Goal: Information Seeking & Learning: Find contact information

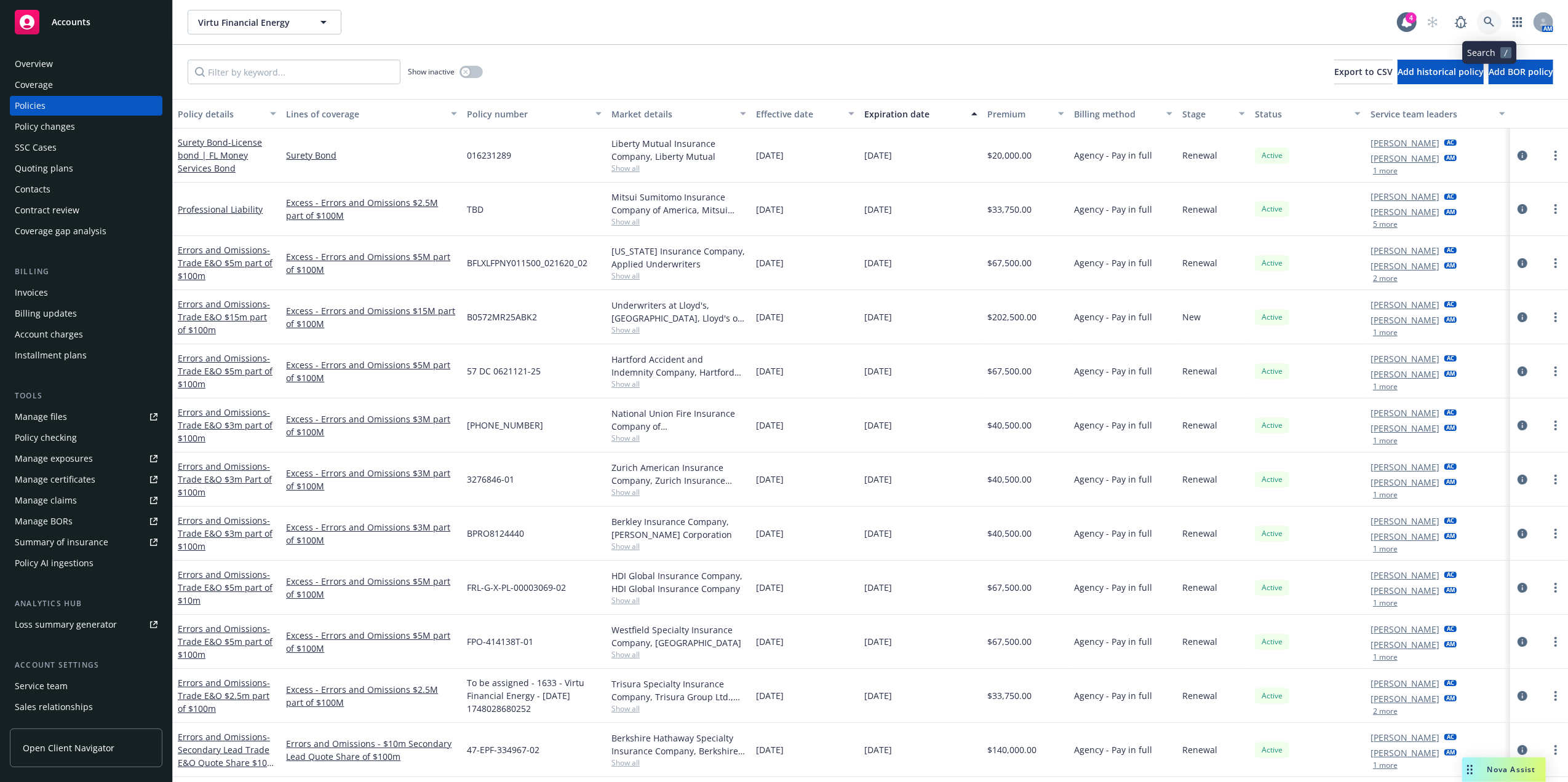
click at [1484, 16] on link at bounding box center [1489, 22] width 25 height 25
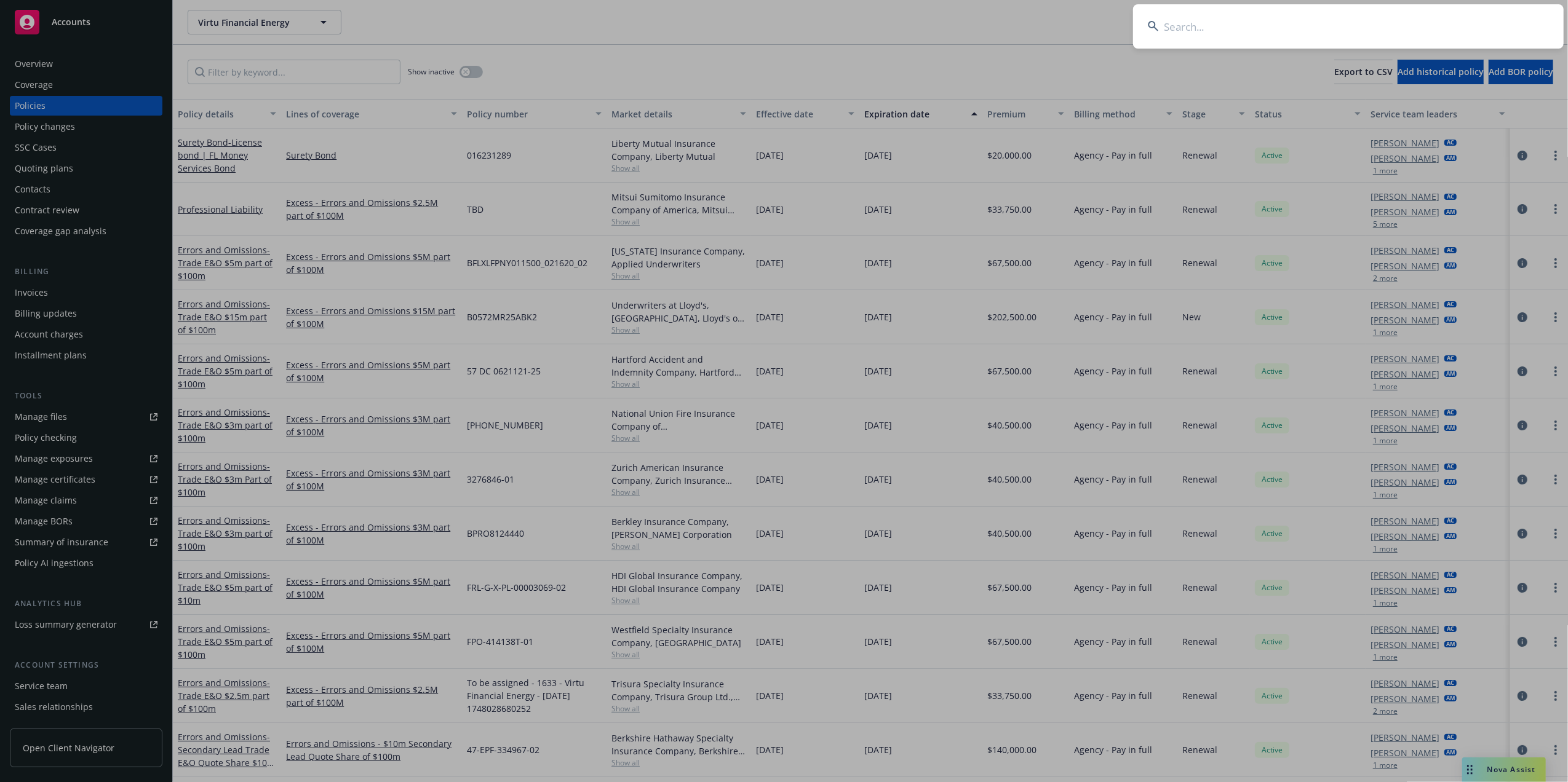
type input "d"
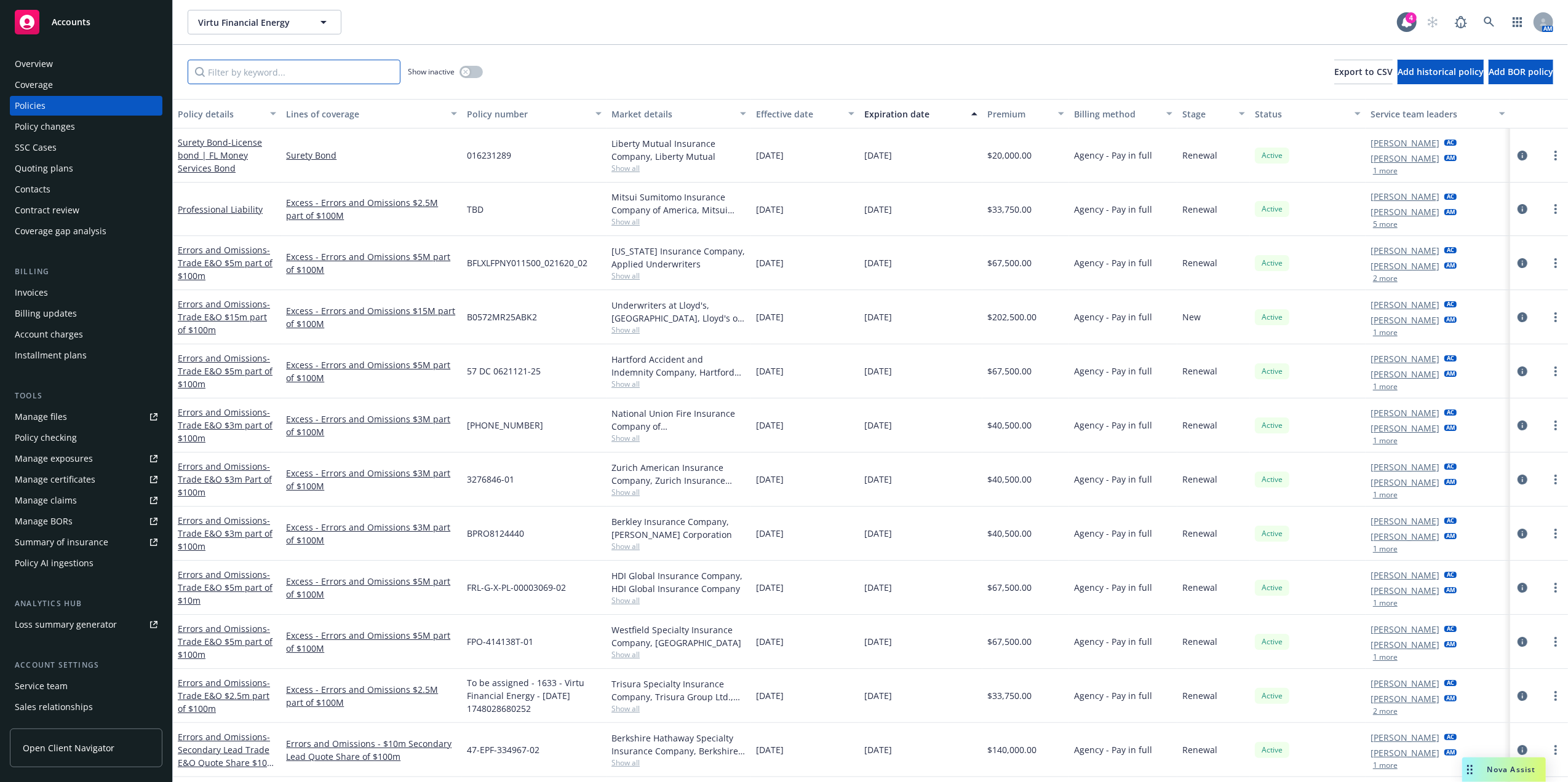
click at [369, 67] on input "Filter by keyword..." at bounding box center [294, 72] width 213 height 25
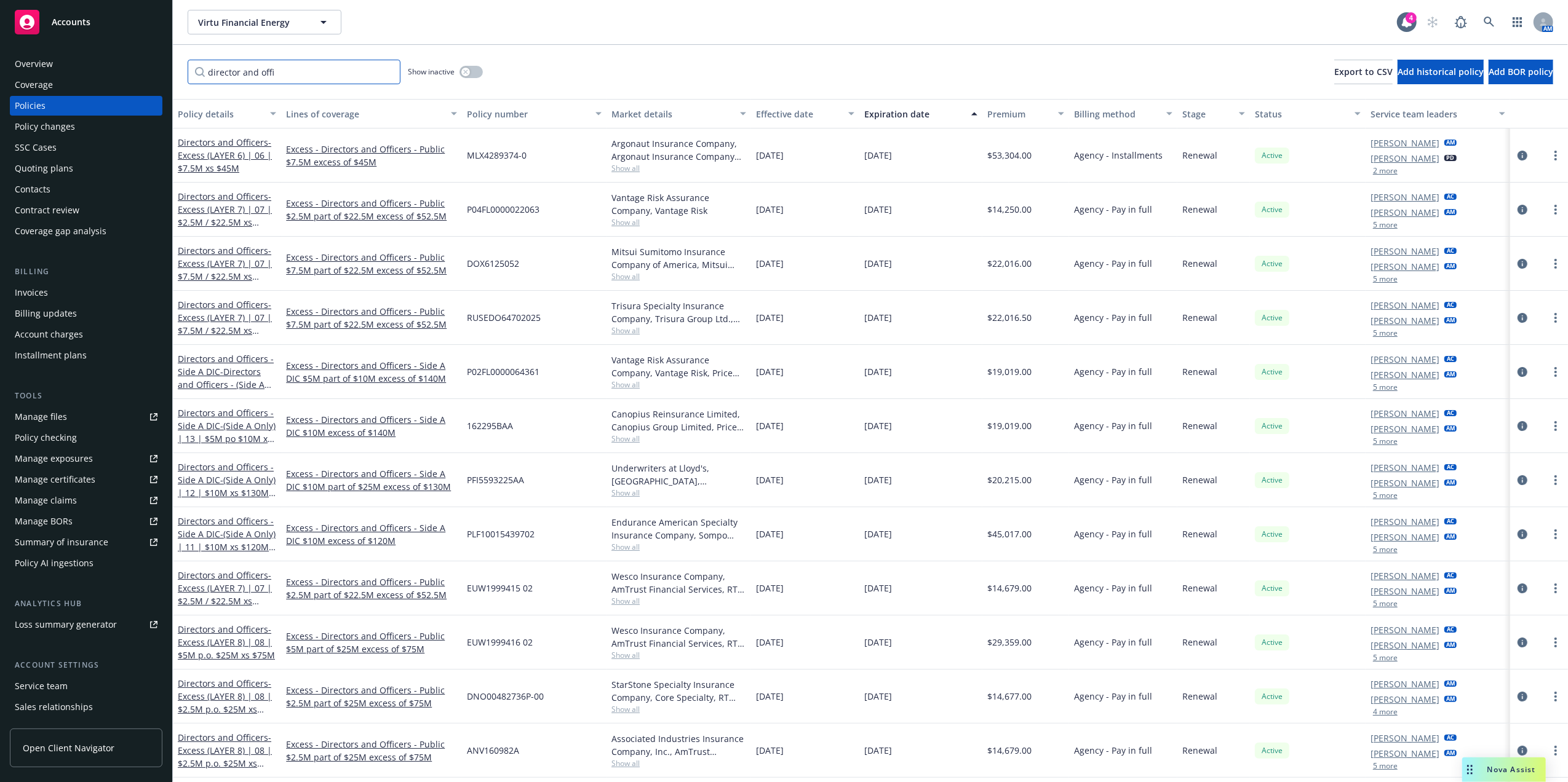
type input "director and offi"
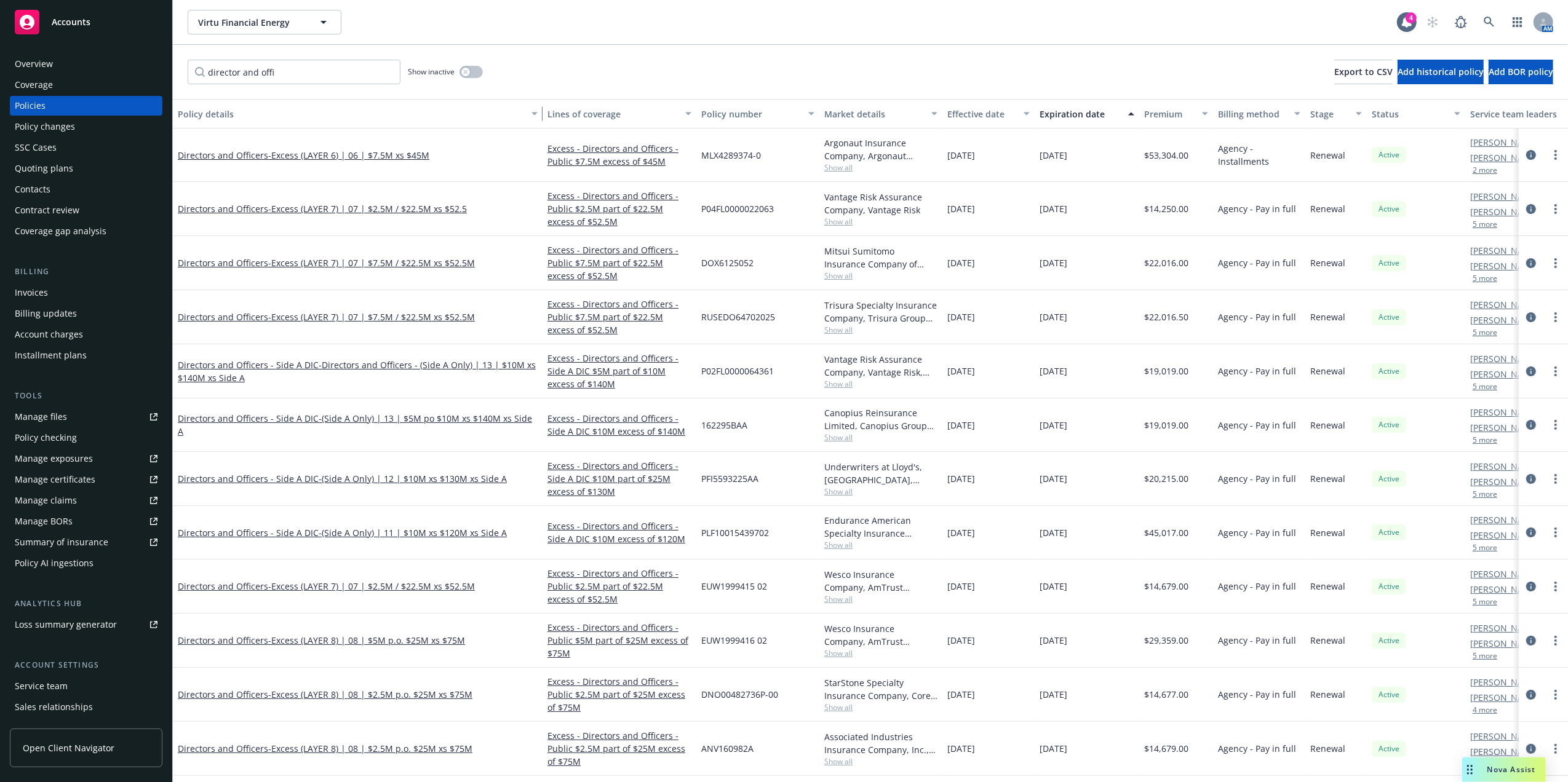
drag, startPoint x: 272, startPoint y: 111, endPoint x: 549, endPoint y: 137, distance: 278.2
click at [549, 137] on div "Policy details Lines of coverage Policy number Market details Effective date Ex…" at bounding box center [870, 440] width 1395 height 683
click at [213, 119] on div "Policy details" at bounding box center [351, 114] width 347 height 13
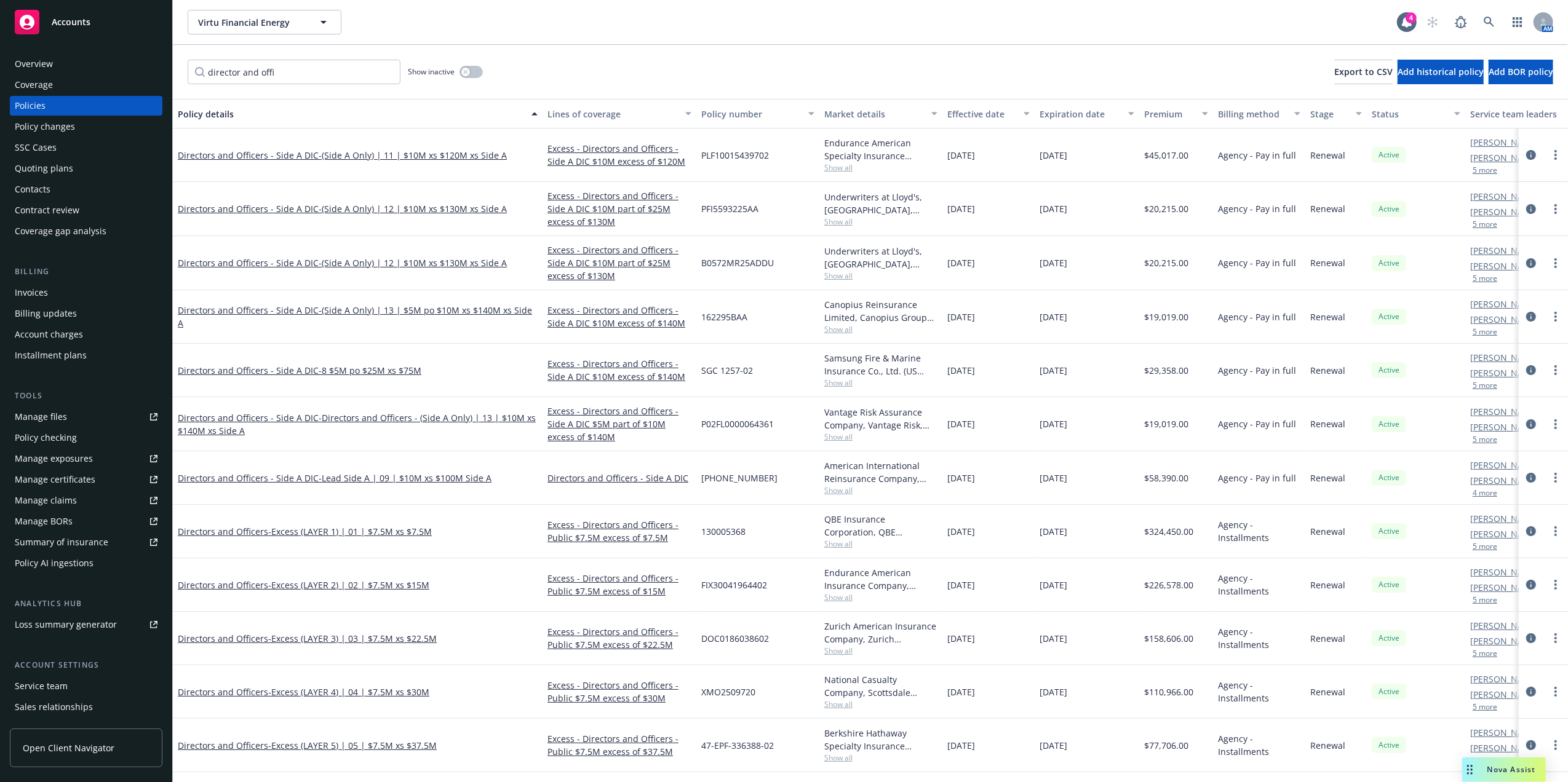
click at [210, 112] on div "Policy details" at bounding box center [351, 114] width 347 height 13
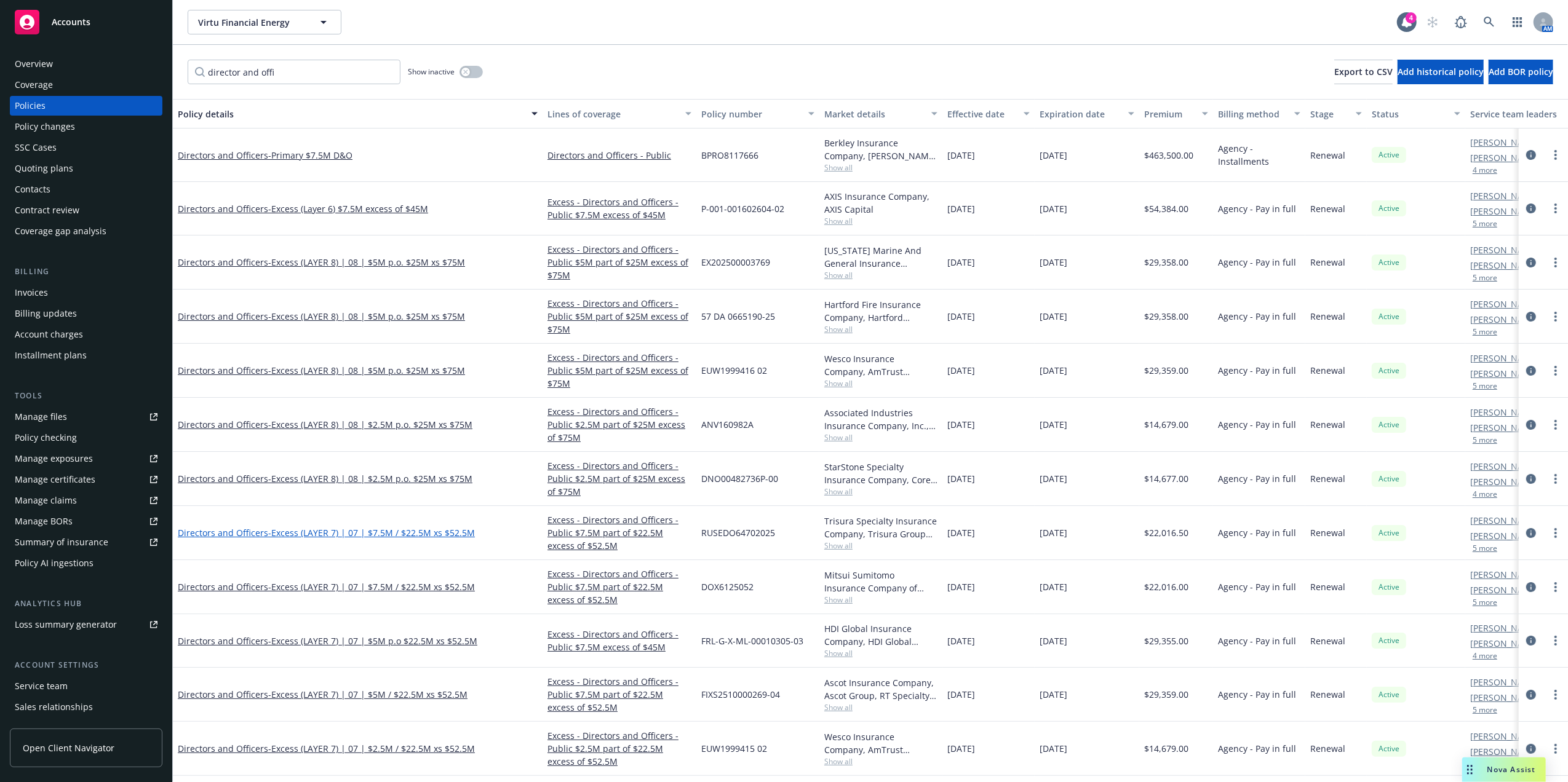
click at [387, 535] on span "- Excess (LAYER 7) | 07 | $7.5M / $22.5M xs $52.5M" at bounding box center [371, 533] width 207 height 12
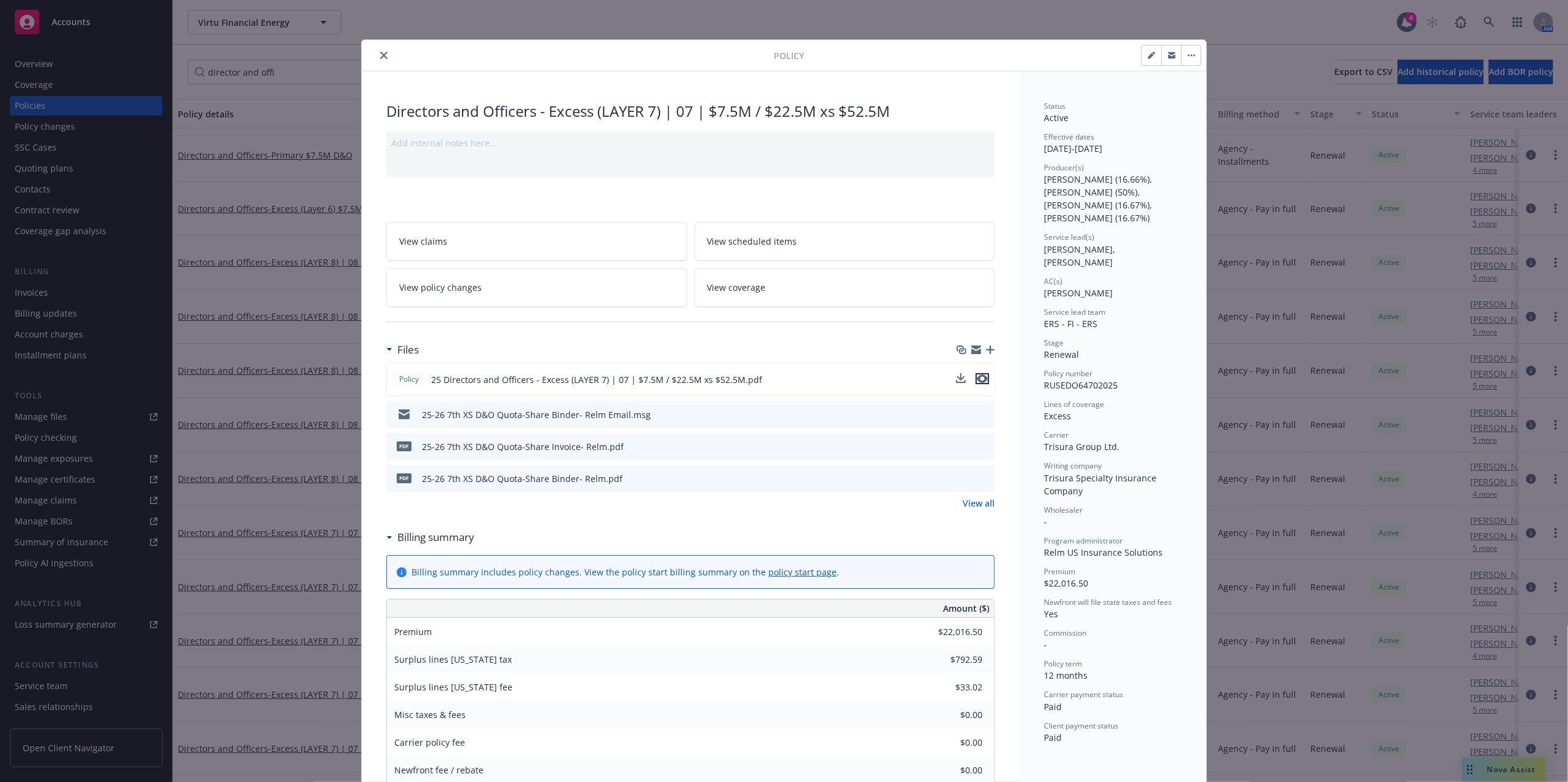
click at [979, 382] on icon "preview file" at bounding box center [982, 379] width 11 height 8
click at [377, 48] on div "Policy" at bounding box center [784, 56] width 844 height 31
click at [376, 50] on button "close" at bounding box center [384, 55] width 15 height 15
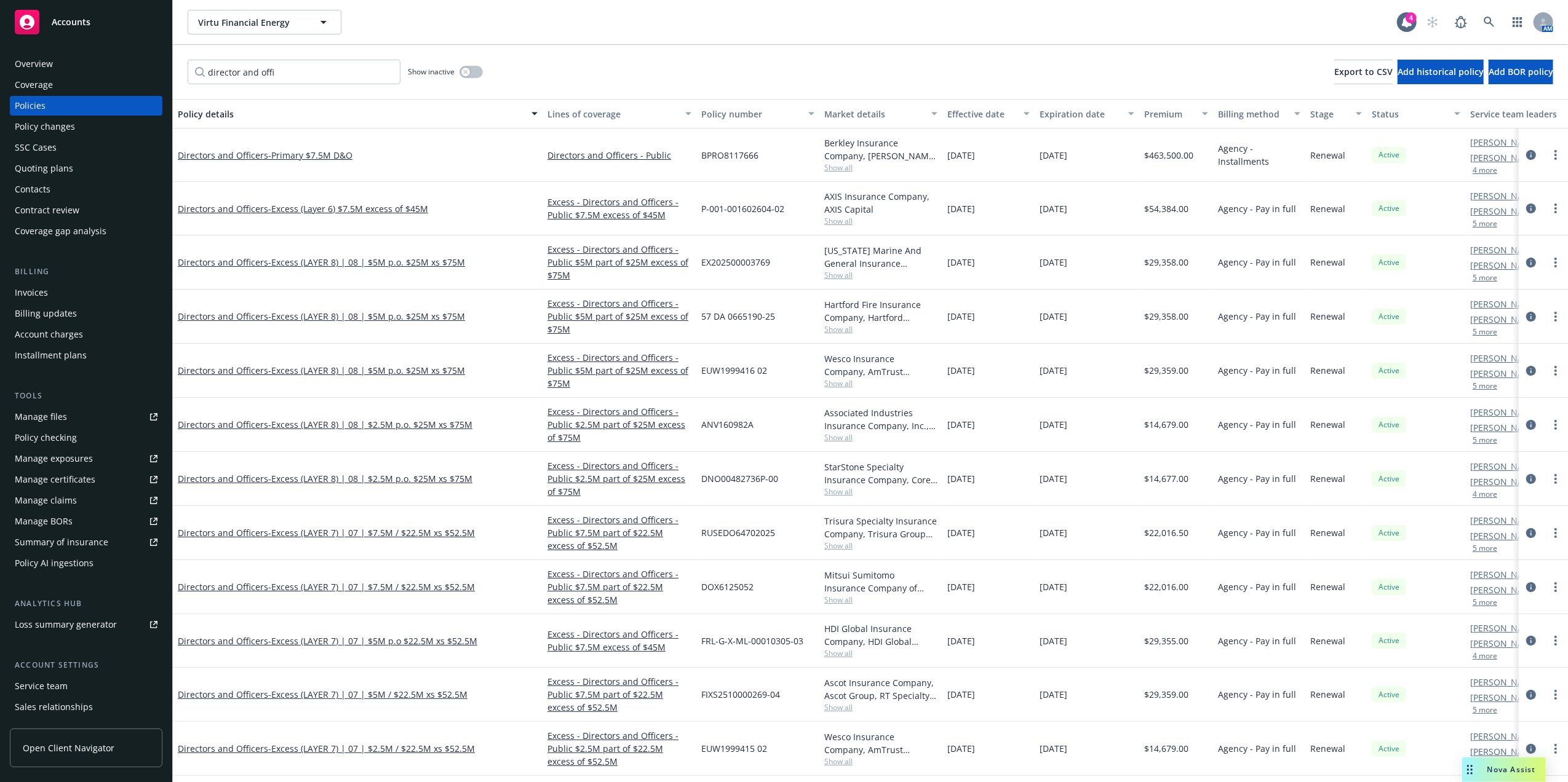
click at [199, 113] on div "Policy details" at bounding box center [351, 114] width 347 height 13
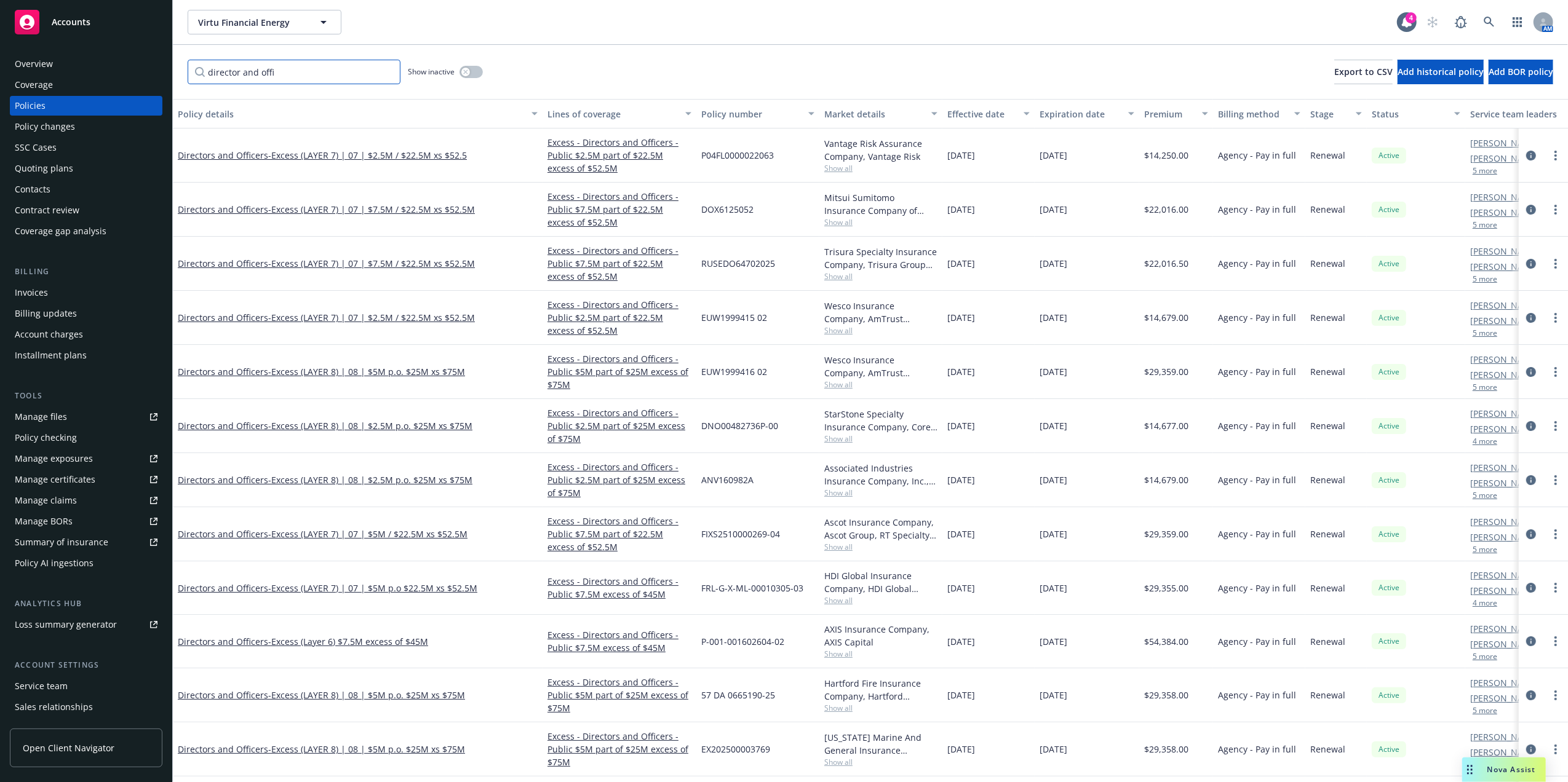
click at [305, 72] on input "director and offi" at bounding box center [294, 72] width 213 height 25
click at [306, 72] on input "director and offi" at bounding box center [294, 72] width 213 height 25
drag, startPoint x: 306, startPoint y: 72, endPoint x: 0, endPoint y: 70, distance: 306.0
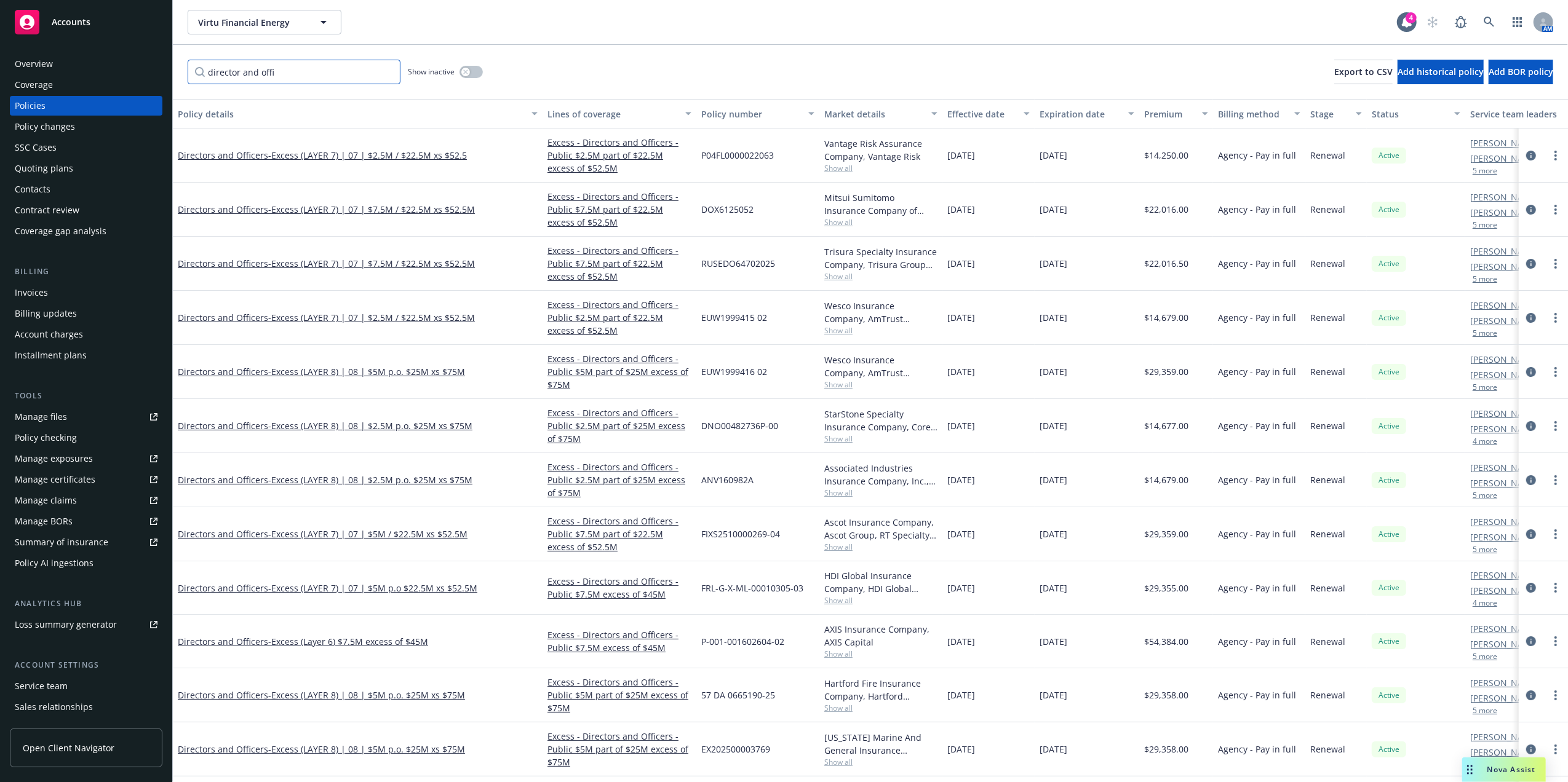
click at [0, 70] on html "Accounts Overview Coverage Policies Policy changes SSC Cases Quoting plans Cont…" at bounding box center [784, 391] width 1568 height 782
type input "Director and officers"
click at [230, 112] on div "Policy details" at bounding box center [351, 114] width 347 height 13
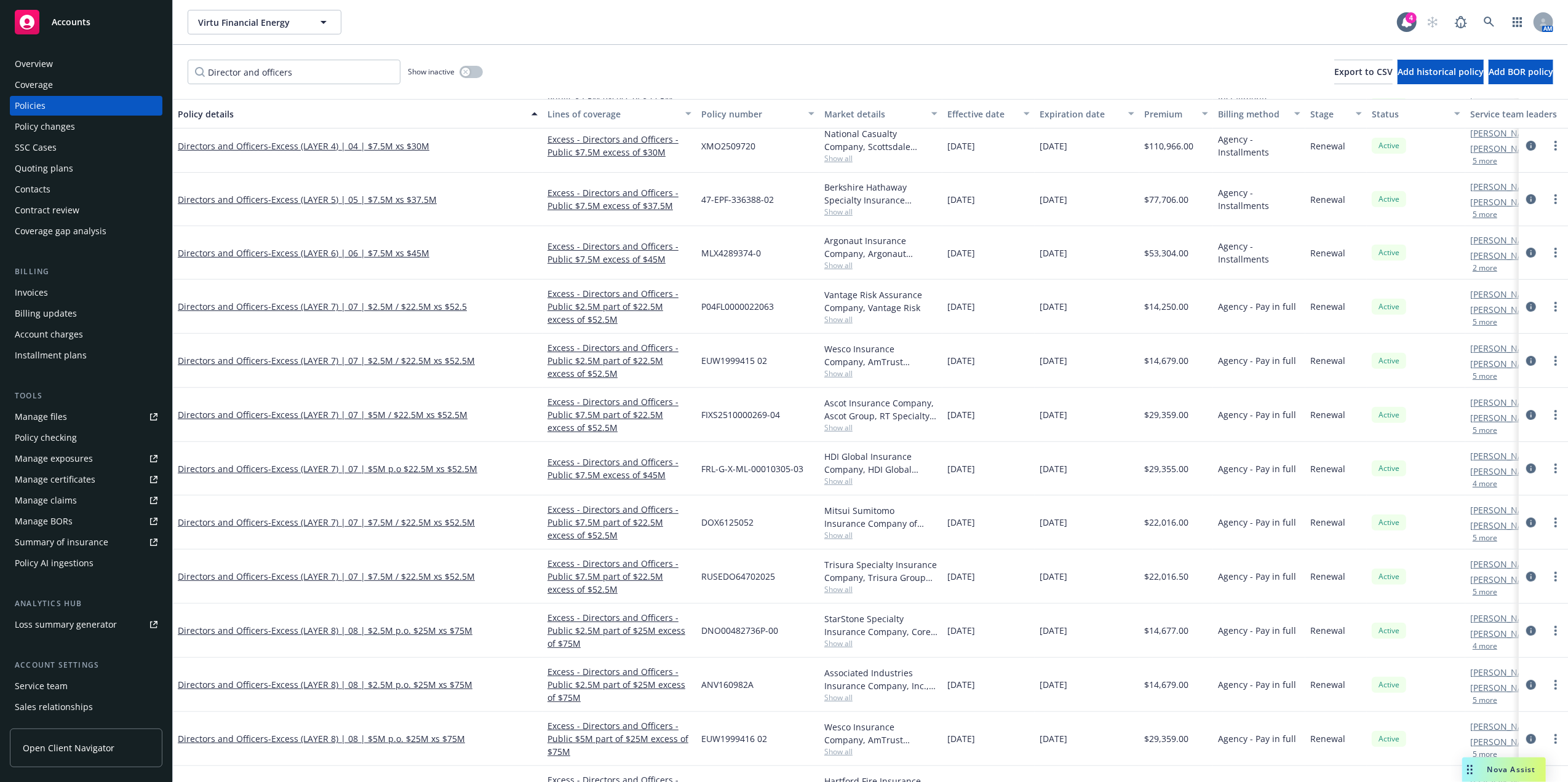
scroll to position [542, 0]
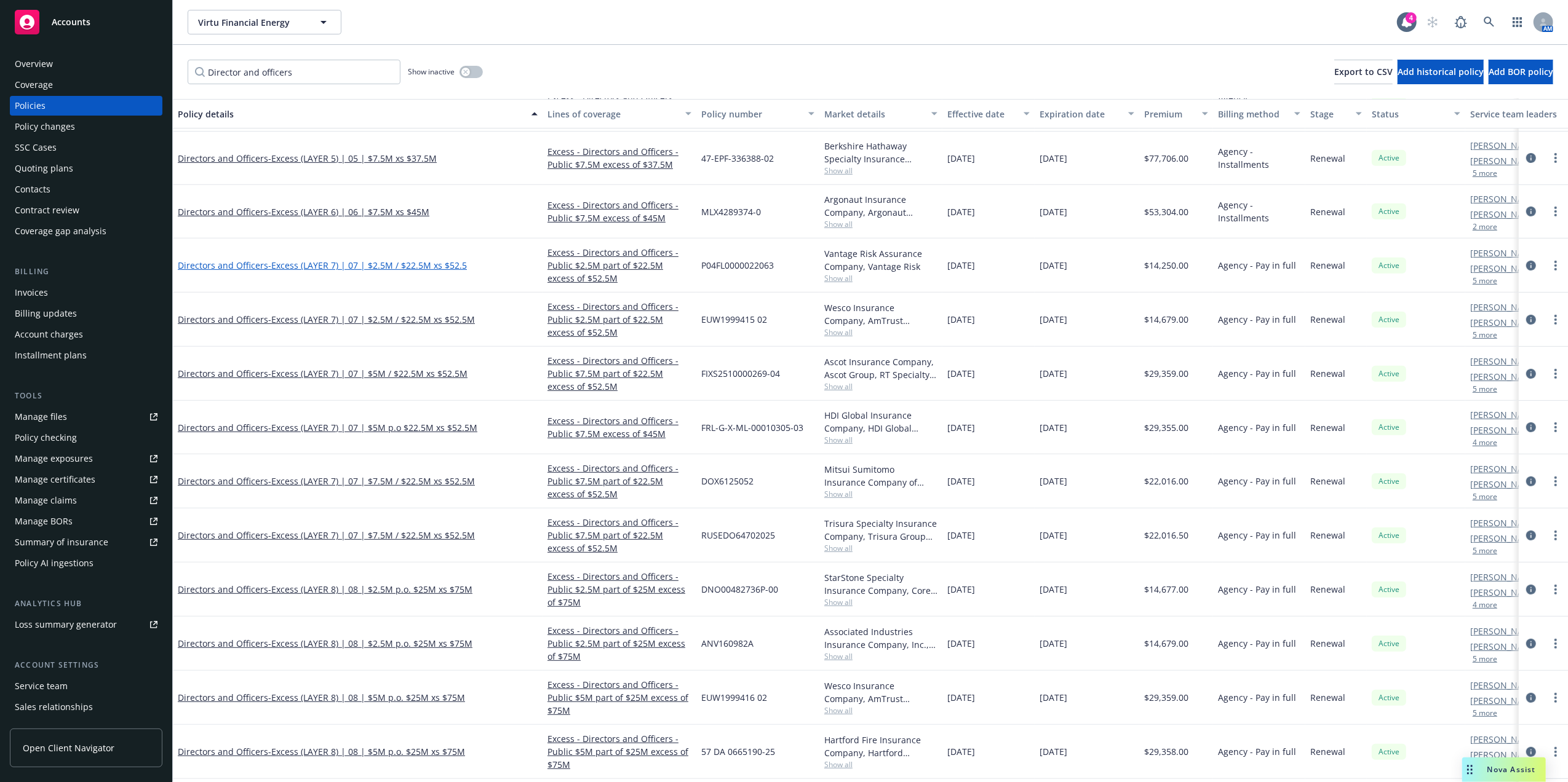
click at [361, 267] on span "- Excess (LAYER 7) | 07 | $2.5M / $22.5M xs $52.5" at bounding box center [367, 265] width 198 height 12
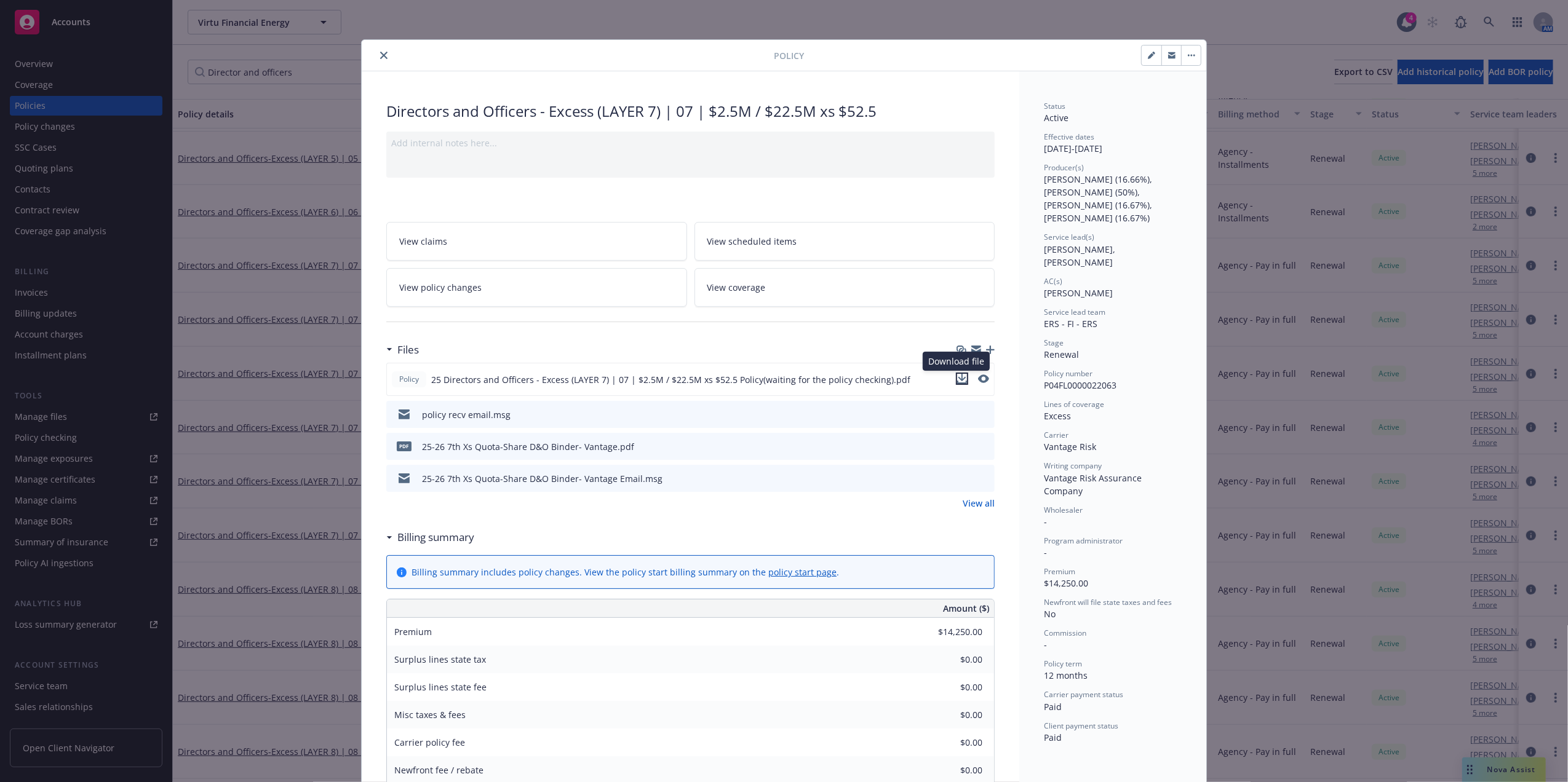
click at [957, 378] on icon "download file" at bounding box center [962, 379] width 10 height 10
click at [370, 50] on div at bounding box center [570, 55] width 407 height 15
click at [381, 54] on icon "close" at bounding box center [384, 55] width 7 height 7
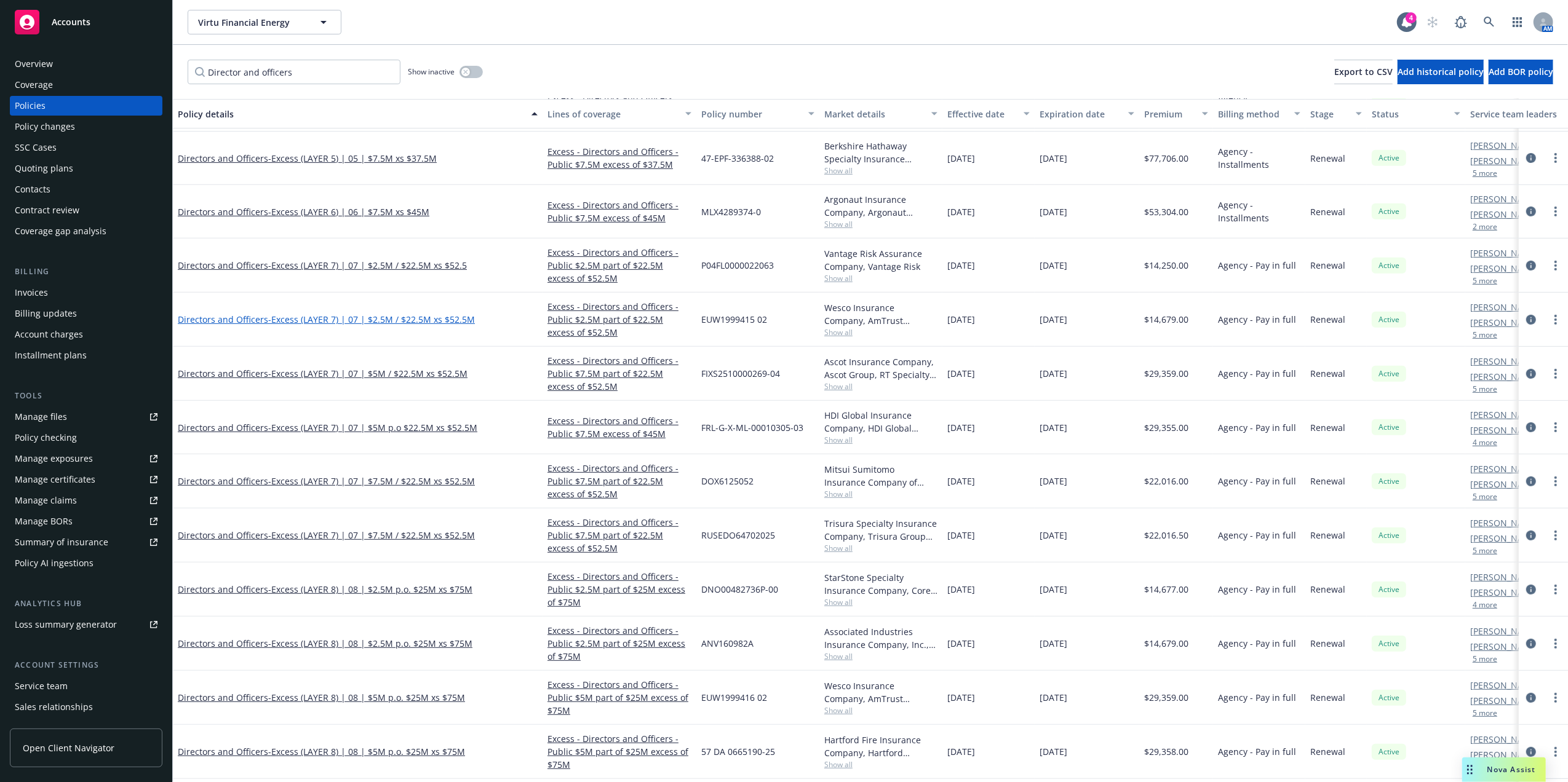
click at [337, 316] on span "- Excess (LAYER 7) | 07 | $2.5M / $22.5M xs $52.5M" at bounding box center [371, 319] width 207 height 12
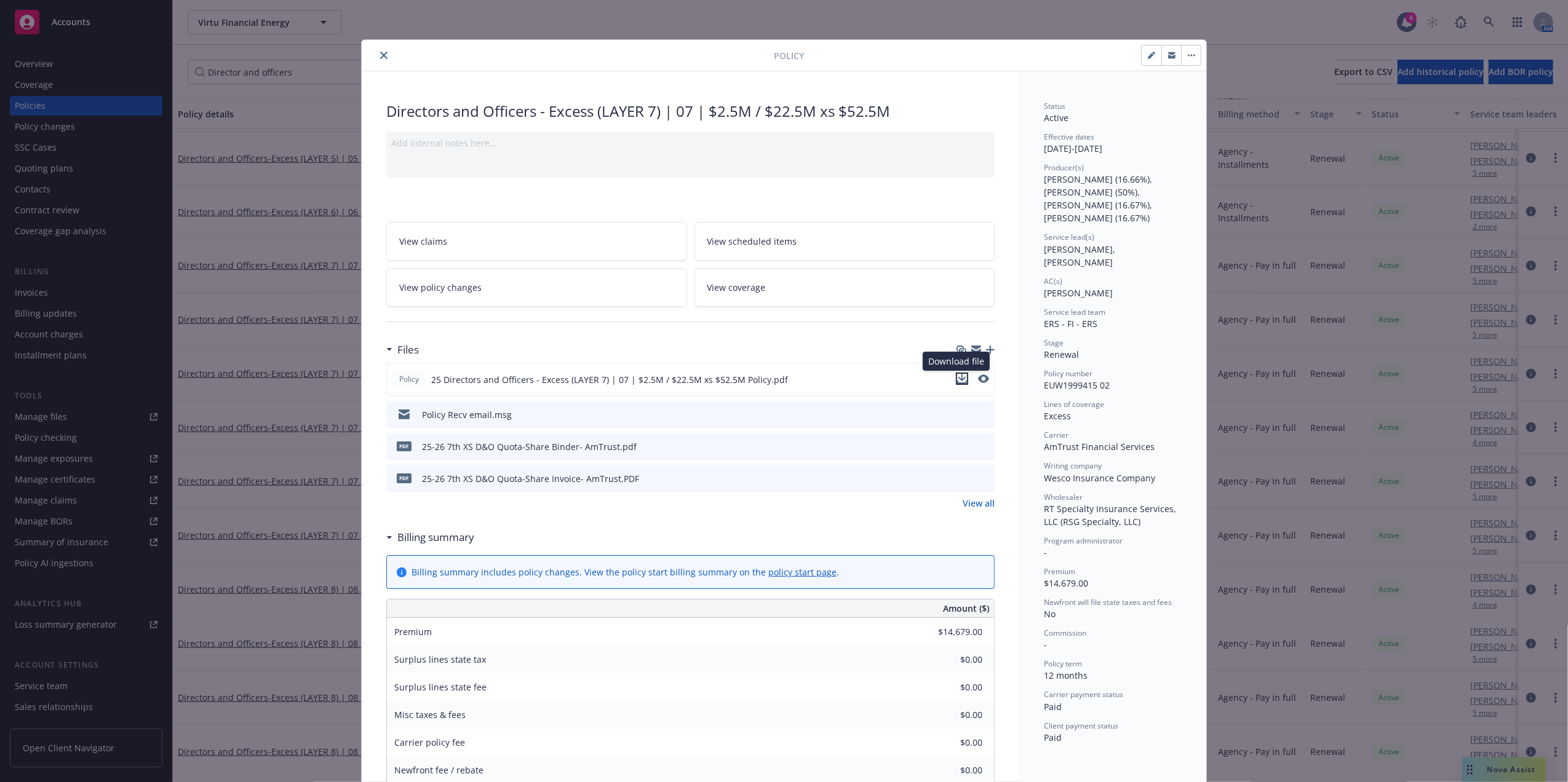
click at [958, 380] on icon "download file" at bounding box center [962, 377] width 8 height 7
click at [376, 50] on button "close" at bounding box center [384, 55] width 15 height 15
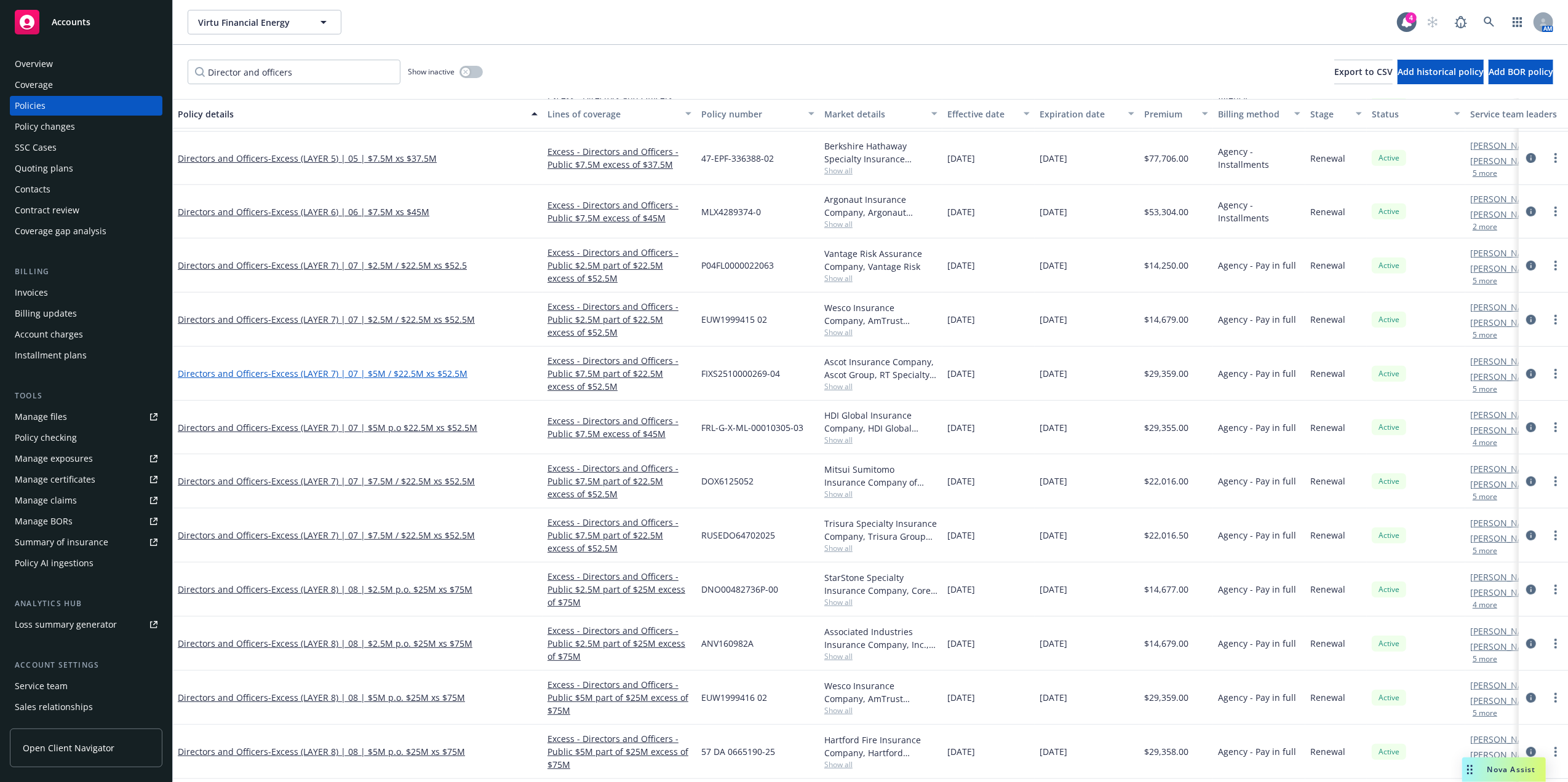
click at [355, 373] on span "- Excess (LAYER 7) | 07 | $5M / $22.5M xs $52.5M" at bounding box center [368, 374] width 199 height 12
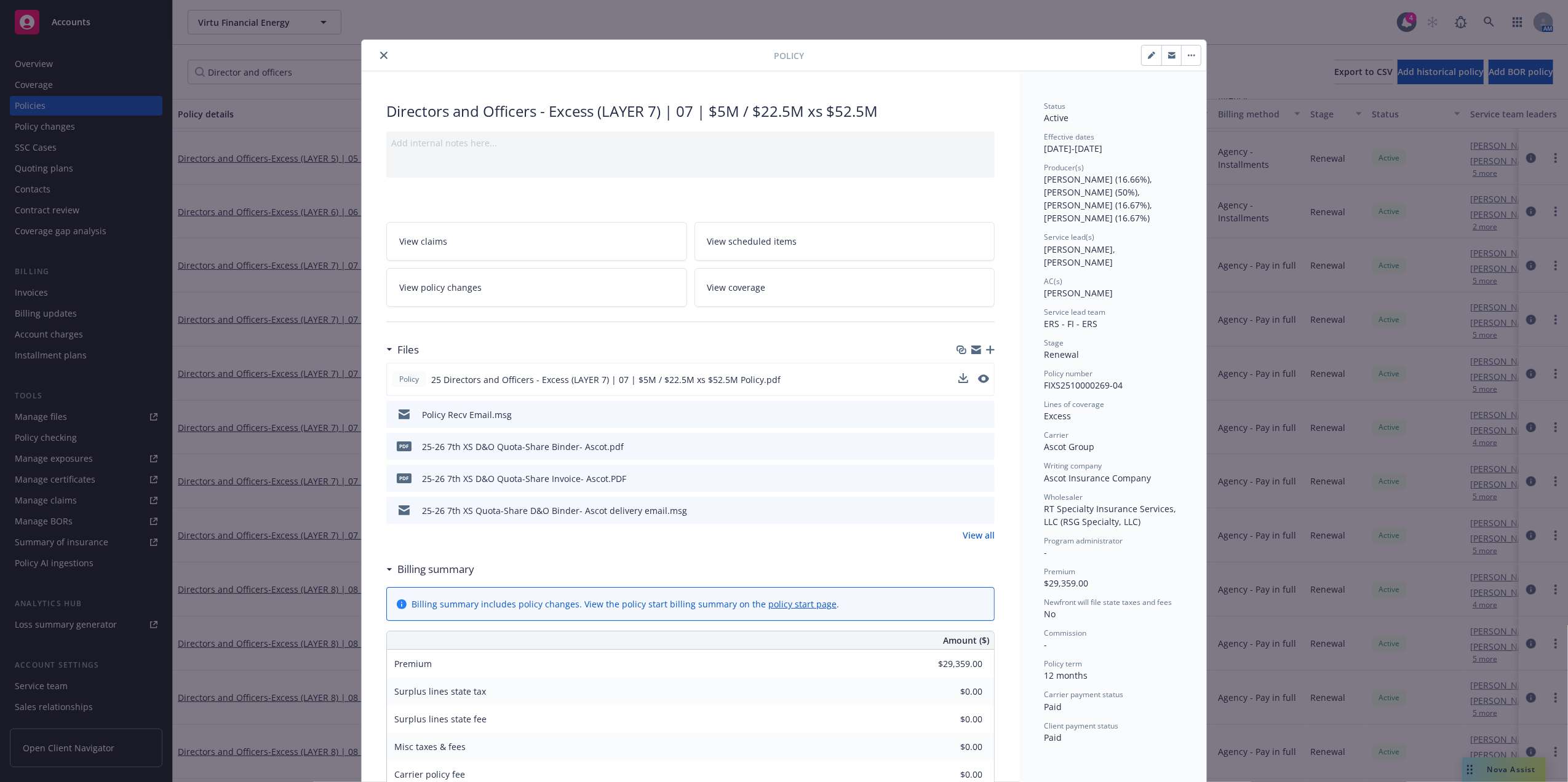
click at [983, 381] on div "Policy 25 Directors and Officers - Excess (LAYER 7) | 07 | $5M / $22.5M xs $52.…" at bounding box center [690, 379] width 608 height 33
click at [981, 379] on icon "preview file" at bounding box center [982, 379] width 11 height 8
click at [957, 379] on icon "download file" at bounding box center [962, 379] width 10 height 10
click at [380, 53] on icon "close" at bounding box center [384, 55] width 7 height 7
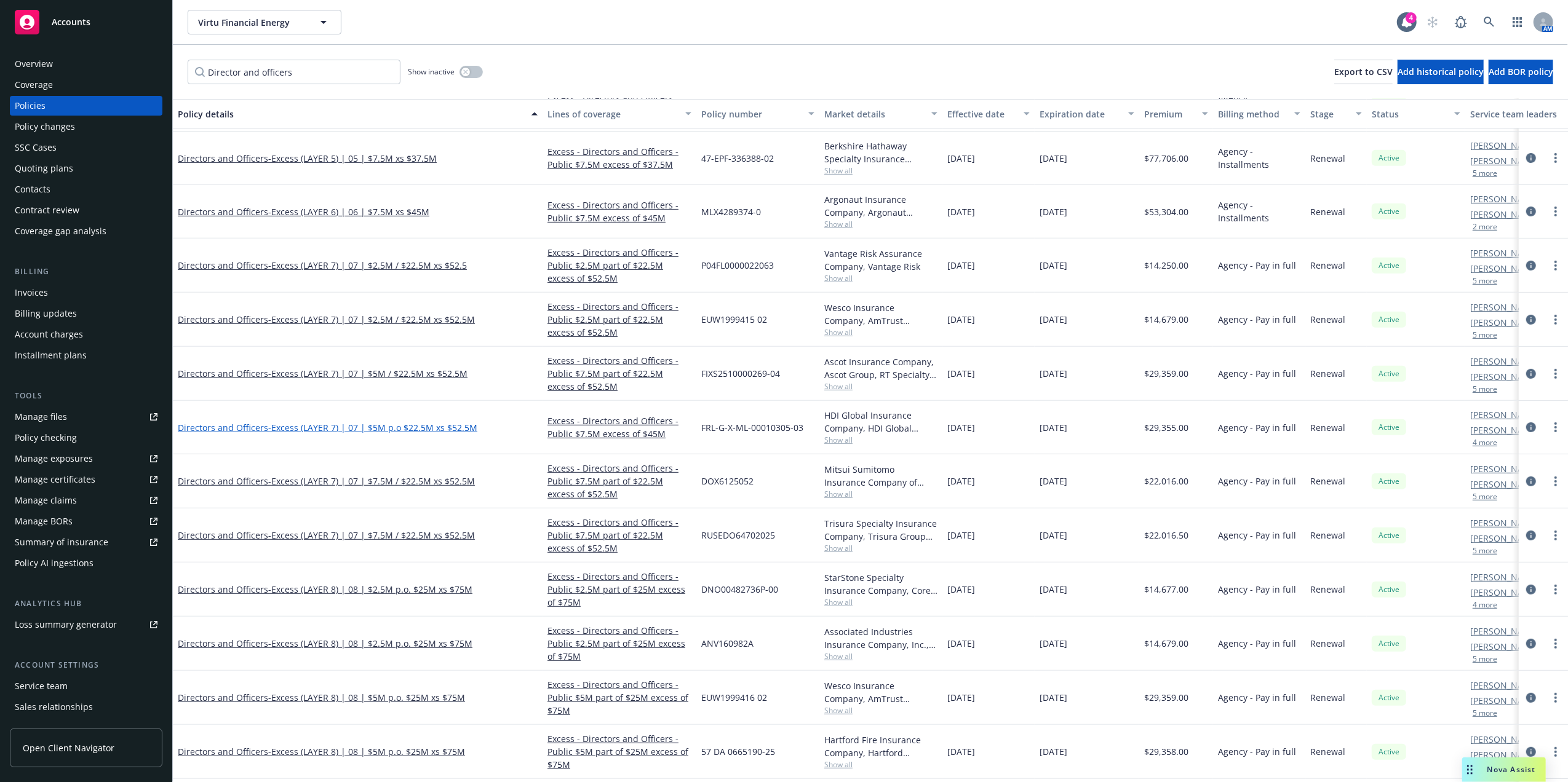
click at [337, 425] on span "- Excess (LAYER 7) | 07 | $5M p.o $22.5M xs $52.5M" at bounding box center [373, 428] width 209 height 12
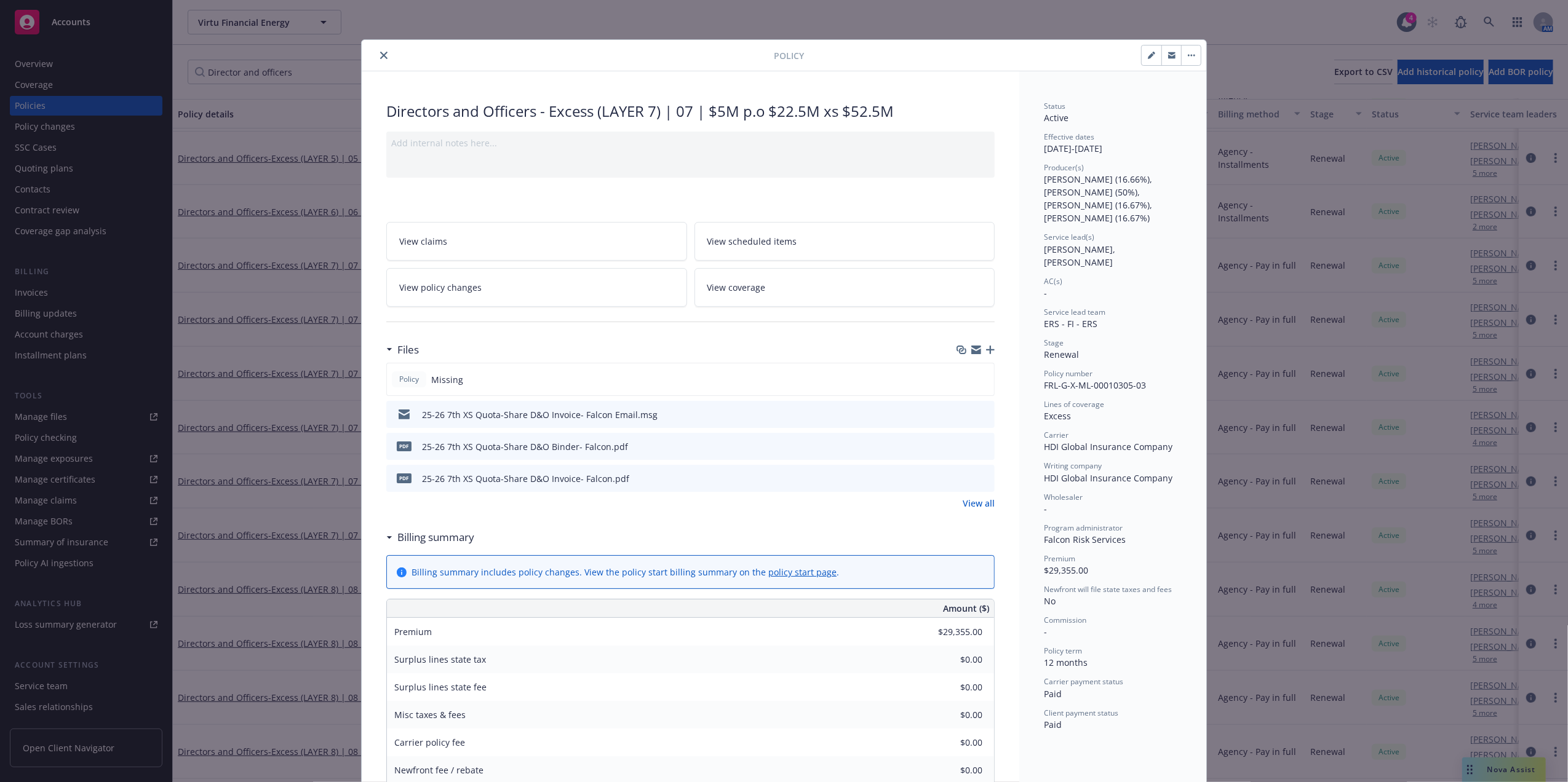
click at [380, 58] on icon "close" at bounding box center [384, 55] width 7 height 7
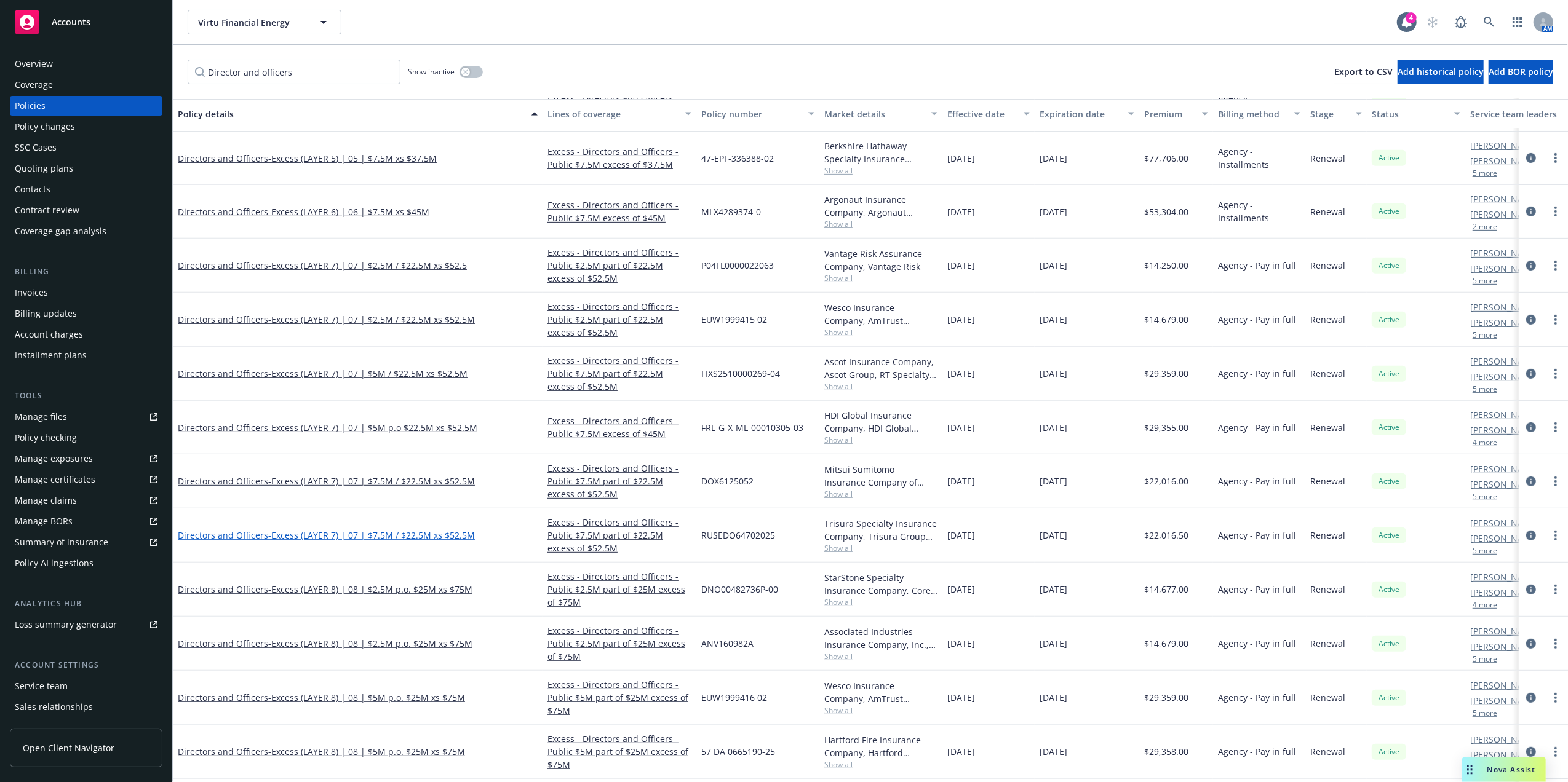
click at [332, 538] on span "- Excess (LAYER 7) | 07 | $7.5M / $22.5M xs $52.5M" at bounding box center [371, 535] width 207 height 12
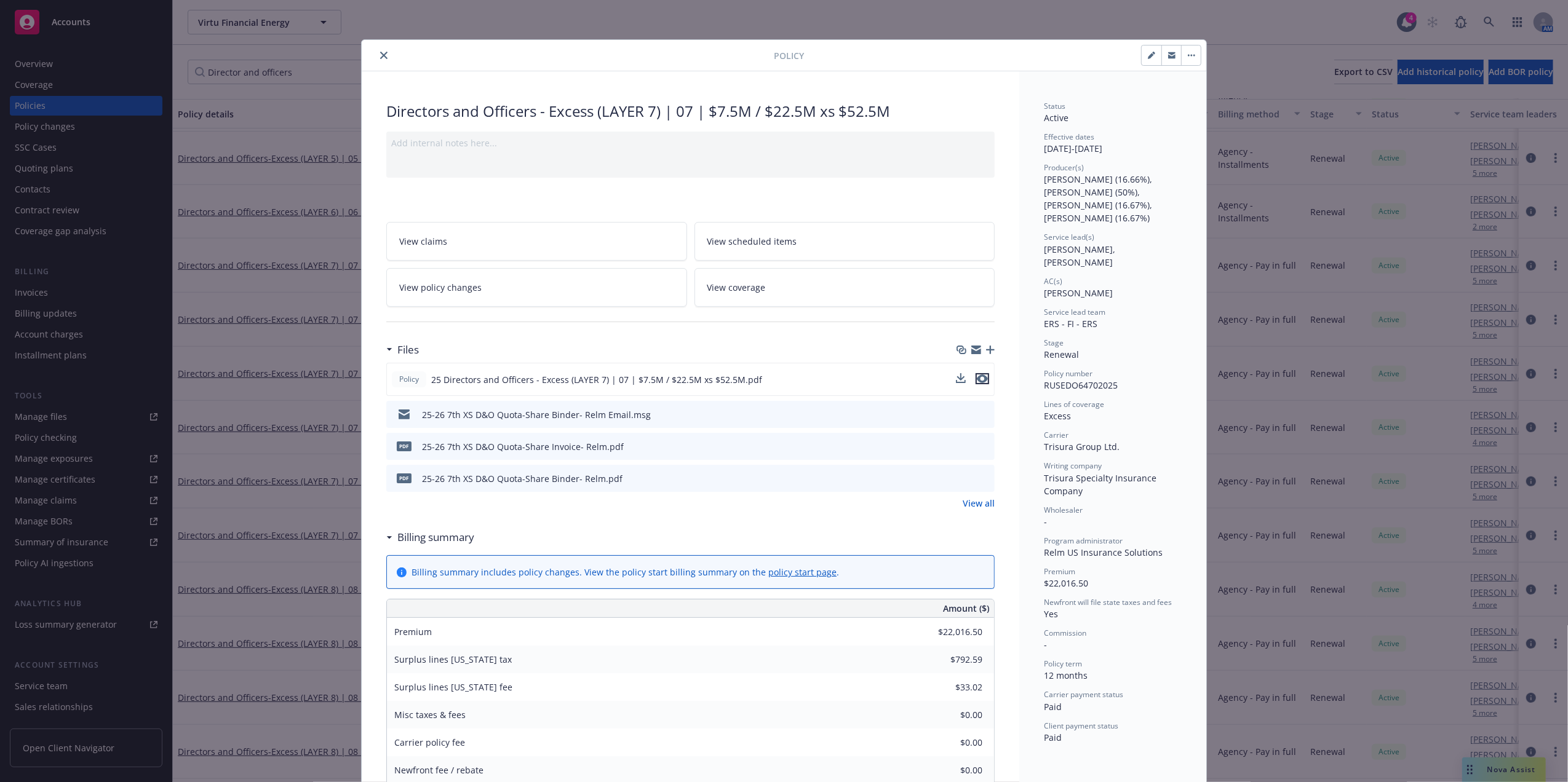
click at [977, 375] on icon "preview file" at bounding box center [982, 379] width 11 height 8
click at [382, 57] on button "close" at bounding box center [384, 55] width 15 height 15
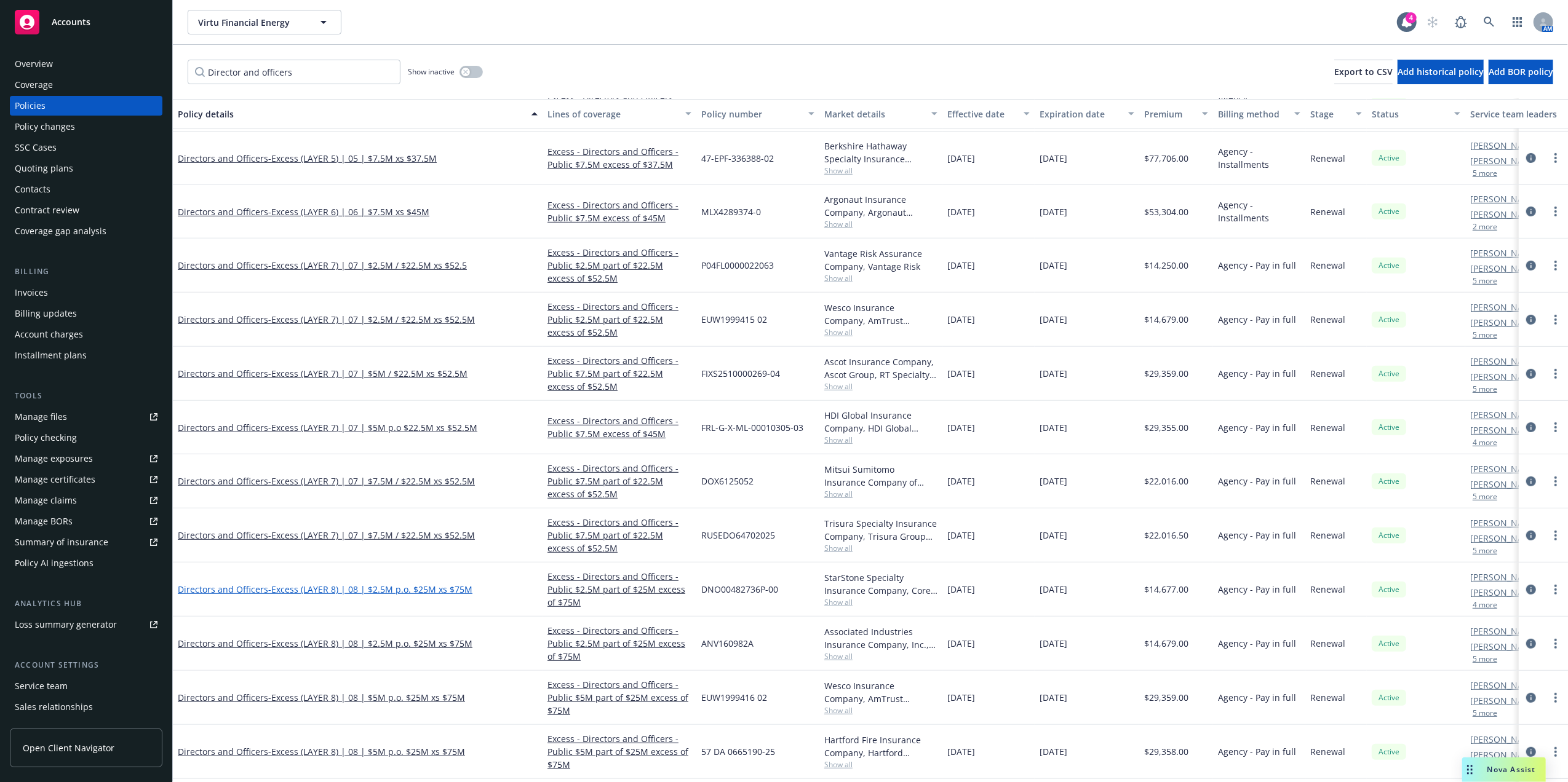
click at [397, 591] on span "- Excess (LAYER 8) | 08 | $2.5M p.o. $25M xs $75M" at bounding box center [370, 589] width 204 height 12
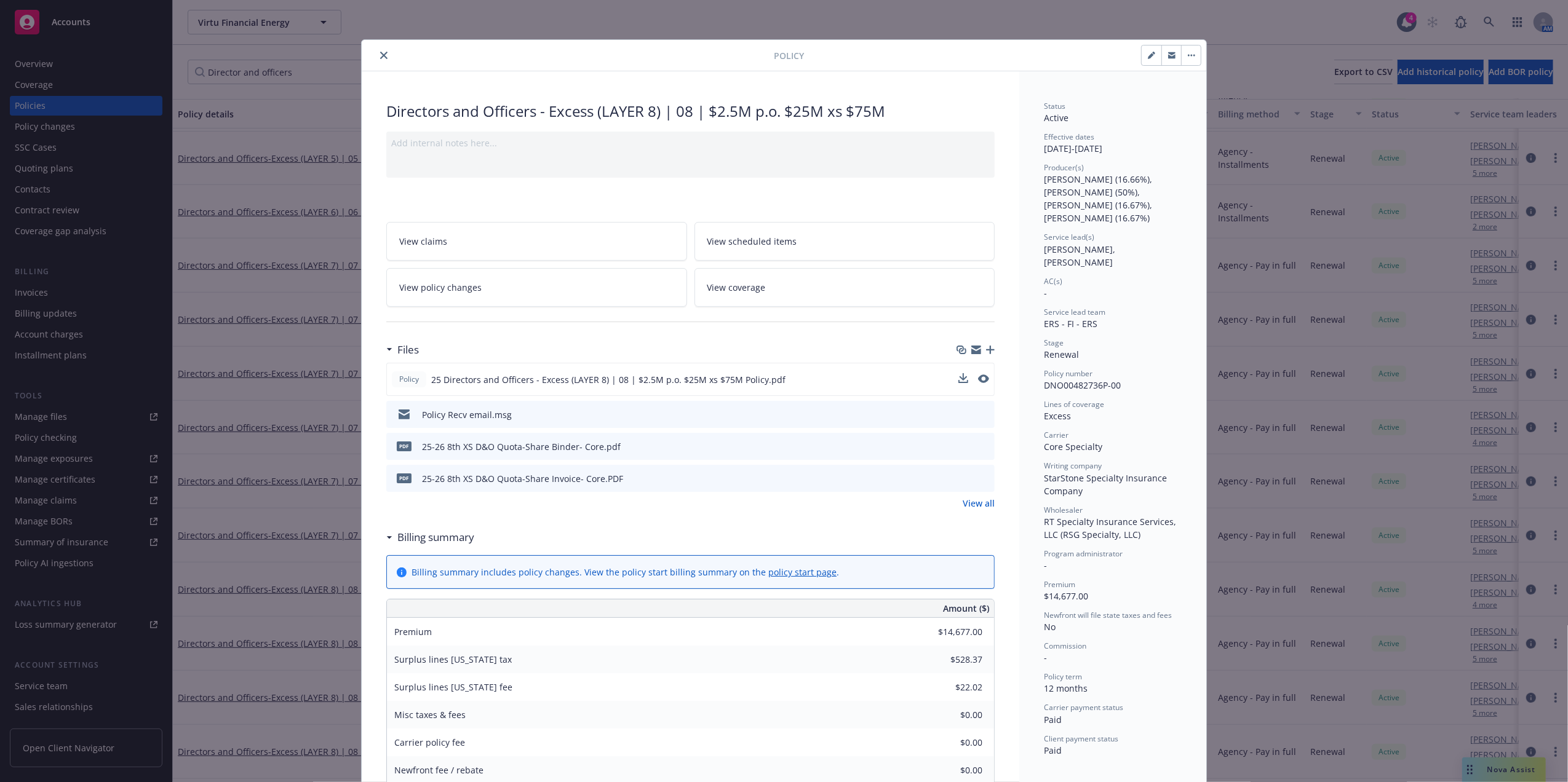
click at [978, 386] on button at bounding box center [983, 380] width 11 height 13
drag, startPoint x: 979, startPoint y: 378, endPoint x: 933, endPoint y: 305, distance: 86.3
click at [981, 378] on icon "preview file" at bounding box center [982, 379] width 11 height 8
click at [958, 379] on icon "download file" at bounding box center [962, 377] width 8 height 7
click at [370, 54] on div at bounding box center [570, 55] width 407 height 15
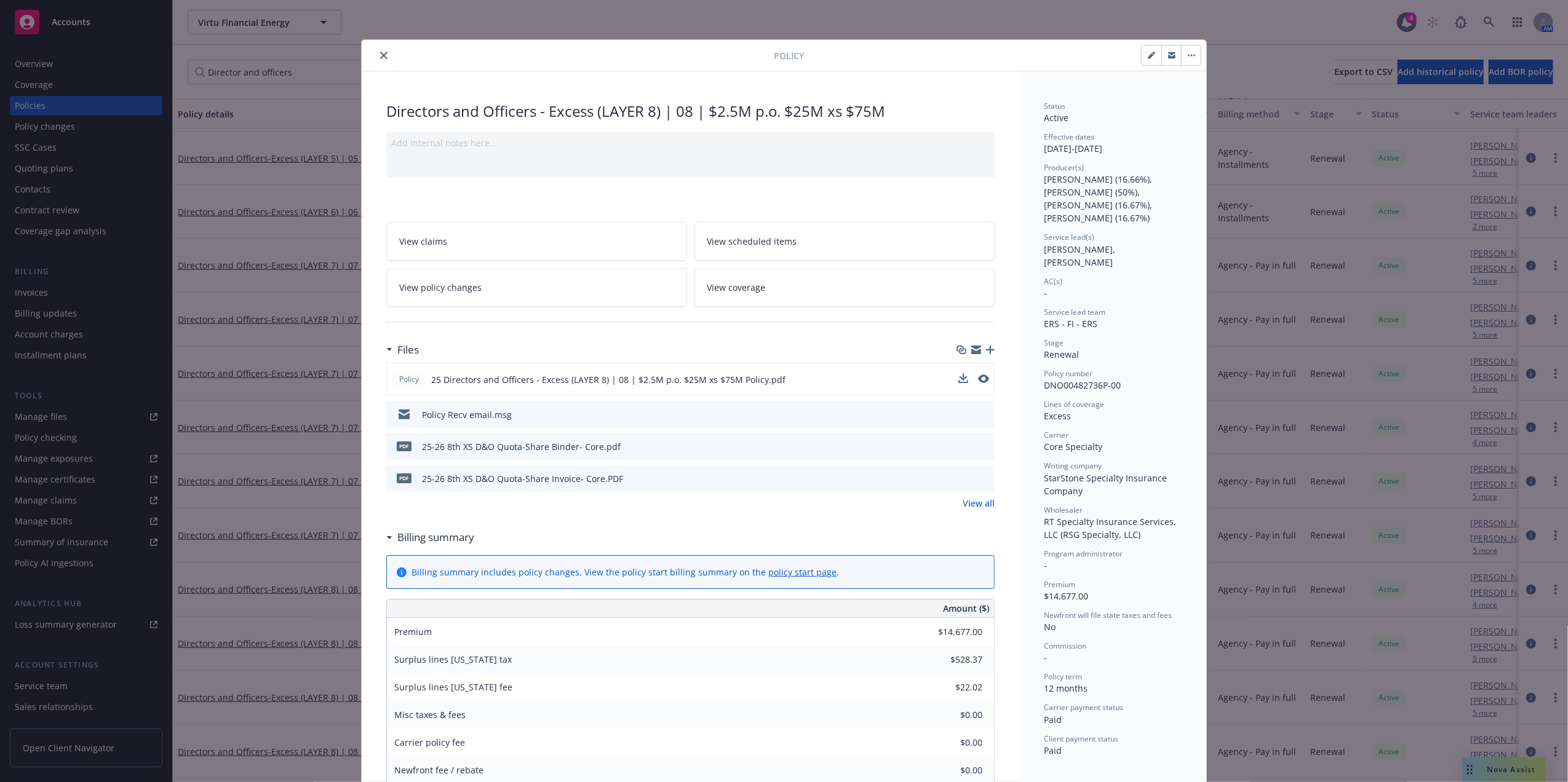
click at [380, 53] on icon "close" at bounding box center [384, 55] width 7 height 7
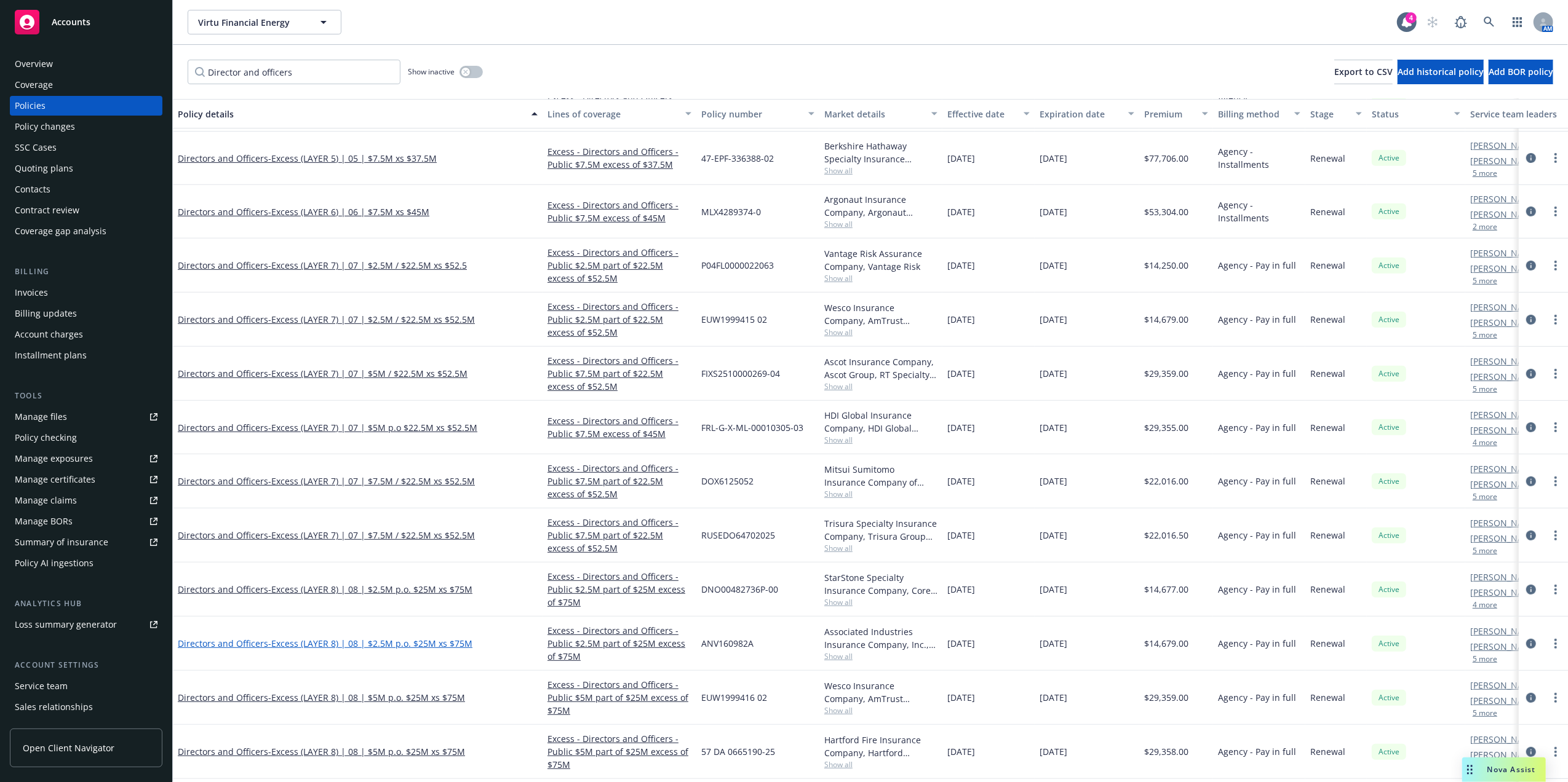
click at [365, 643] on span "- Excess (LAYER 8) | 08 | $2.5M p.o. $25M xs $75M" at bounding box center [370, 644] width 204 height 12
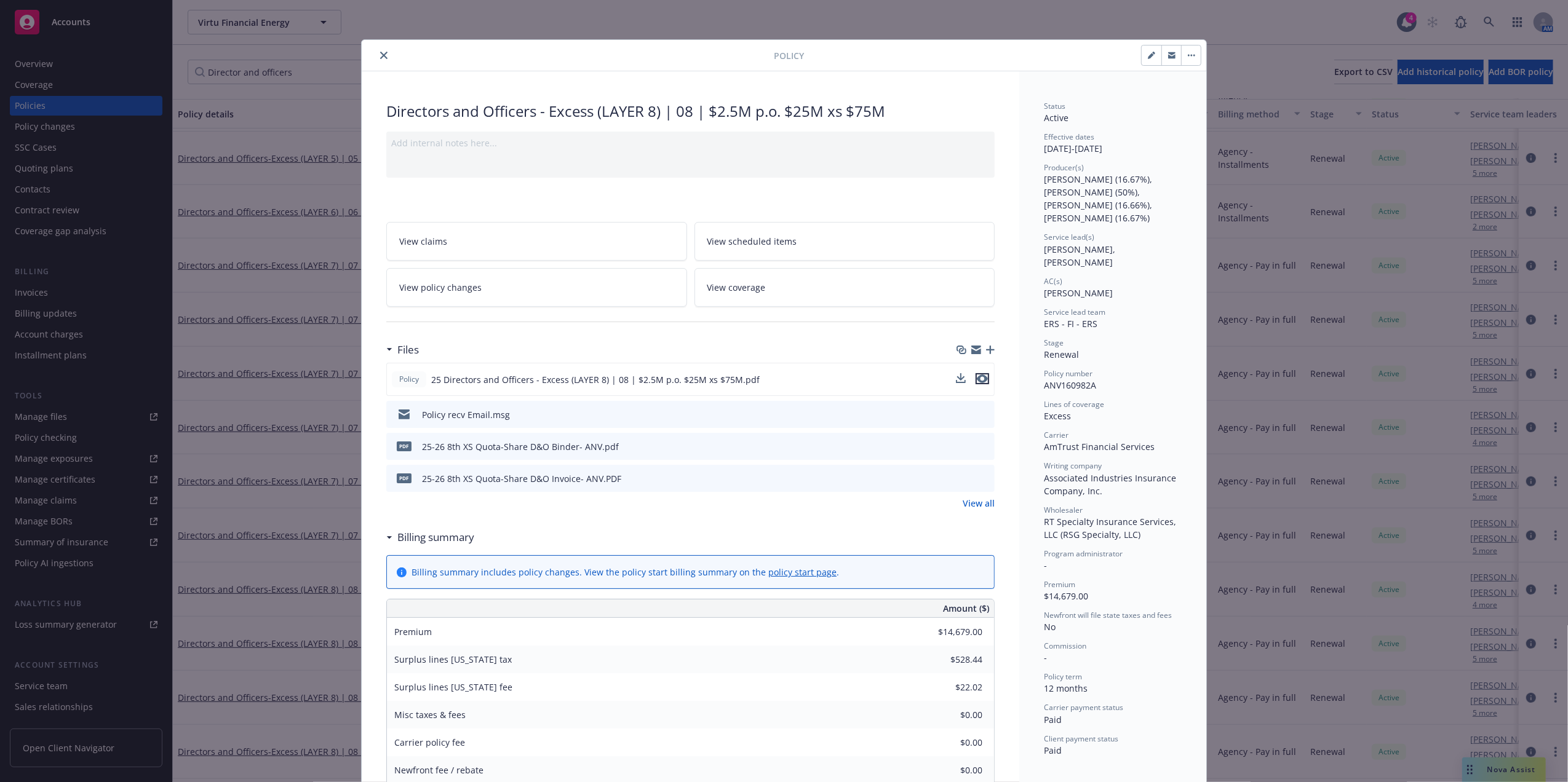
click at [980, 381] on icon "preview file" at bounding box center [982, 379] width 11 height 8
click at [376, 57] on button "close" at bounding box center [384, 55] width 15 height 15
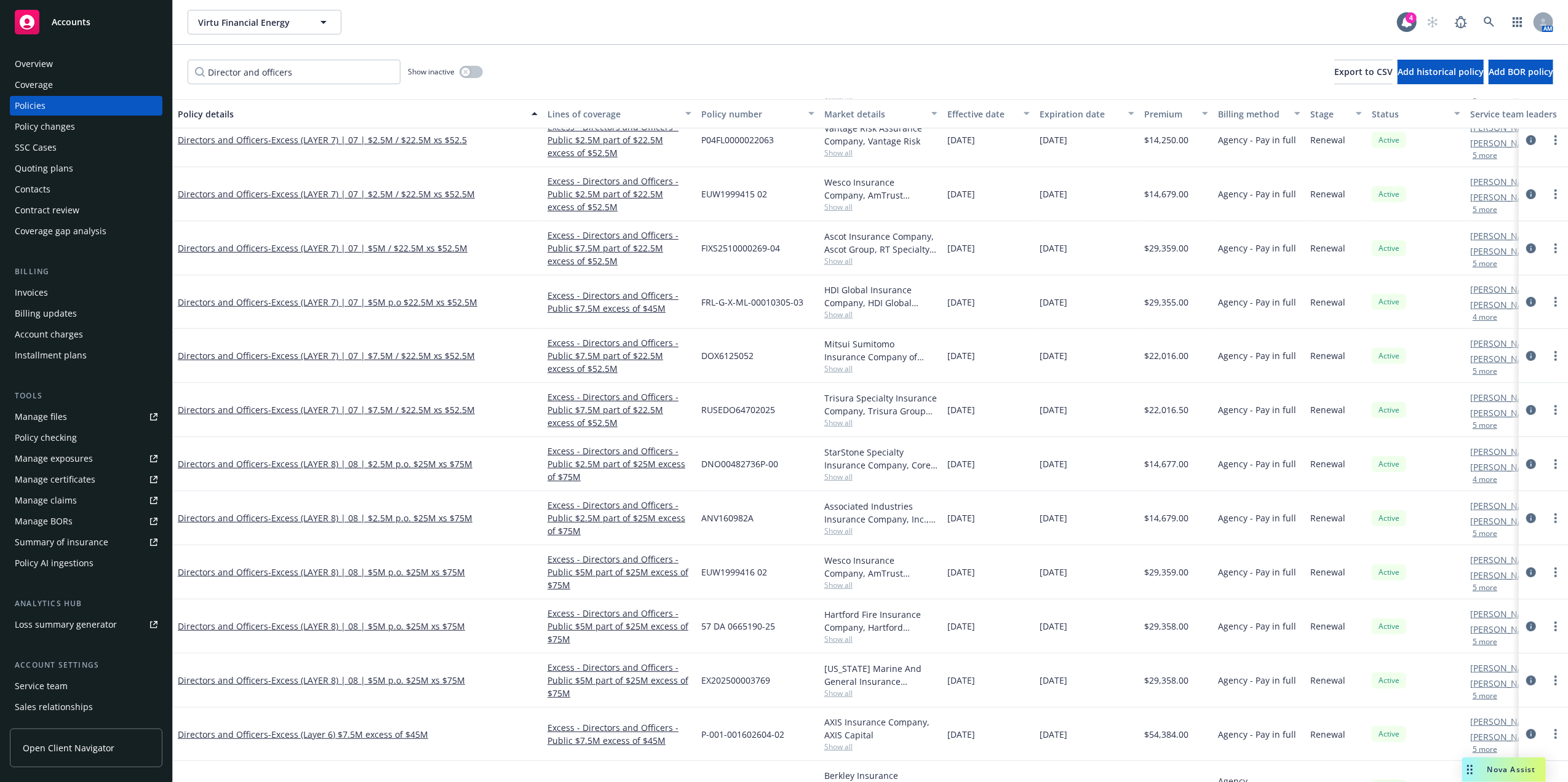
scroll to position [673, 0]
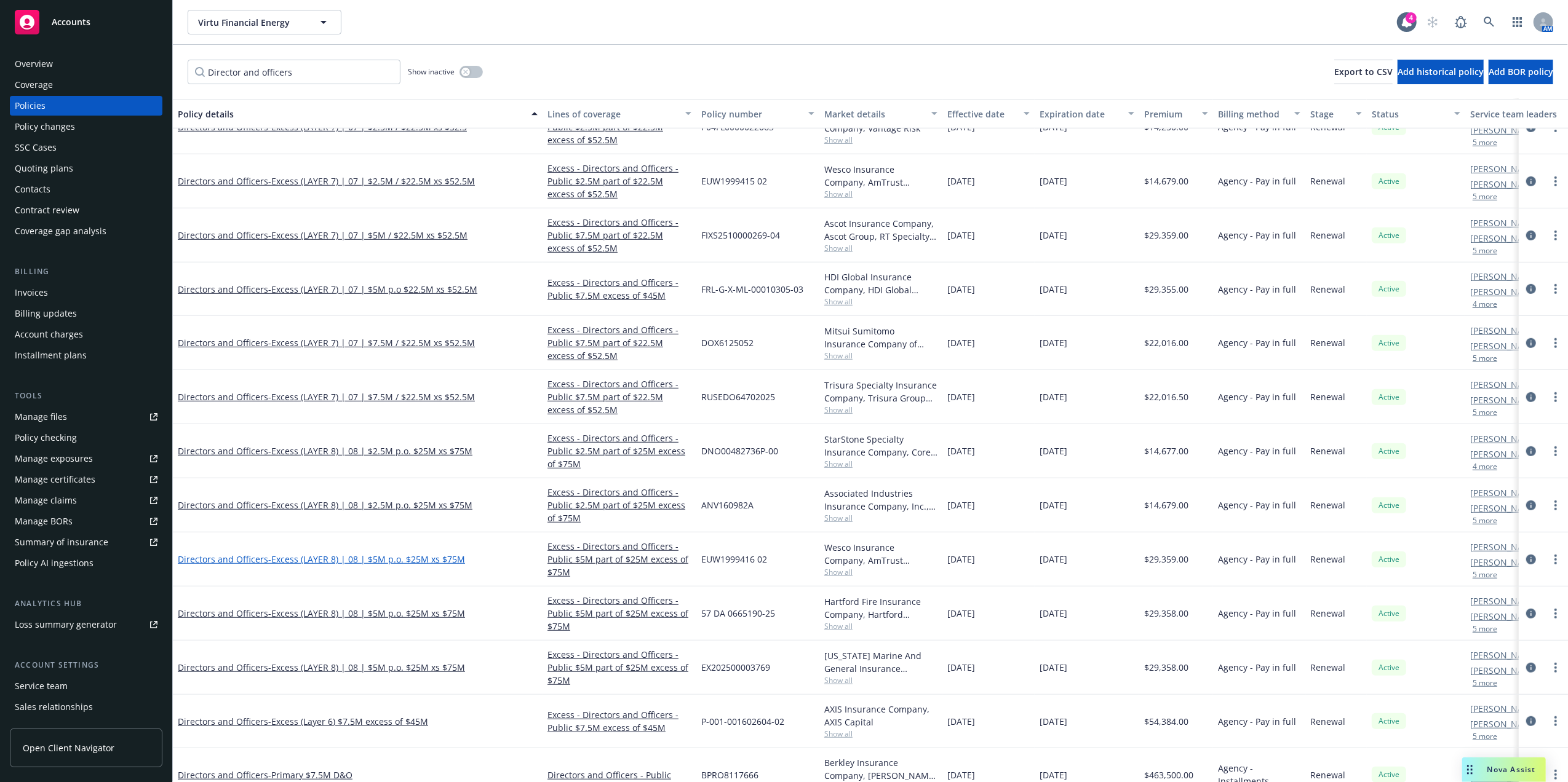
click at [371, 560] on span "- Excess (LAYER 8) | 08 | $5M p.o. $25M xs $75M" at bounding box center [366, 559] width 197 height 12
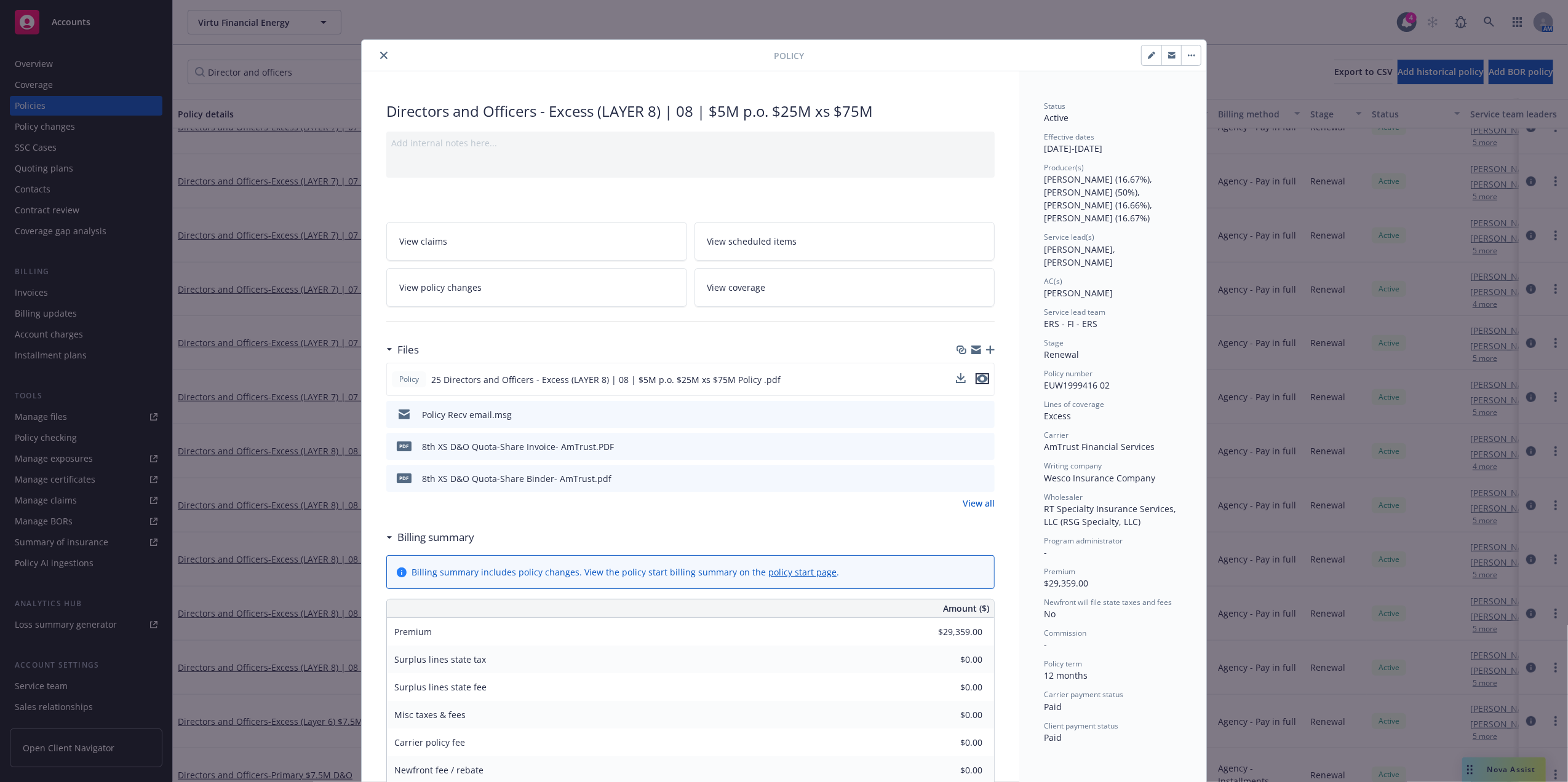
click at [979, 380] on icon "preview file" at bounding box center [982, 379] width 11 height 8
click at [961, 377] on button "download file" at bounding box center [961, 379] width 12 height 12
click at [380, 52] on icon "close" at bounding box center [384, 55] width 7 height 7
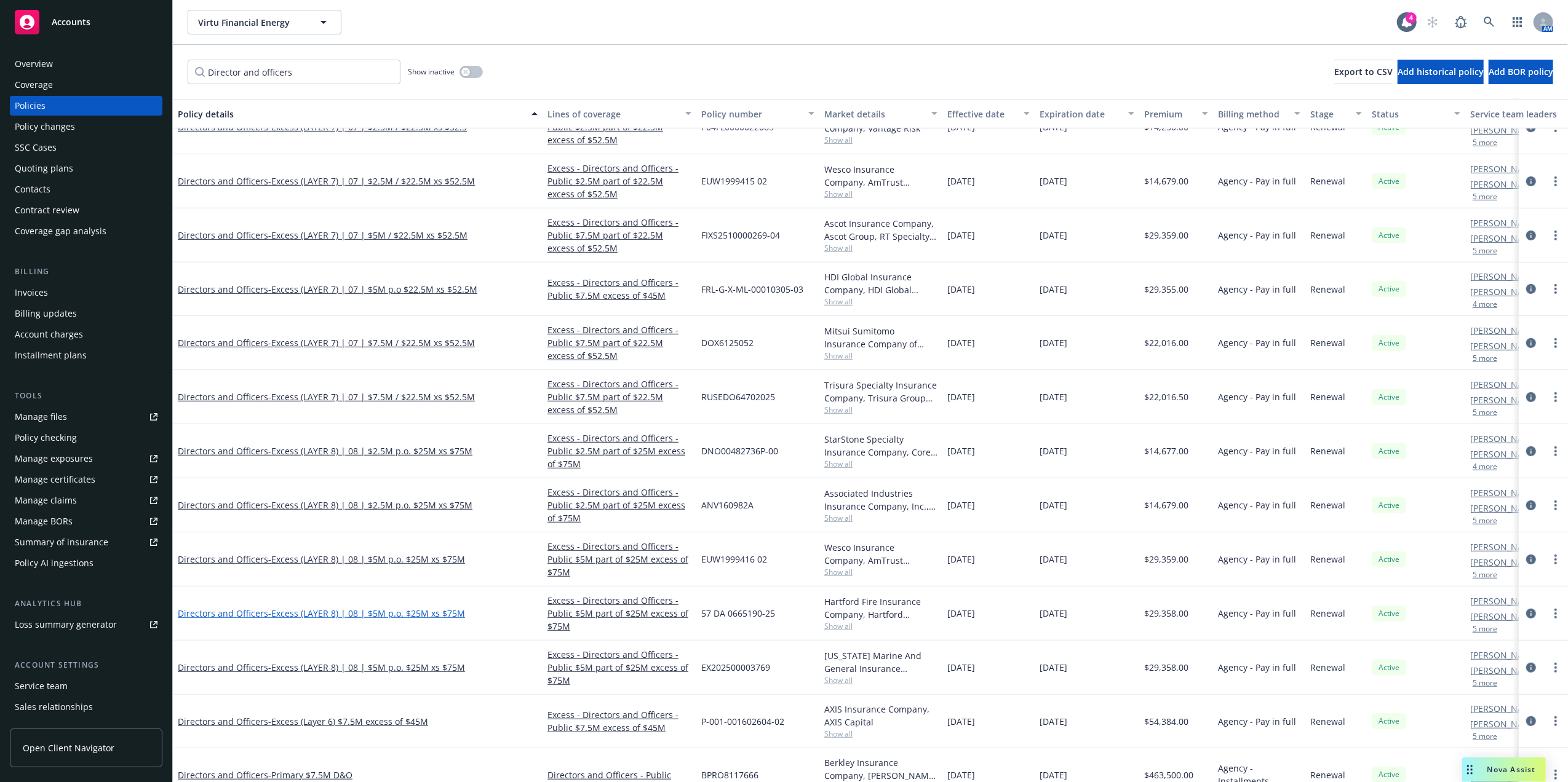
click at [418, 609] on span "- Excess (LAYER 8) | 08 | $5M p.o. $25M xs $75M" at bounding box center [366, 613] width 197 height 12
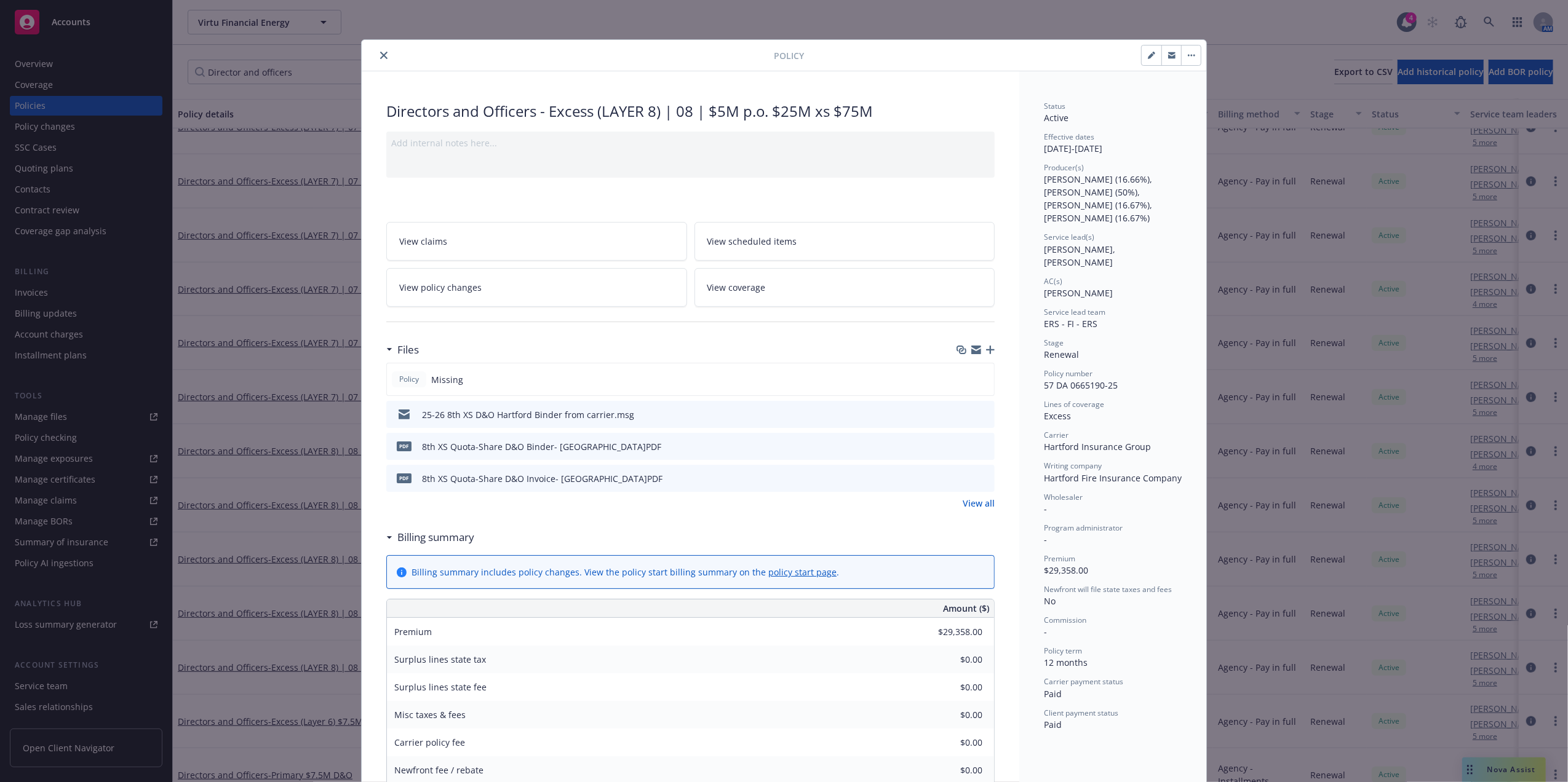
click at [380, 53] on icon "close" at bounding box center [384, 55] width 7 height 7
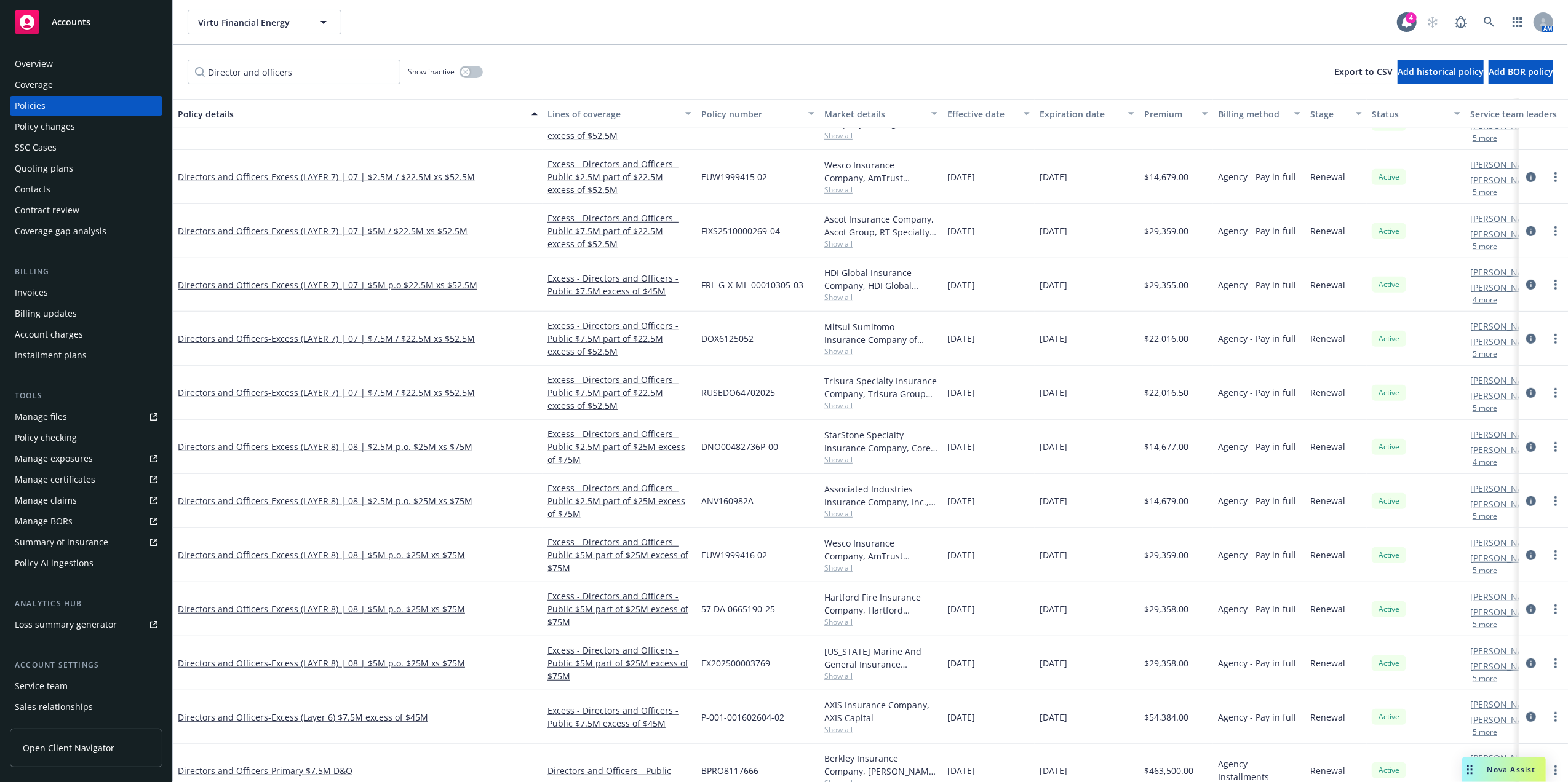
scroll to position [702, 0]
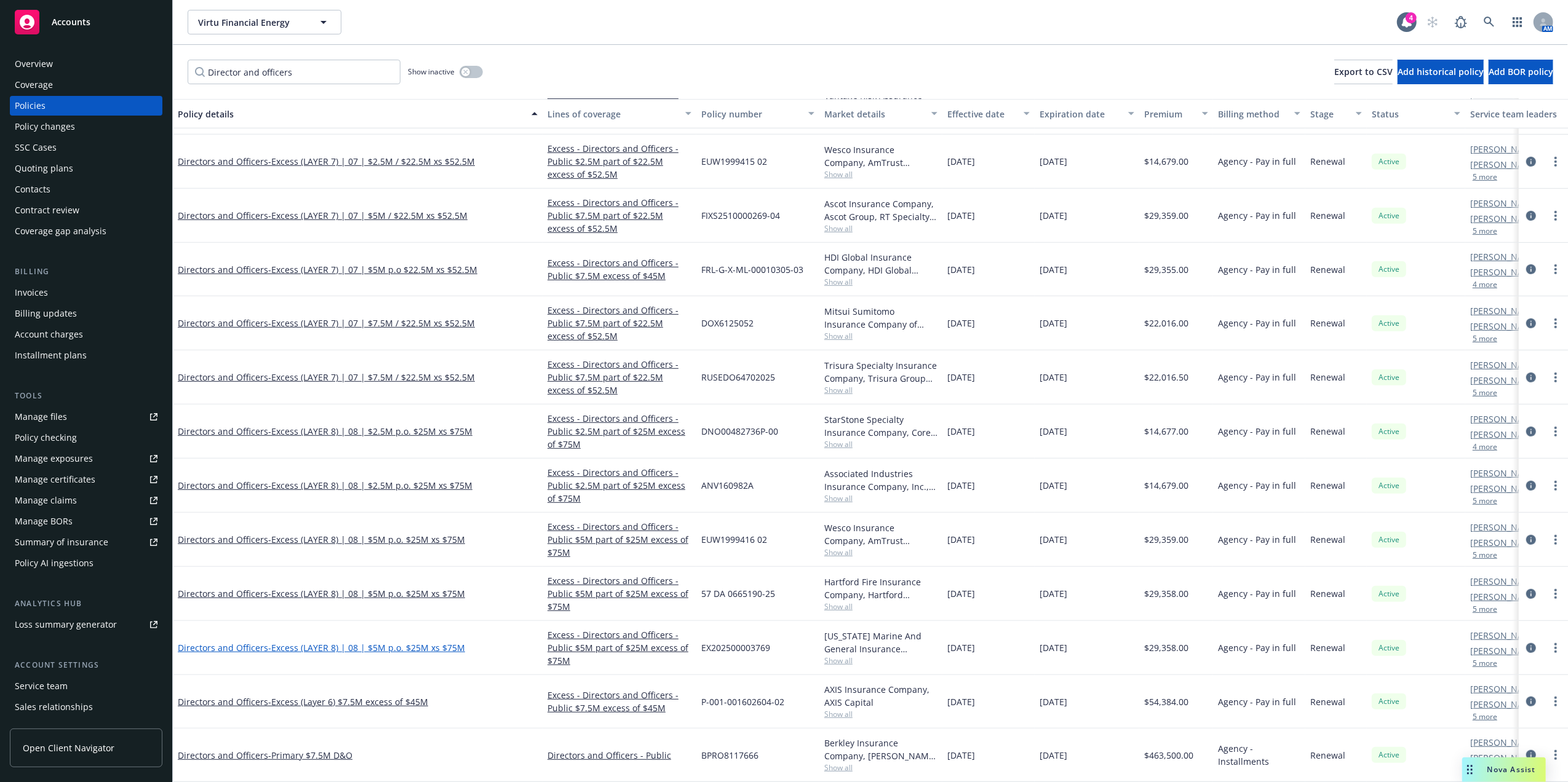
click at [419, 642] on span "- Excess (LAYER 8) | 08 | $5M p.o. $25M xs $75M" at bounding box center [366, 648] width 197 height 12
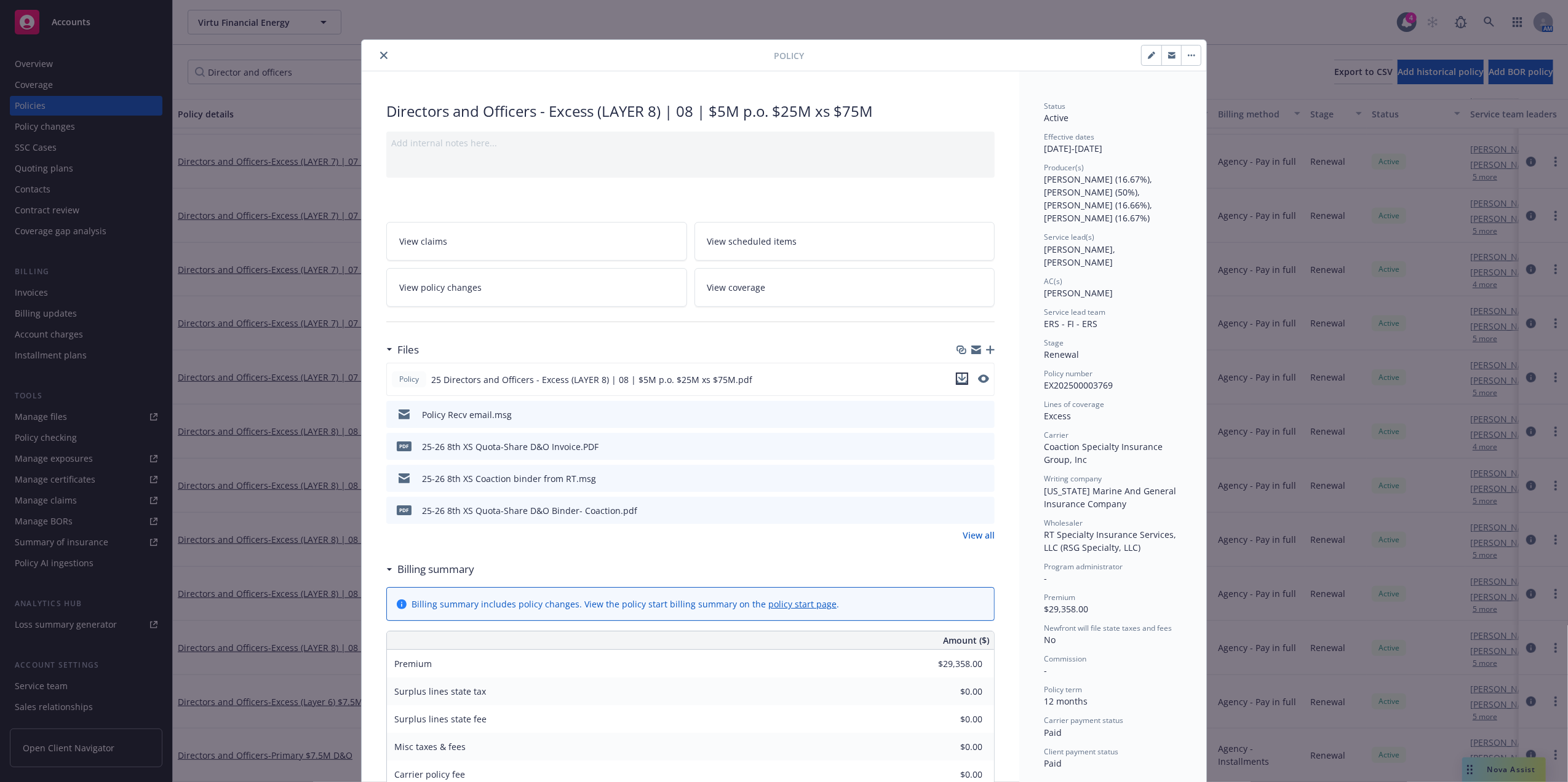
click at [957, 378] on icon "download file" at bounding box center [962, 379] width 10 height 10
click at [380, 57] on icon "close" at bounding box center [384, 55] width 7 height 7
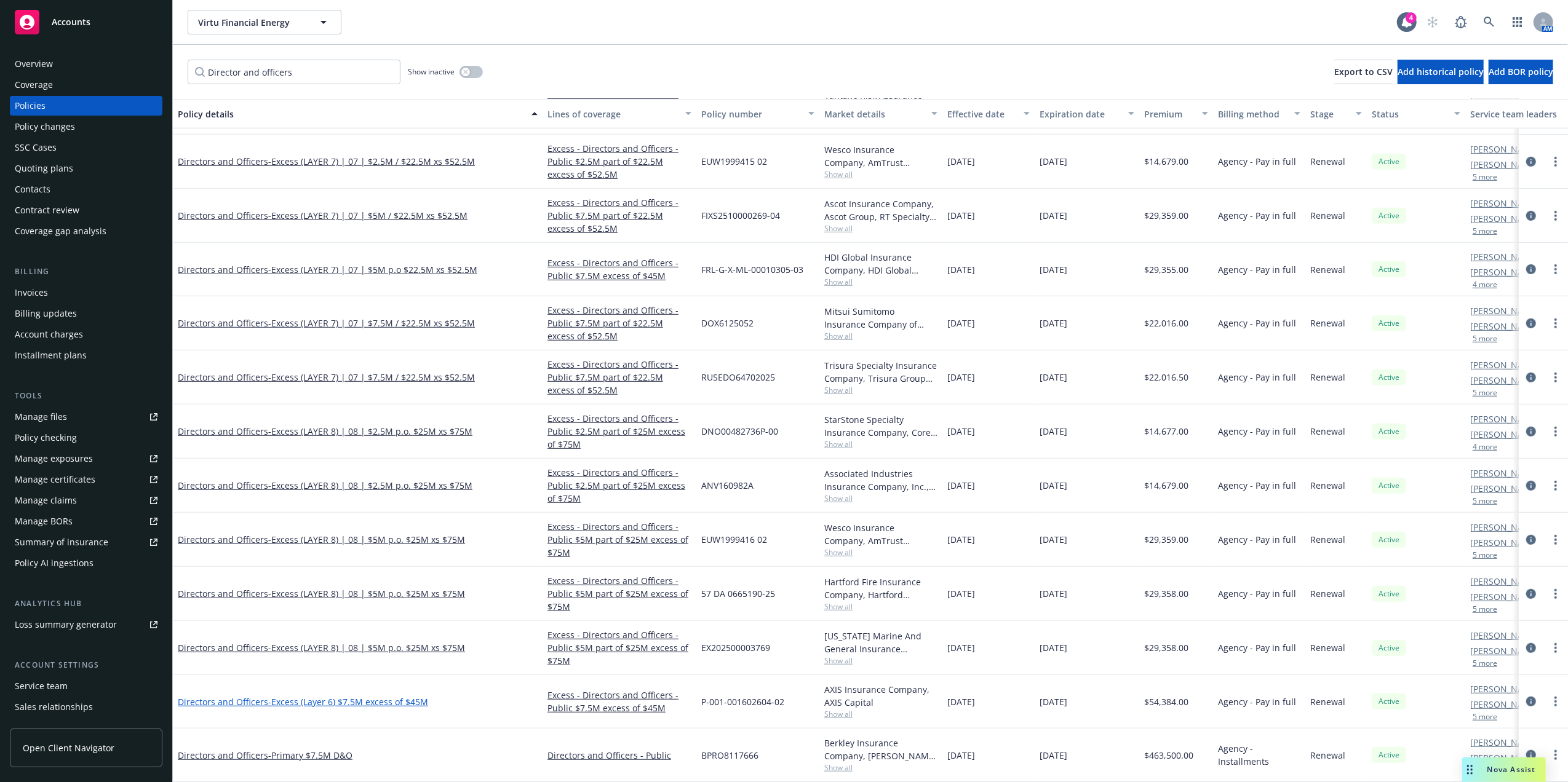
click at [361, 696] on span "- Excess (Layer 6) $7.5M excess of $45M" at bounding box center [348, 702] width 160 height 12
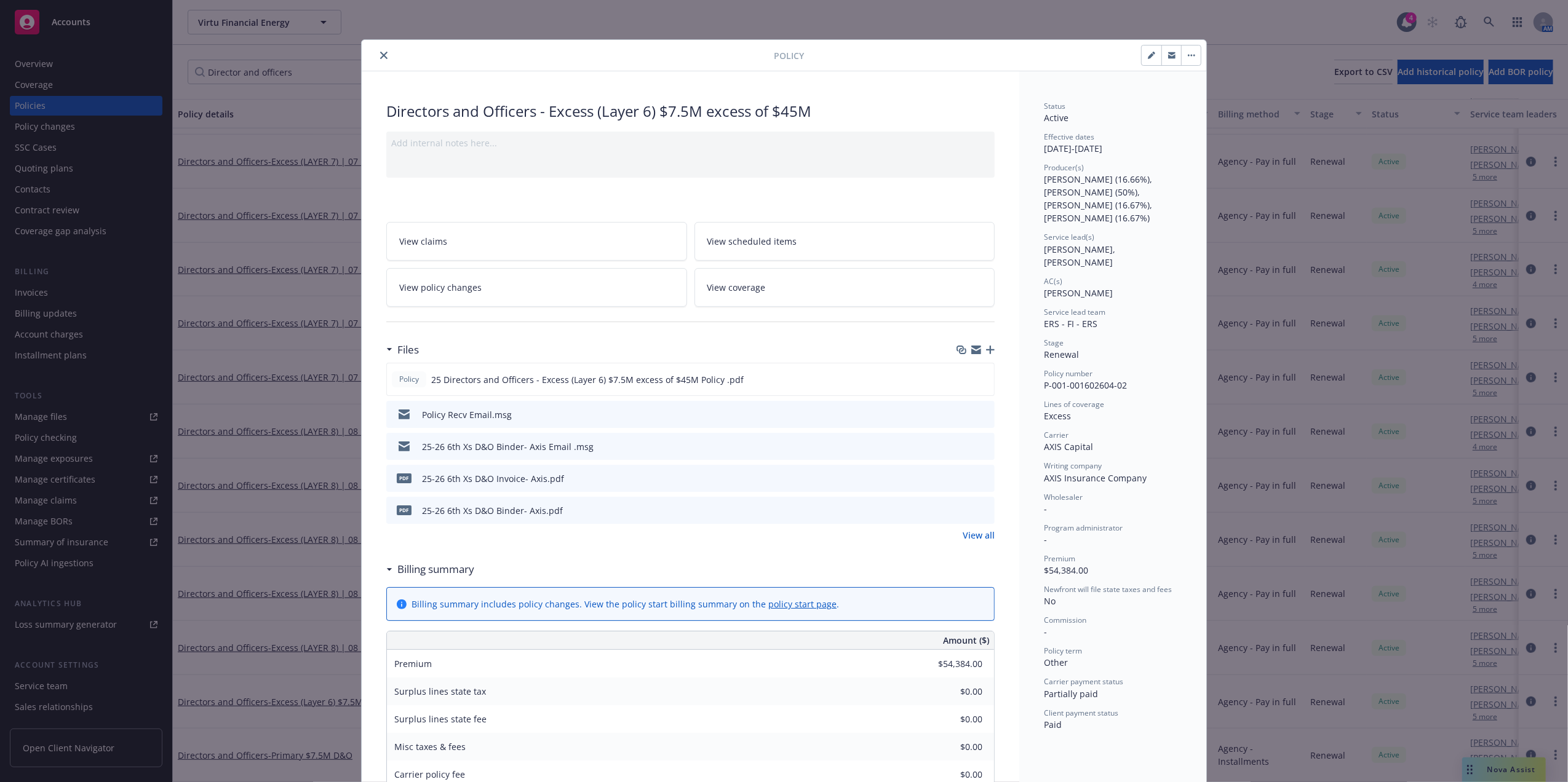
click at [380, 57] on icon "close" at bounding box center [384, 55] width 7 height 7
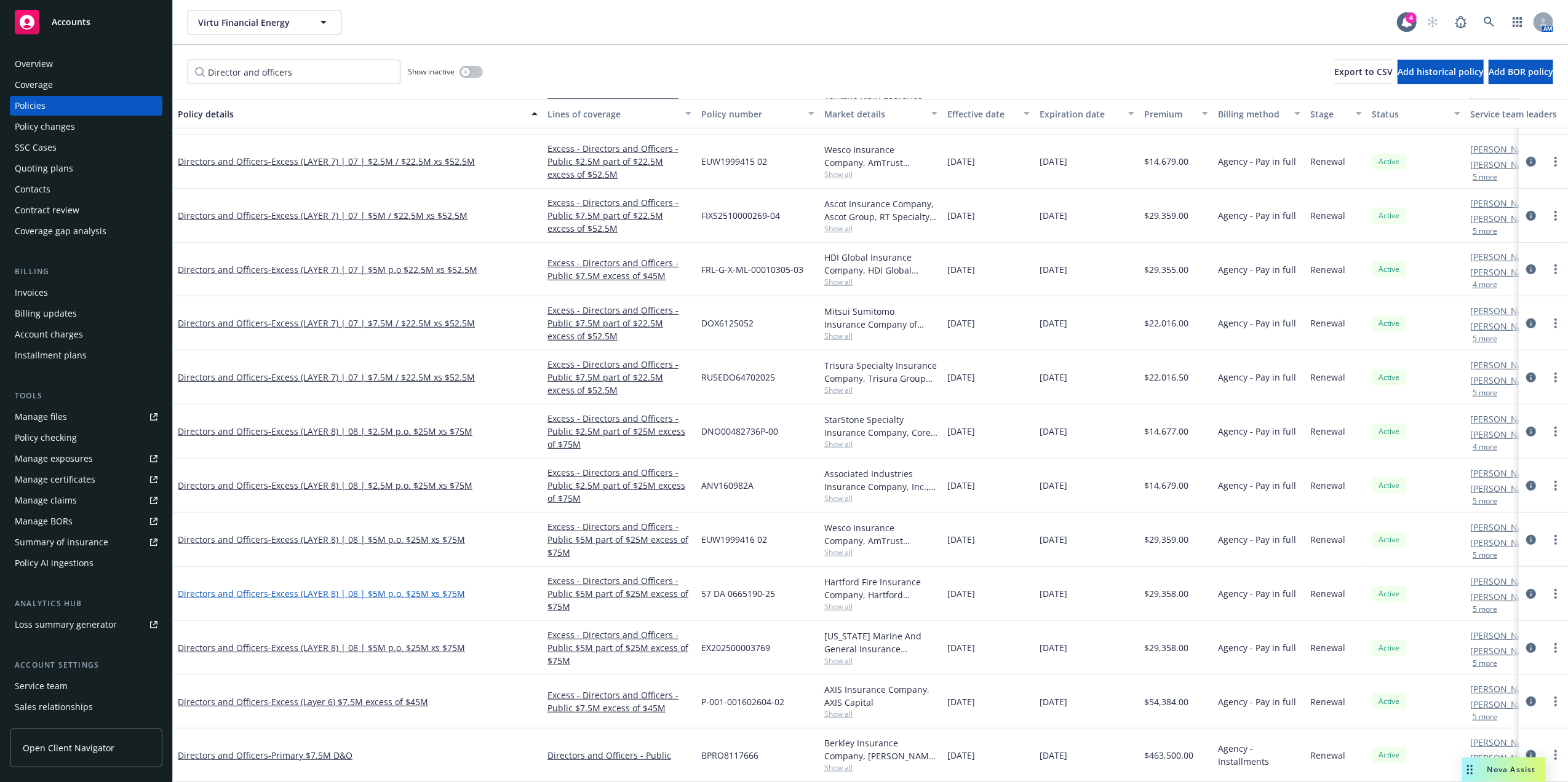
click at [407, 588] on span "- Excess (LAYER 8) | 08 | $5M p.o. $25M xs $75M" at bounding box center [366, 593] width 197 height 12
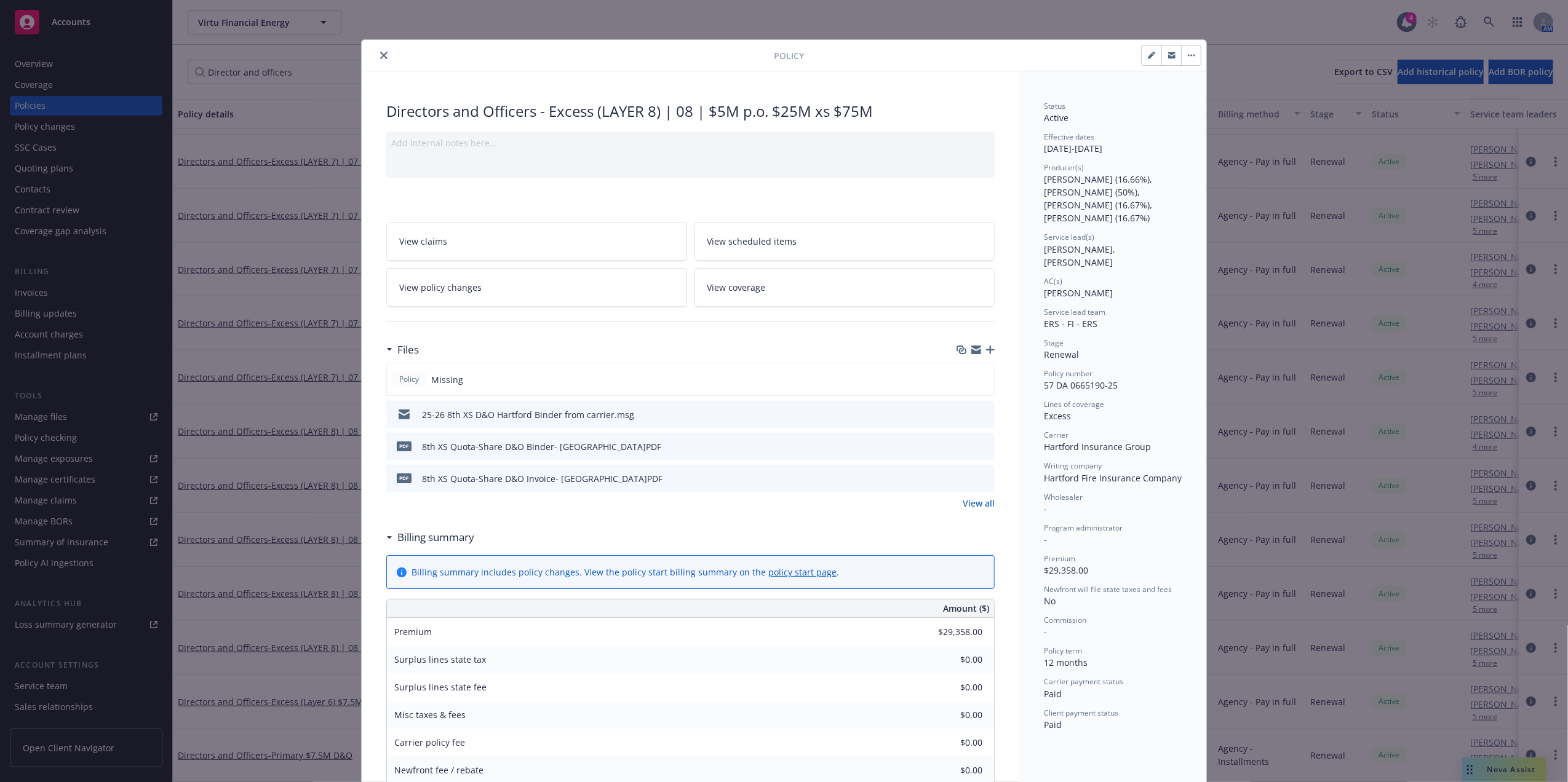
scroll to position [37, 0]
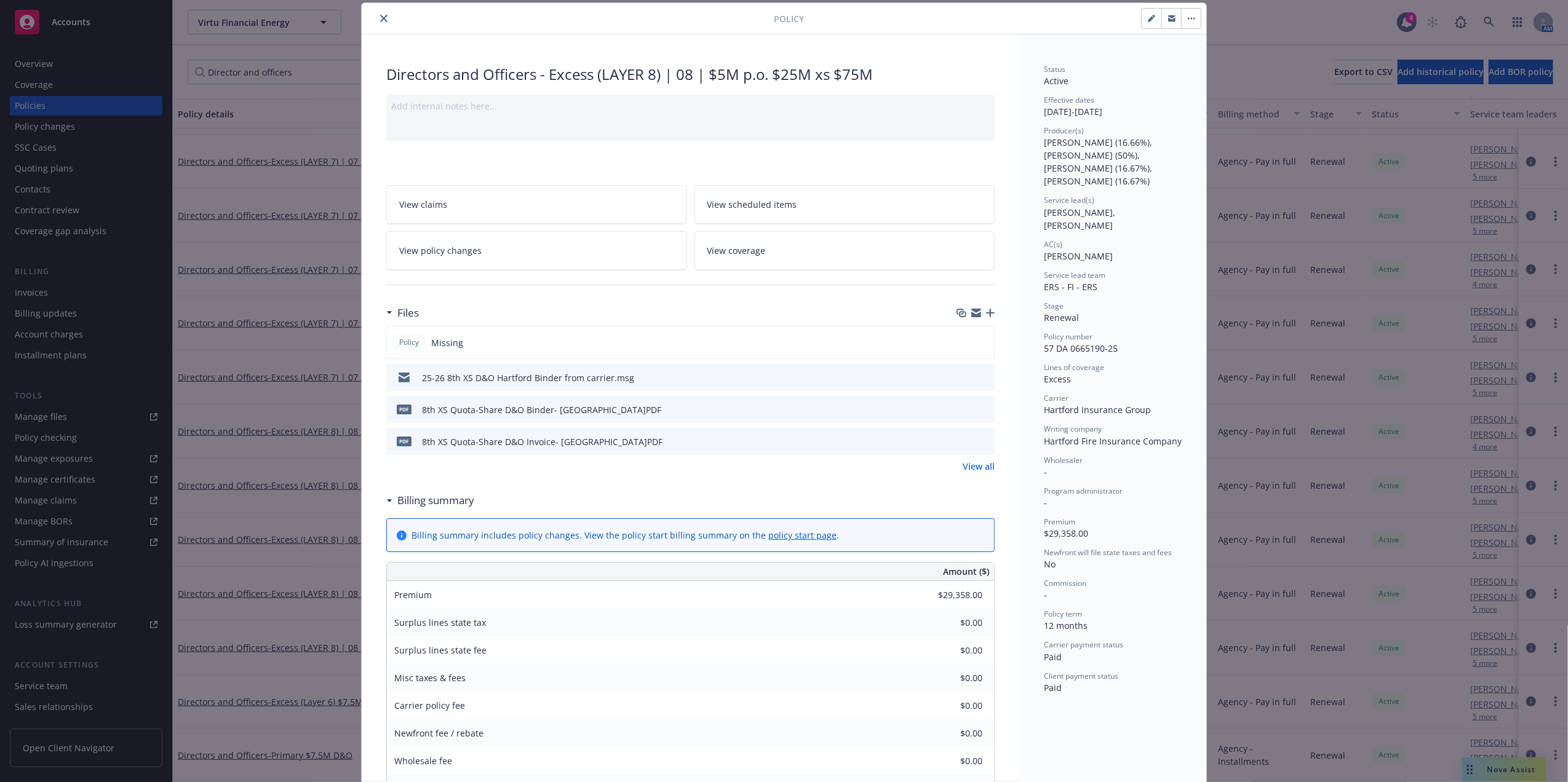
click at [977, 375] on icon "preview file" at bounding box center [982, 377] width 11 height 8
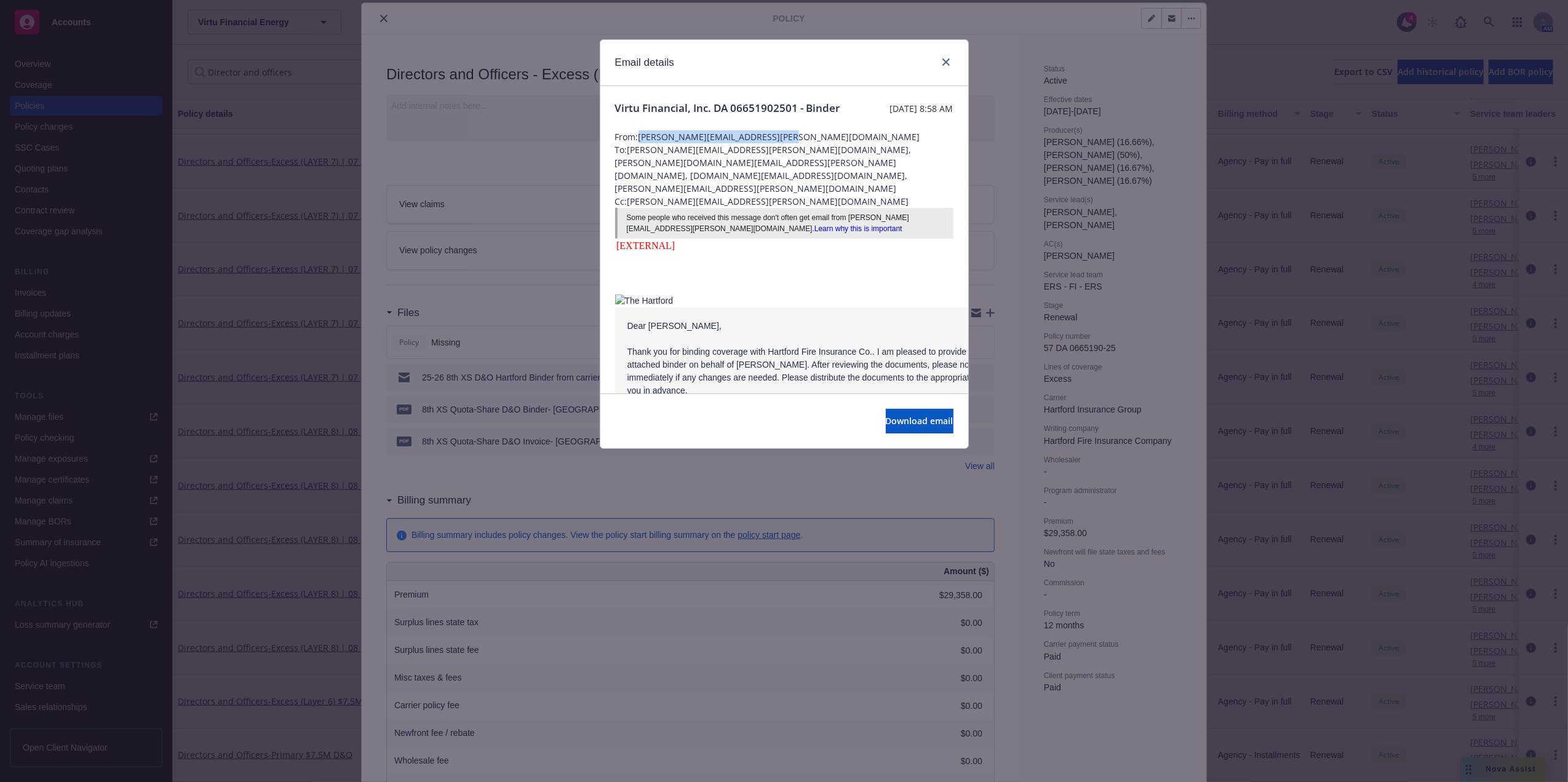
drag, startPoint x: 779, startPoint y: 148, endPoint x: 640, endPoint y: 150, distance: 139.0
click at [640, 143] on span "From: Angelica.Dicarlo@thehartford.com" at bounding box center [784, 137] width 338 height 13
copy span "Angelica.Dicarlo@thehartford.com"
drag, startPoint x: 488, startPoint y: 200, endPoint x: 500, endPoint y: 197, distance: 12.4
click at [486, 202] on div "Email details Virtu Financial, Inc. DA 06651902501 - Binder Friday, July 25, 20…" at bounding box center [784, 391] width 1568 height 782
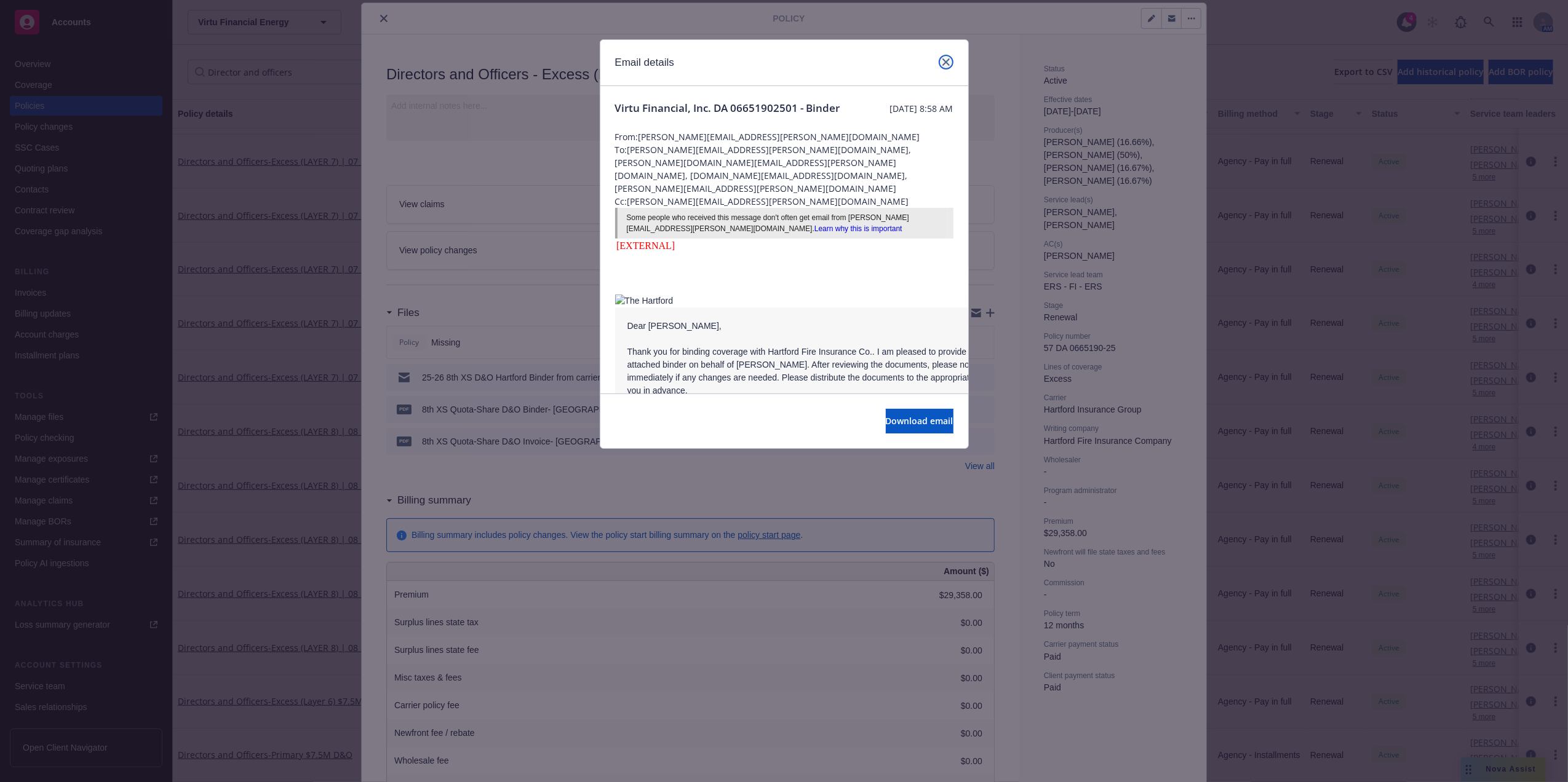
click at [943, 62] on icon "close" at bounding box center [946, 62] width 7 height 7
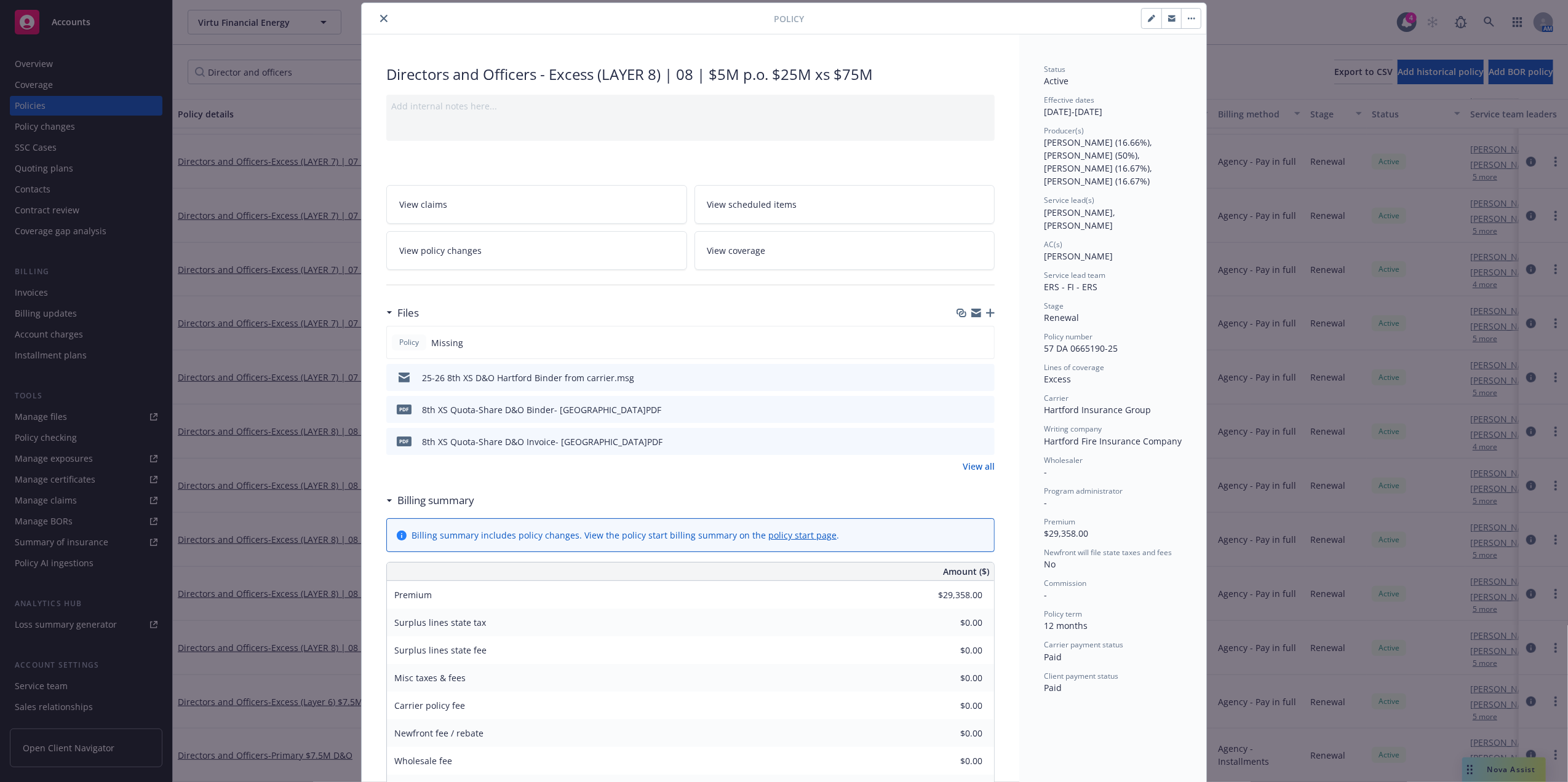
click at [380, 17] on icon "close" at bounding box center [384, 18] width 7 height 7
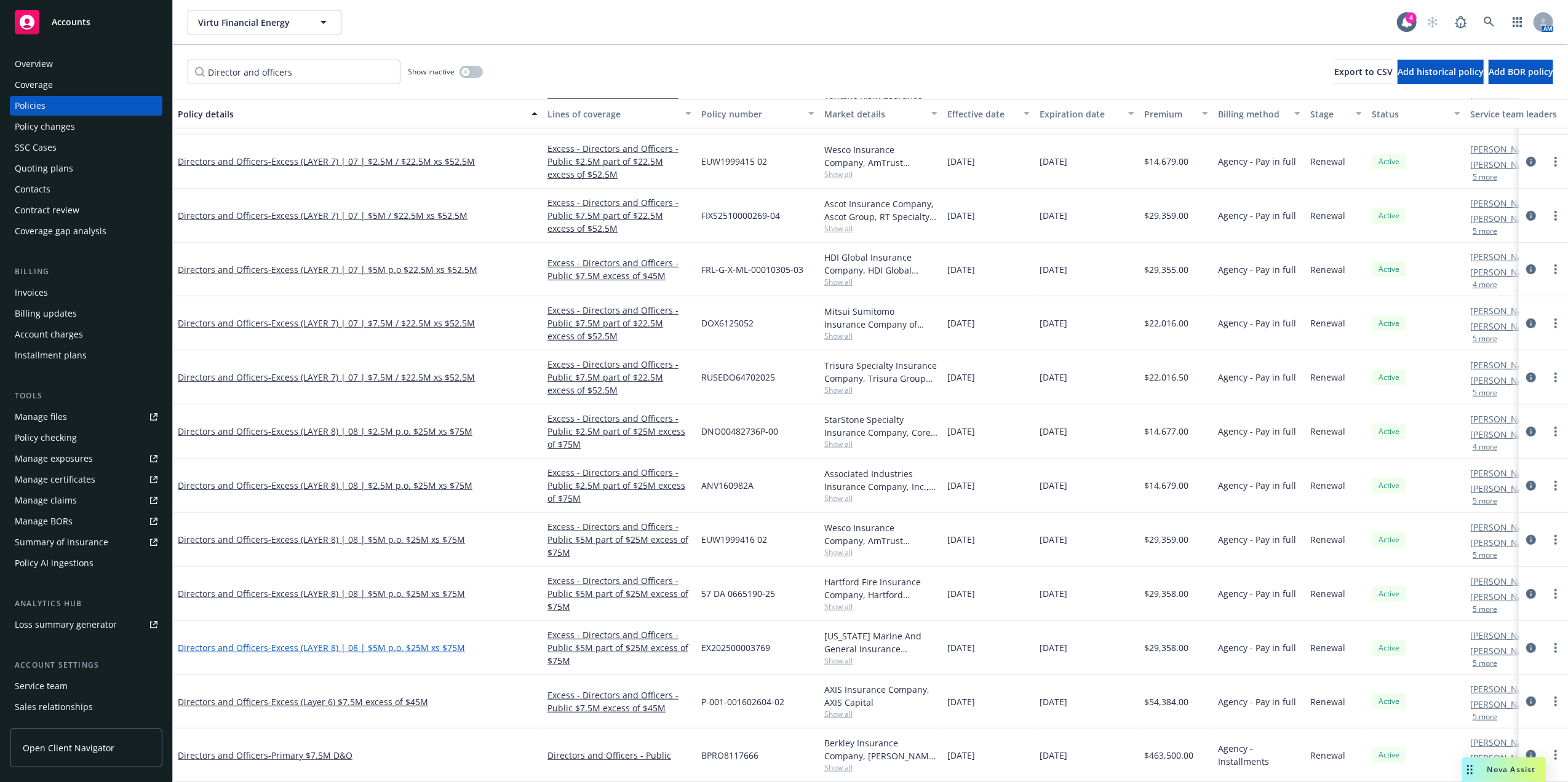
click at [365, 642] on span "- Excess (LAYER 8) | 08 | $5M p.o. $25M xs $75M" at bounding box center [366, 648] width 197 height 12
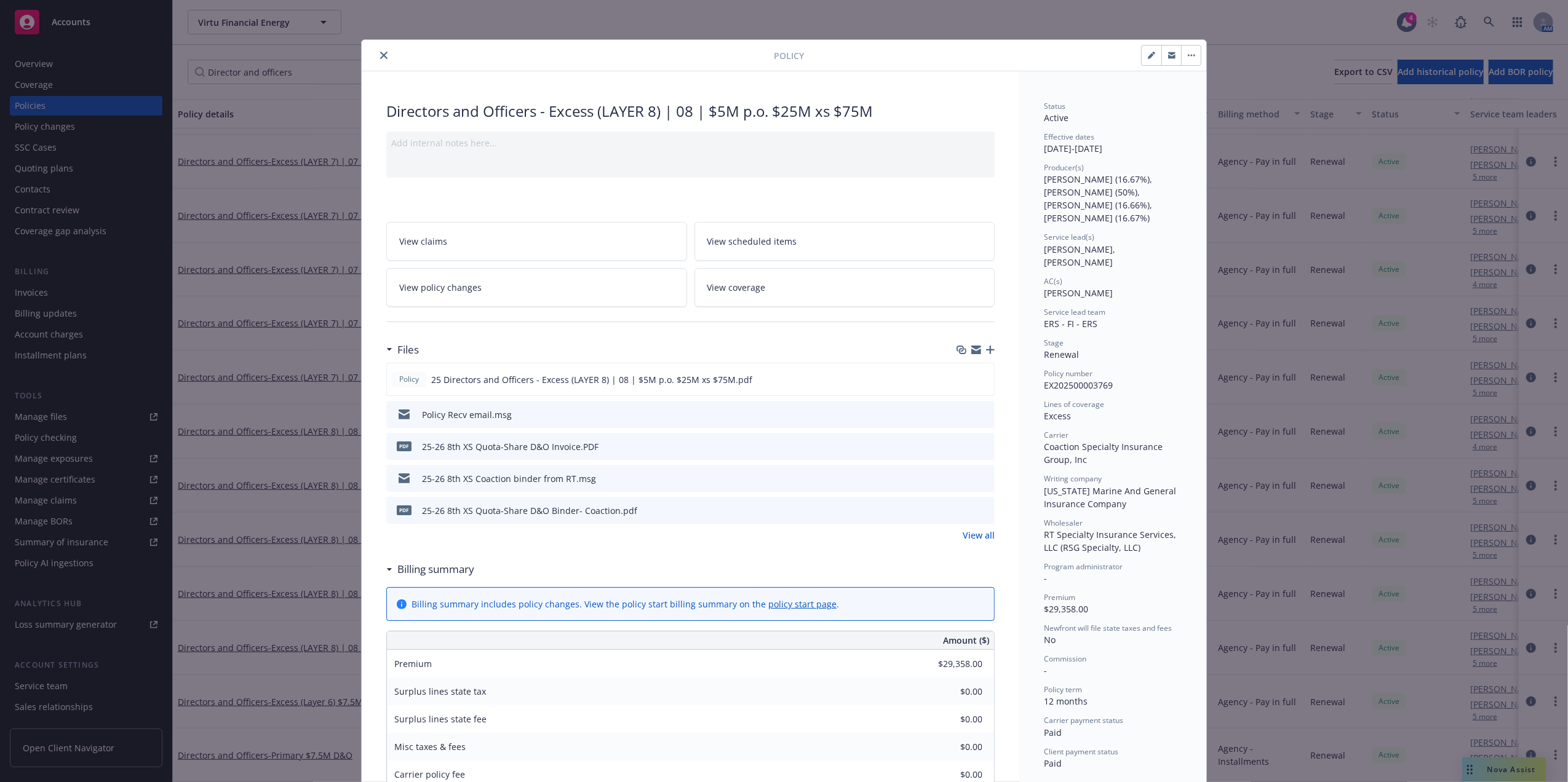
scroll to position [37, 0]
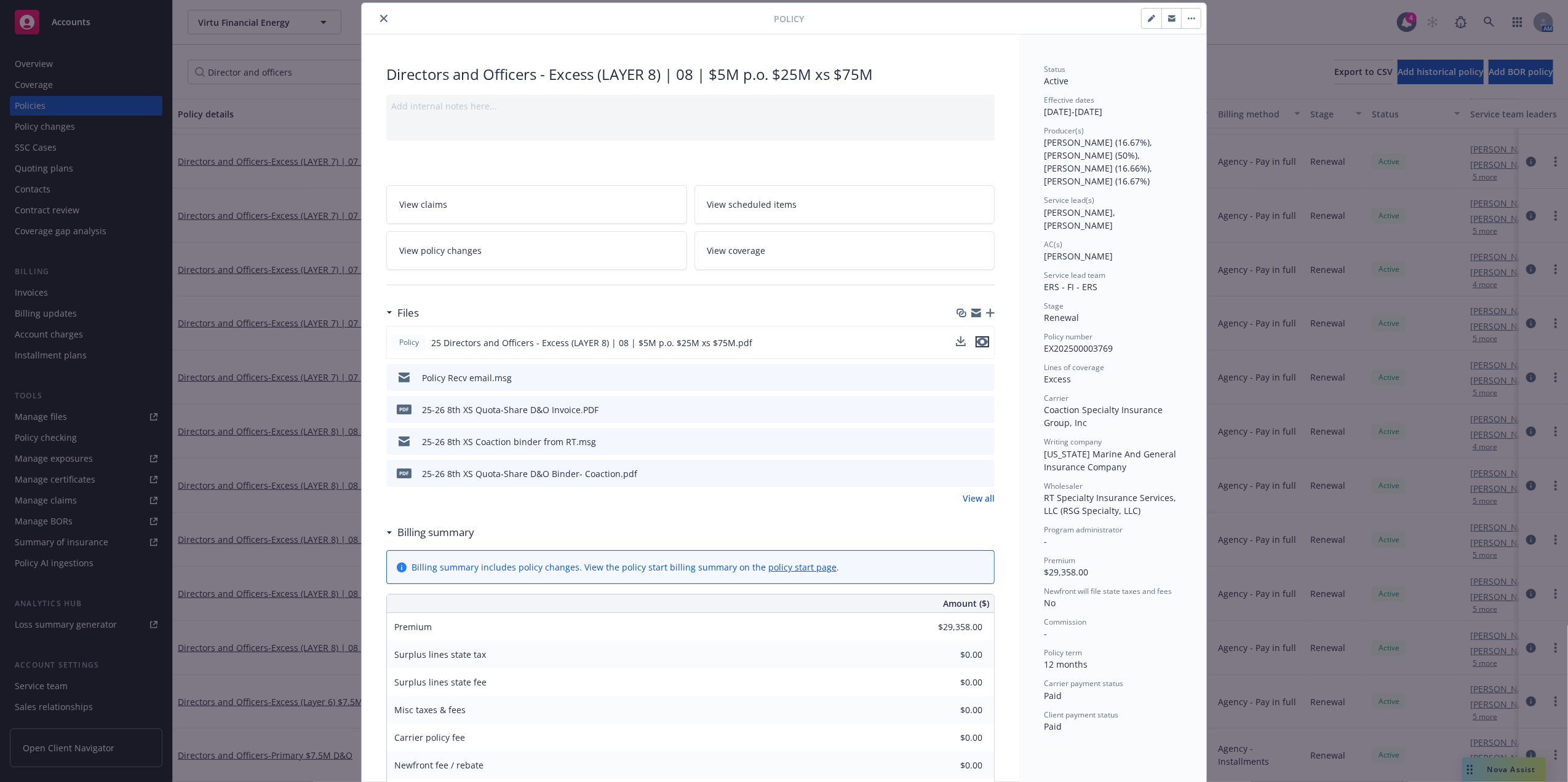
click at [977, 342] on icon "preview file" at bounding box center [982, 342] width 11 height 8
click at [380, 21] on icon "close" at bounding box center [384, 18] width 7 height 7
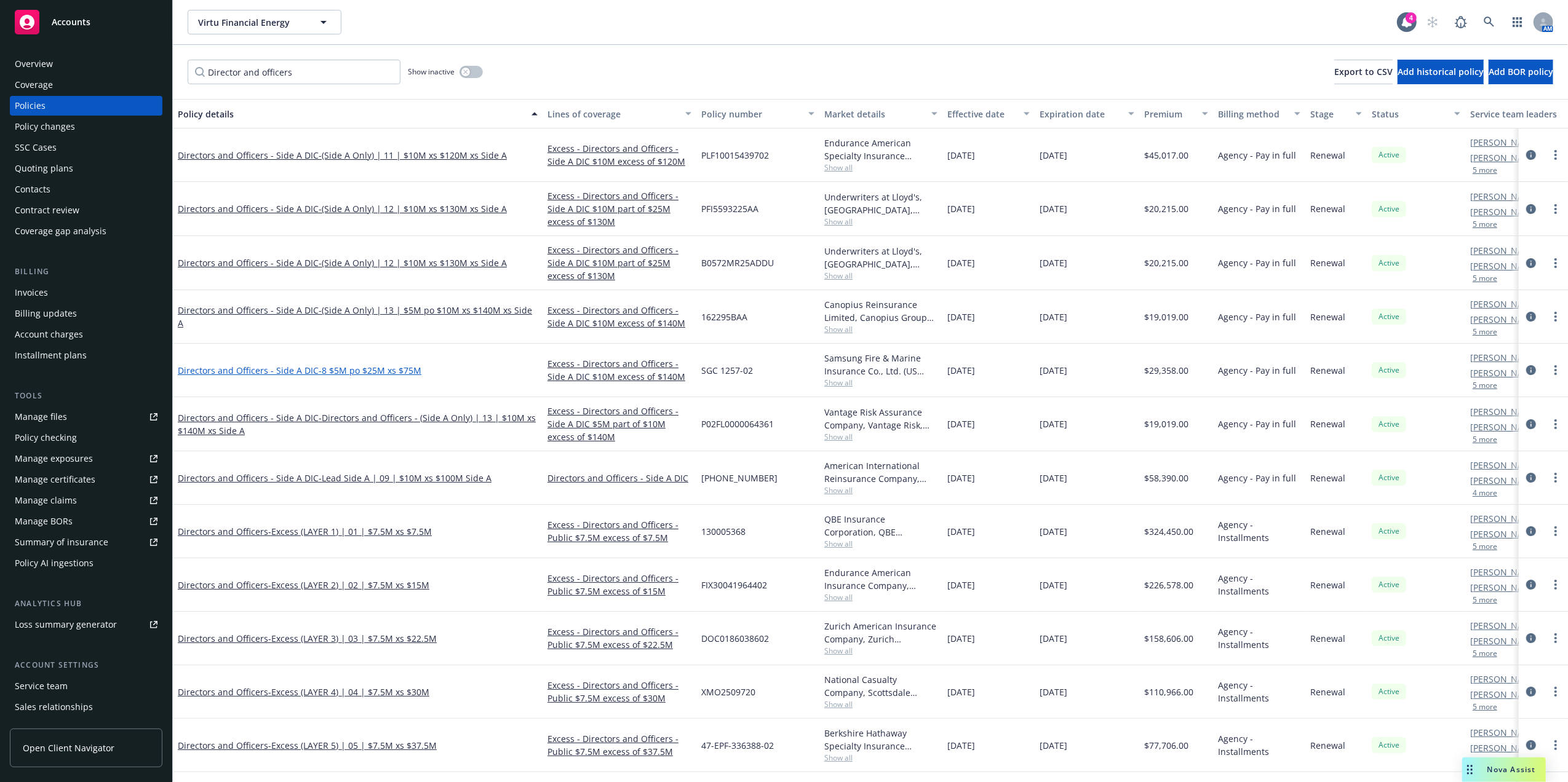
click at [295, 375] on link "Directors and Officers - Side A DIC - 8 $5M po $25M xs $75M" at bounding box center [300, 370] width 244 height 12
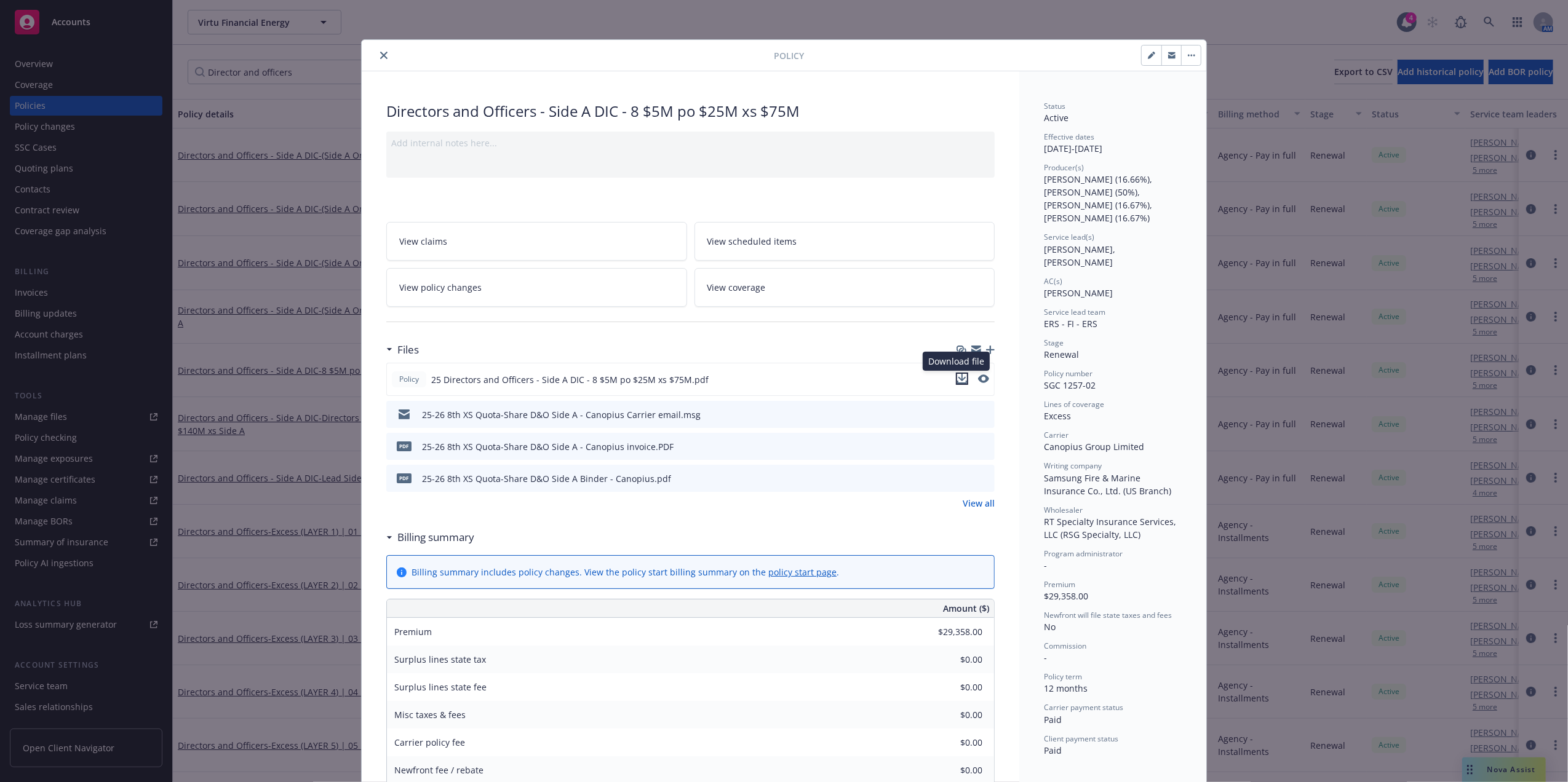
click at [958, 379] on icon "download file" at bounding box center [962, 377] width 8 height 7
click at [376, 54] on button "close" at bounding box center [384, 55] width 15 height 15
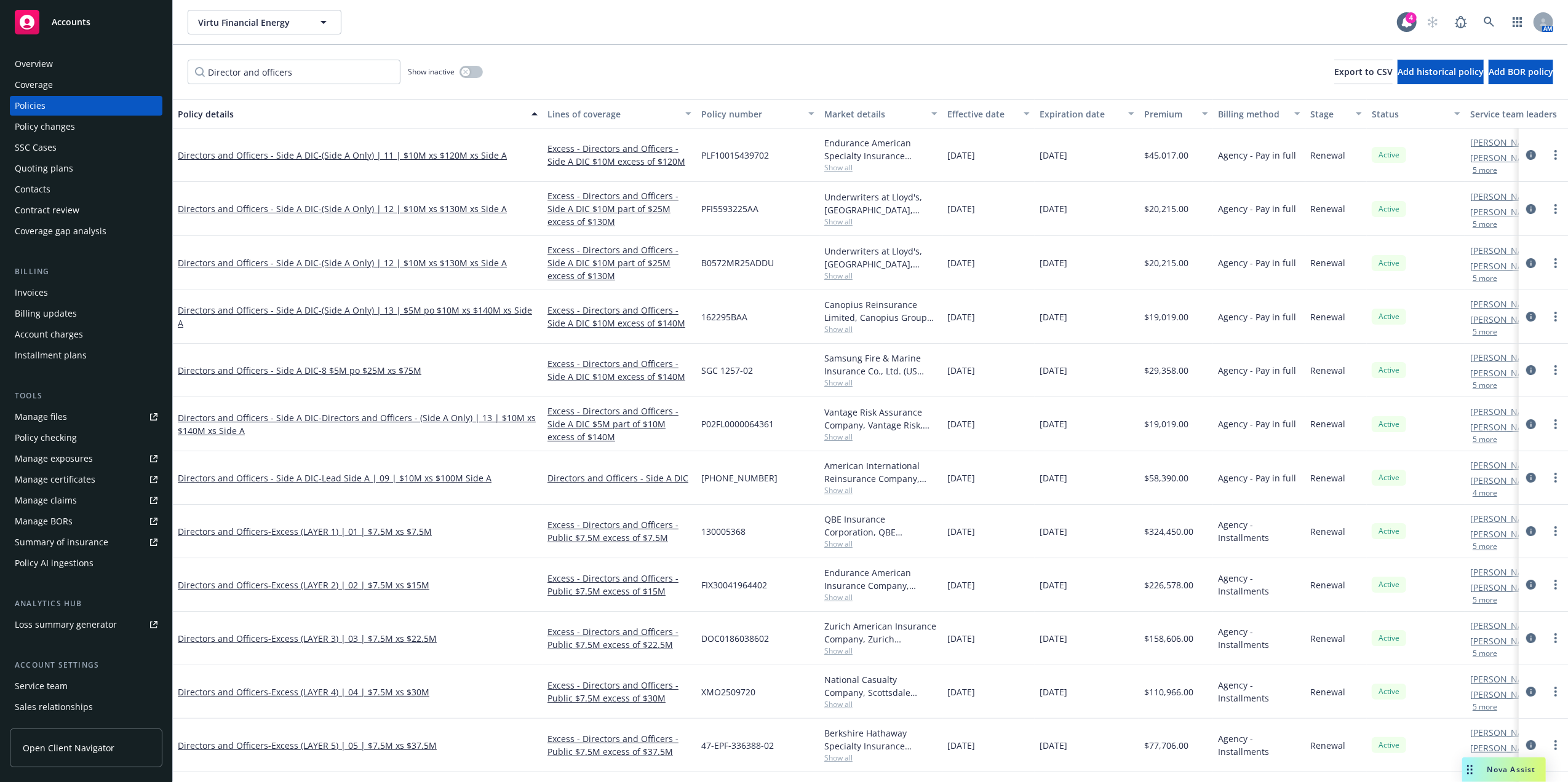
click at [332, 146] on div "Directors and Officers - Side A DIC - (Side A Only) | 11 | $10M xs $120M xs Sid…" at bounding box center [357, 155] width 370 height 54
click at [332, 151] on span "- (Side A Only) | 11 | $10M xs $120M xs Side A" at bounding box center [412, 156] width 188 height 12
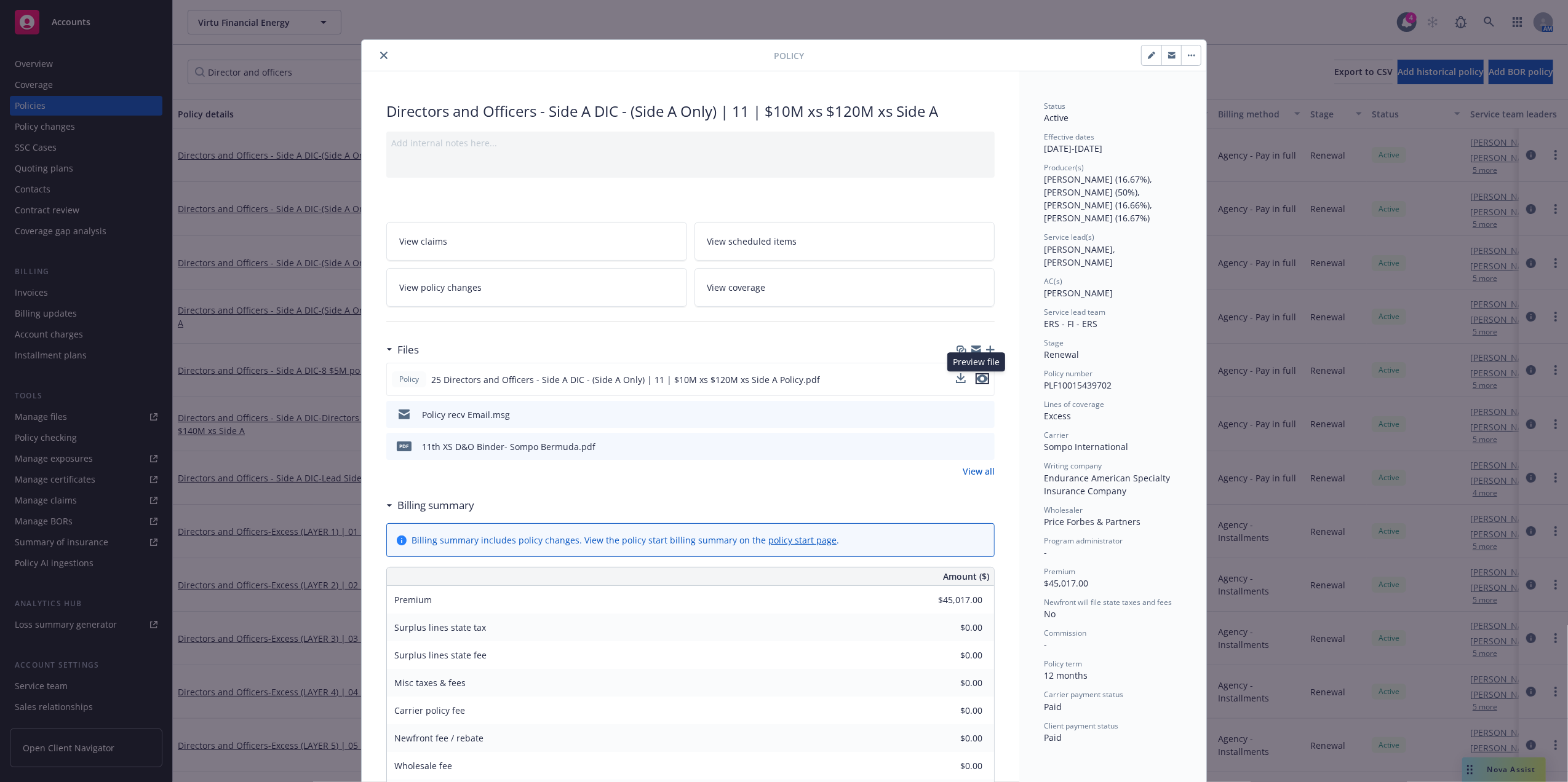
click at [979, 381] on icon "preview file" at bounding box center [982, 379] width 11 height 8
click at [958, 379] on icon "download file" at bounding box center [962, 377] width 8 height 7
click at [380, 57] on icon "close" at bounding box center [384, 55] width 7 height 7
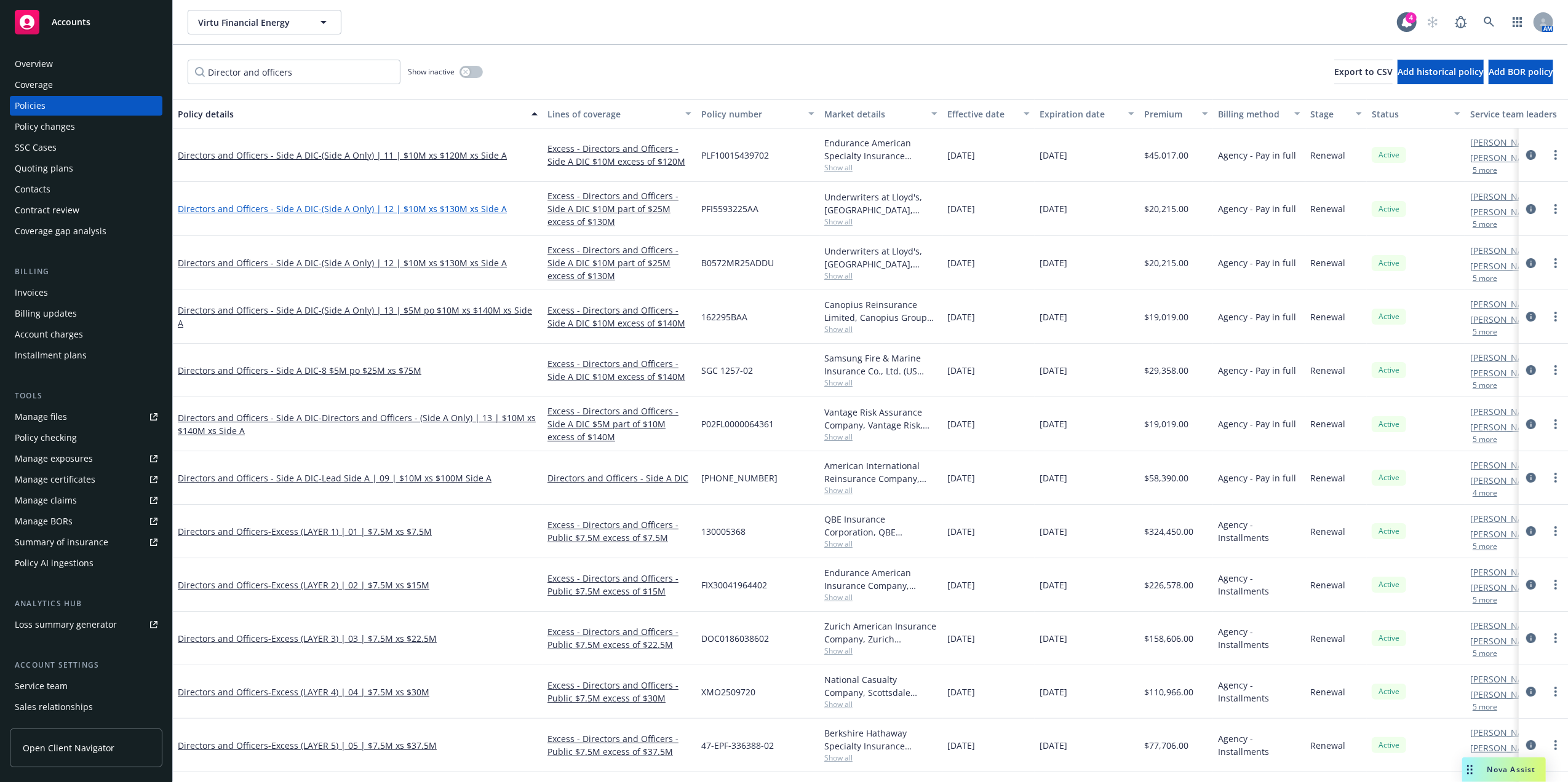
click at [430, 212] on span "- (Side A Only) | 12 | $10M xs $130M xs Side A" at bounding box center [412, 209] width 188 height 12
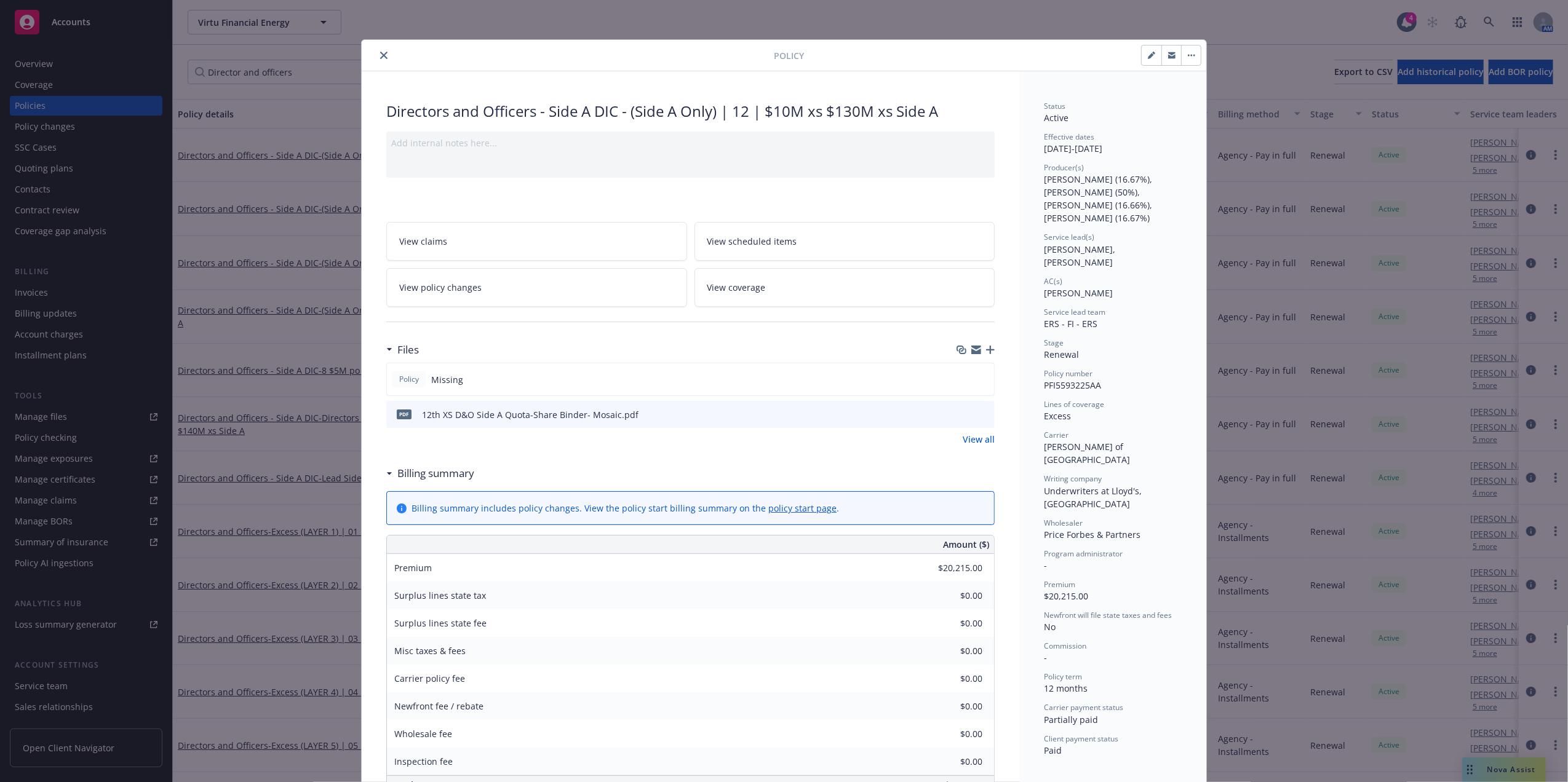
click at [380, 53] on icon "close" at bounding box center [384, 55] width 7 height 7
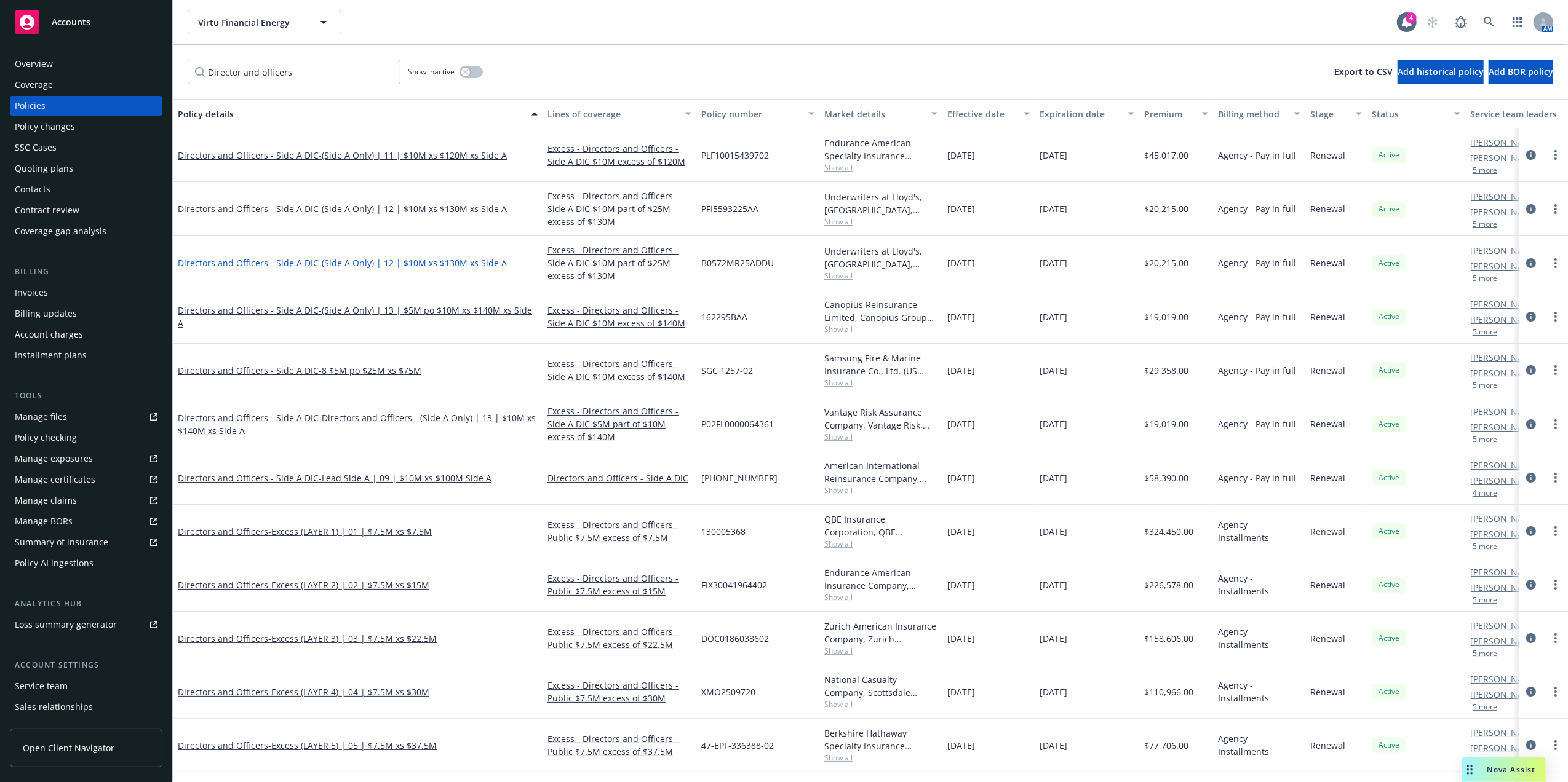
click at [415, 262] on span "- (Side A Only) | 12 | $10M xs $130M xs Side A" at bounding box center [412, 263] width 188 height 12
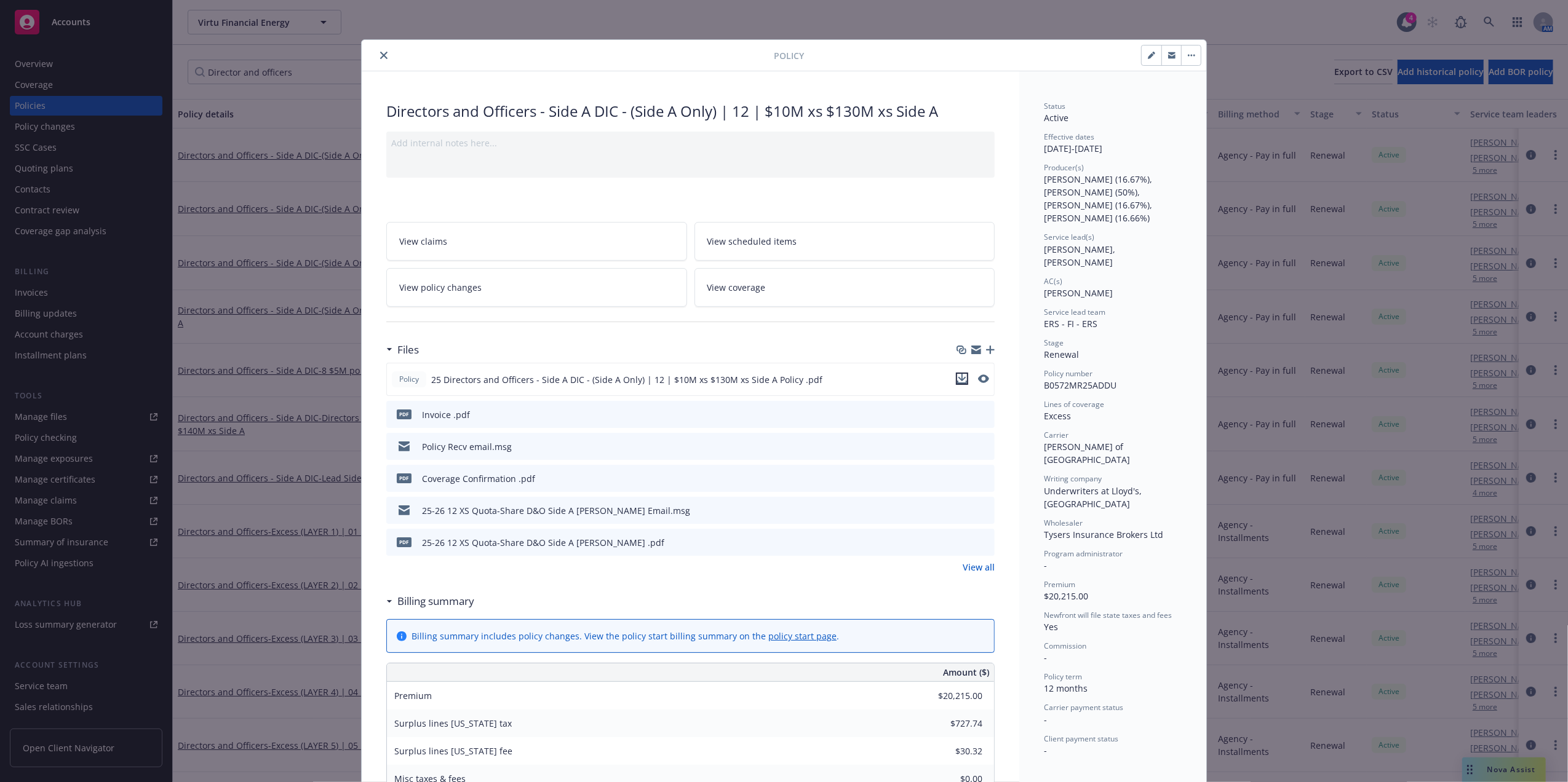
click at [958, 380] on icon "download file" at bounding box center [962, 377] width 8 height 7
click at [380, 53] on icon "close" at bounding box center [384, 55] width 7 height 7
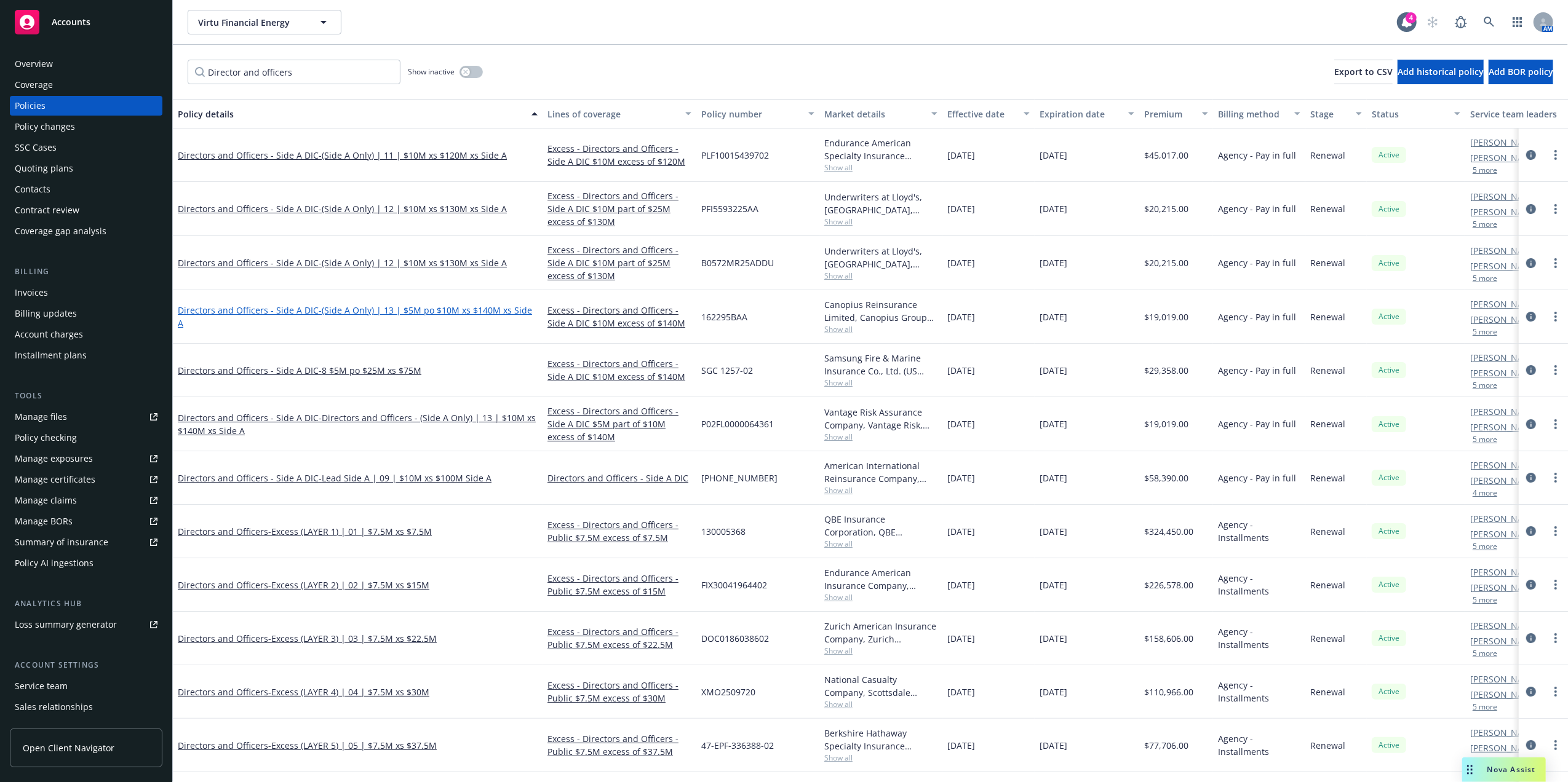
click at [514, 316] on span "- (Side A Only) | 13 | $5M po $10M xs $140M xs Side A" at bounding box center [355, 317] width 354 height 25
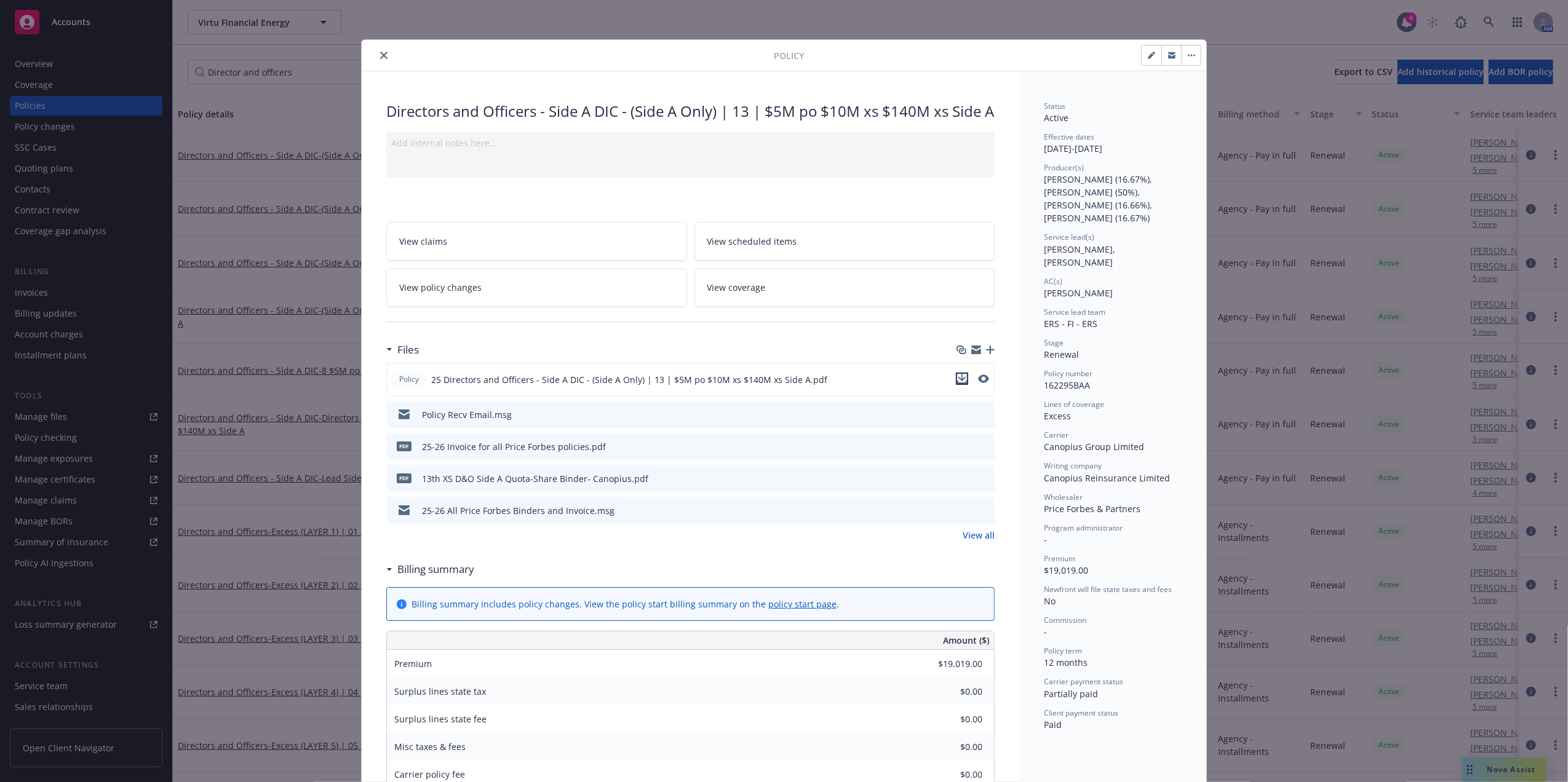
click at [960, 384] on icon "download file" at bounding box center [962, 379] width 10 height 10
click at [979, 383] on icon "preview file" at bounding box center [982, 379] width 11 height 8
click at [977, 482] on icon "preview file" at bounding box center [982, 477] width 11 height 8
click at [380, 57] on icon "close" at bounding box center [384, 55] width 7 height 7
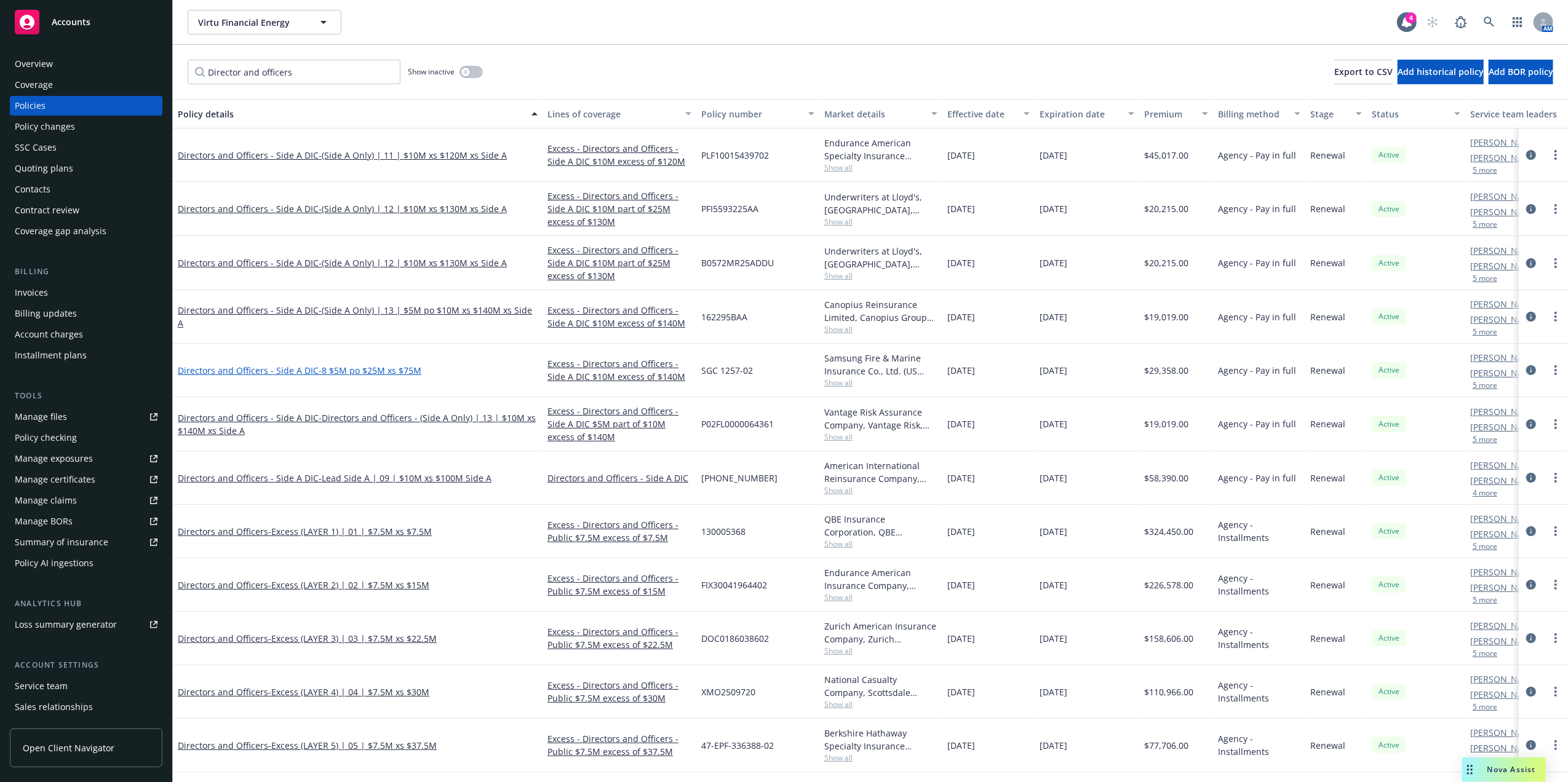
click at [323, 369] on span "- 8 $5M po $25M xs $75M" at bounding box center [370, 370] width 103 height 12
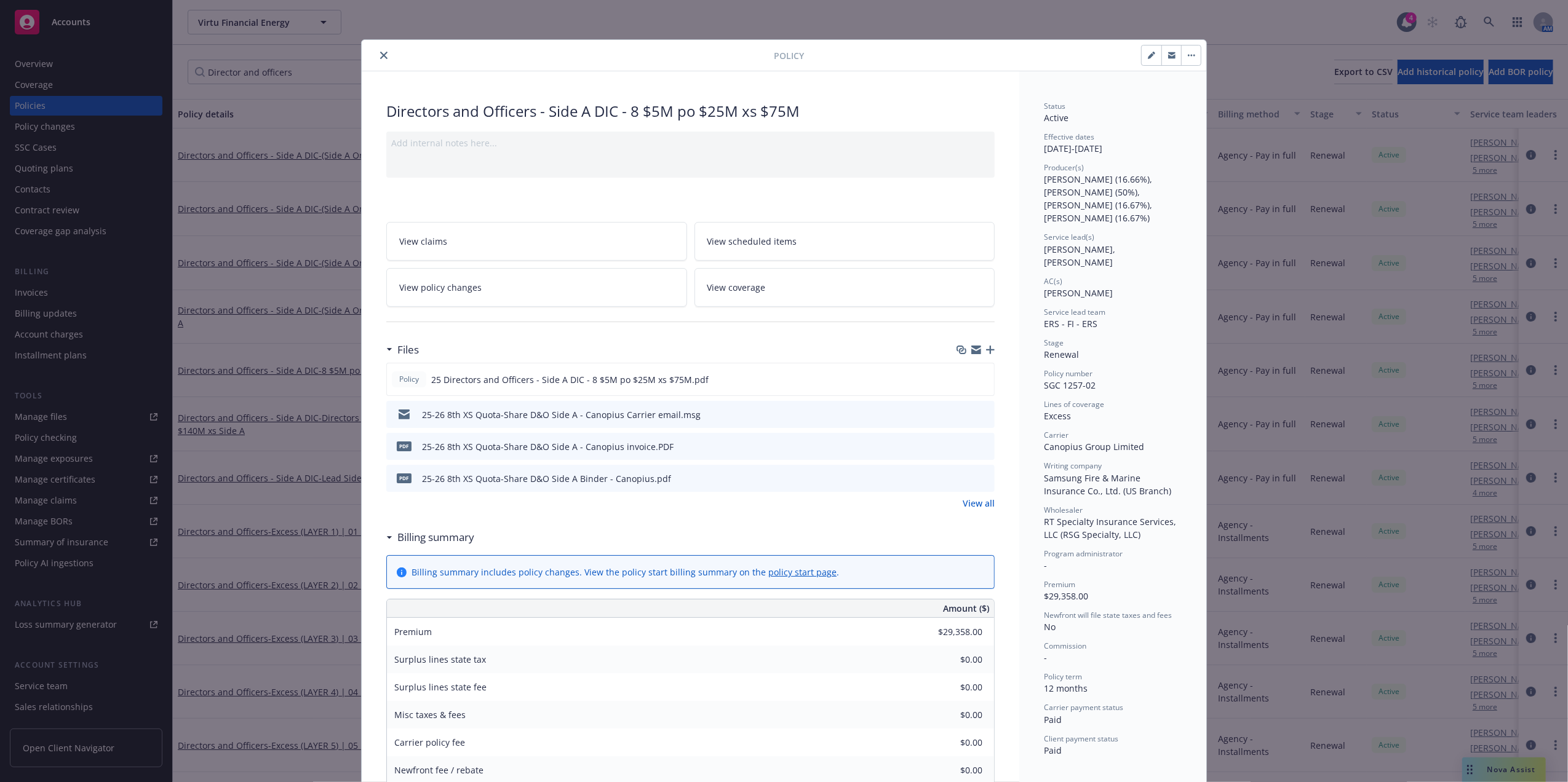
scroll to position [37, 0]
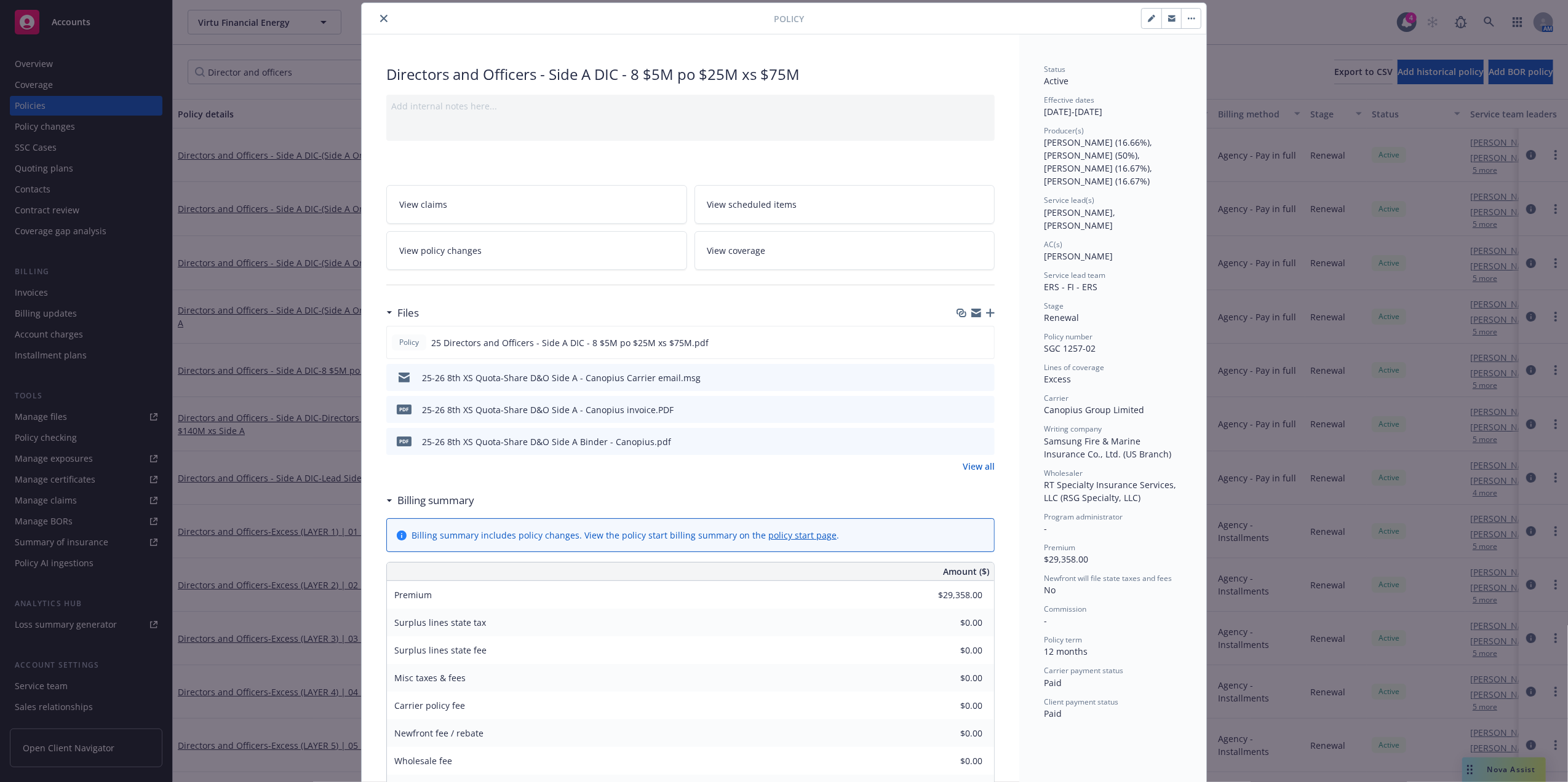
click at [380, 20] on icon "close" at bounding box center [384, 18] width 7 height 7
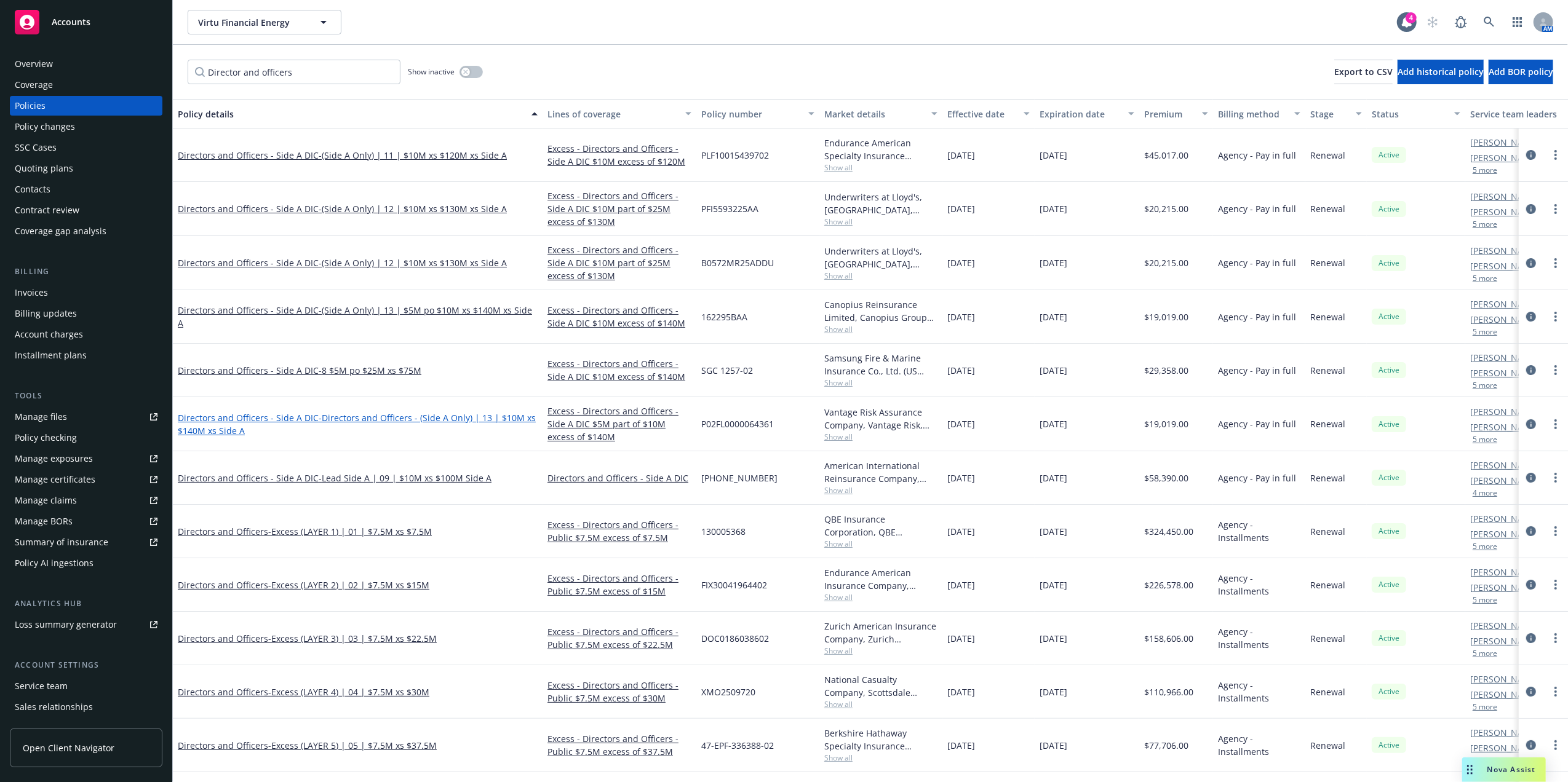
click at [470, 417] on span "- Directors and Officers - (Side A Only) | 13 | $10M xs $140M xs Side A" at bounding box center [356, 425] width 358 height 25
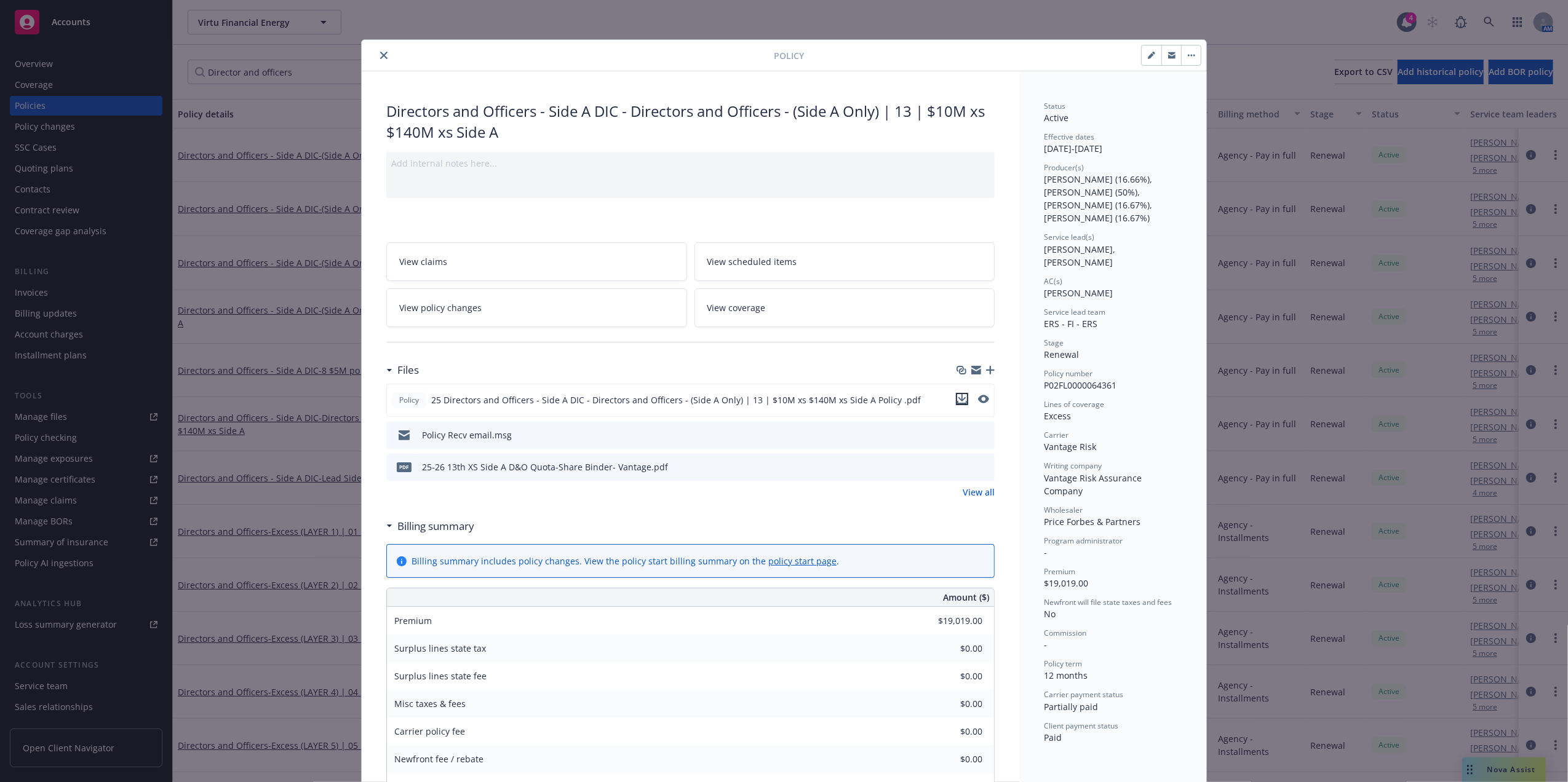
click at [960, 400] on icon "download file" at bounding box center [962, 399] width 10 height 10
drag, startPoint x: 420, startPoint y: 48, endPoint x: 374, endPoint y: 57, distance: 46.9
click at [420, 48] on div "Policy" at bounding box center [784, 56] width 844 height 31
click at [380, 58] on icon "close" at bounding box center [384, 55] width 7 height 7
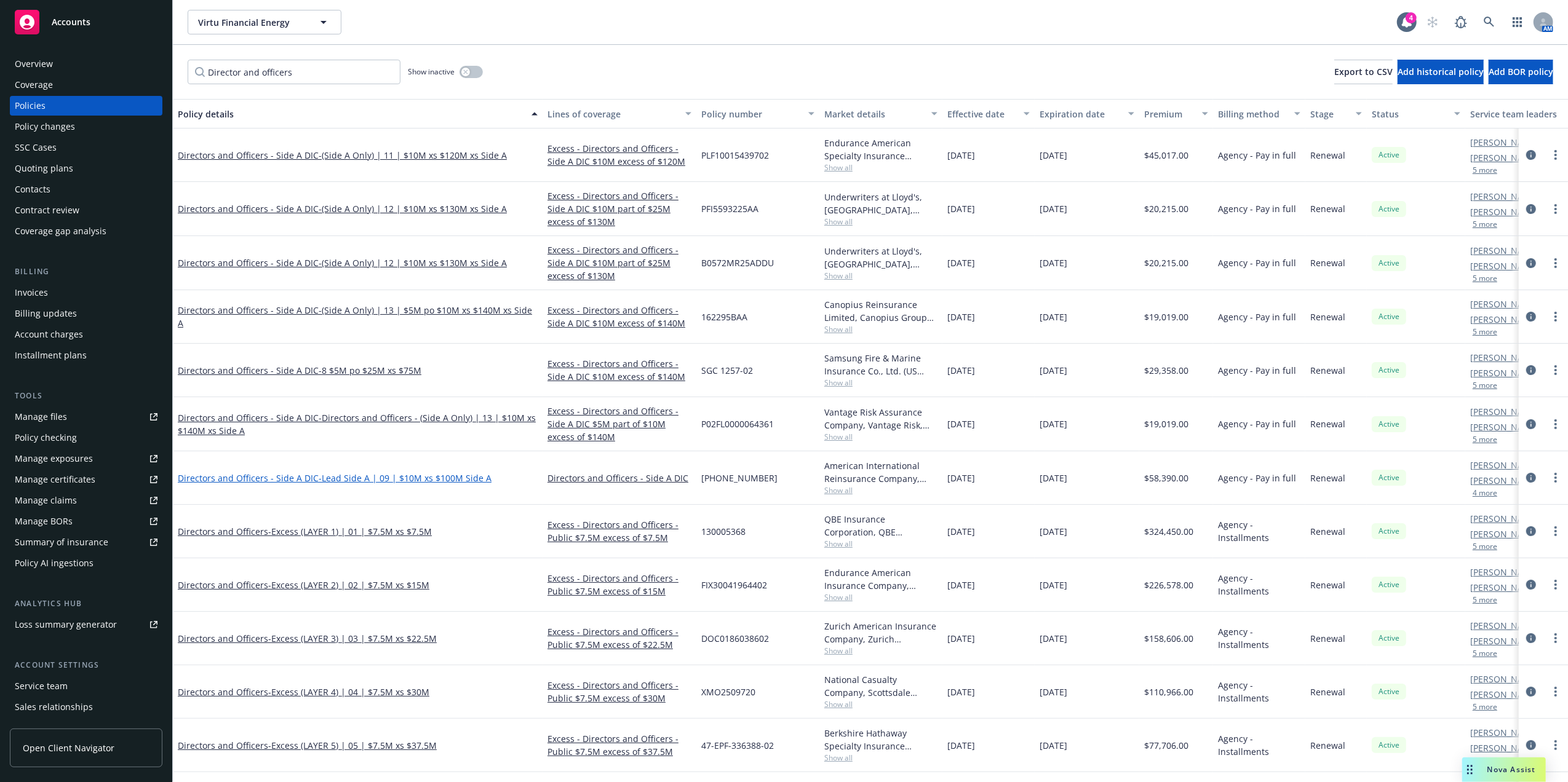
click at [406, 483] on span "- Lead Side A | 09 | $10M xs $100M Side A" at bounding box center [405, 478] width 173 height 12
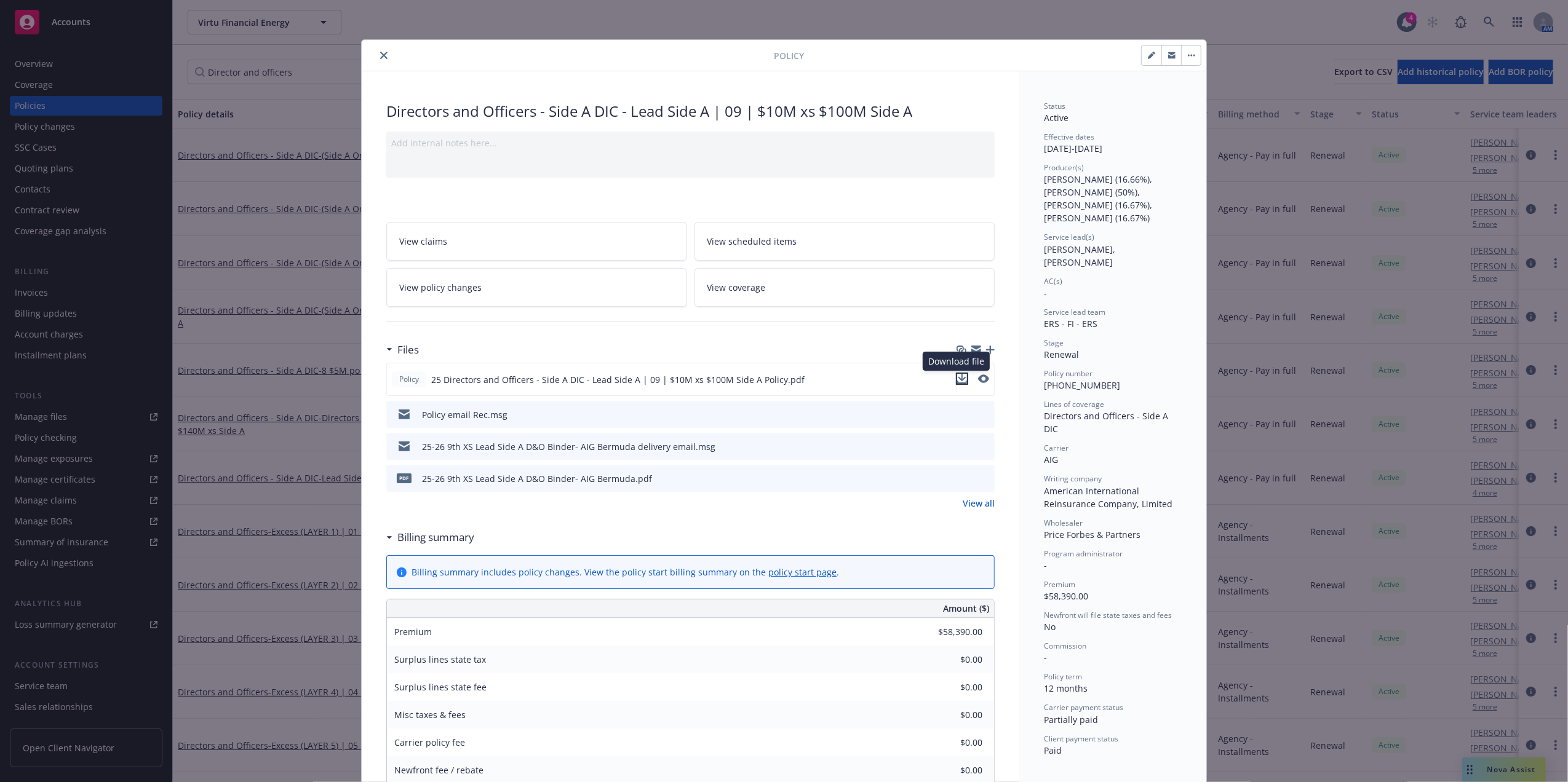
click at [960, 375] on icon "download file" at bounding box center [962, 379] width 10 height 10
click at [380, 55] on icon "close" at bounding box center [384, 55] width 7 height 7
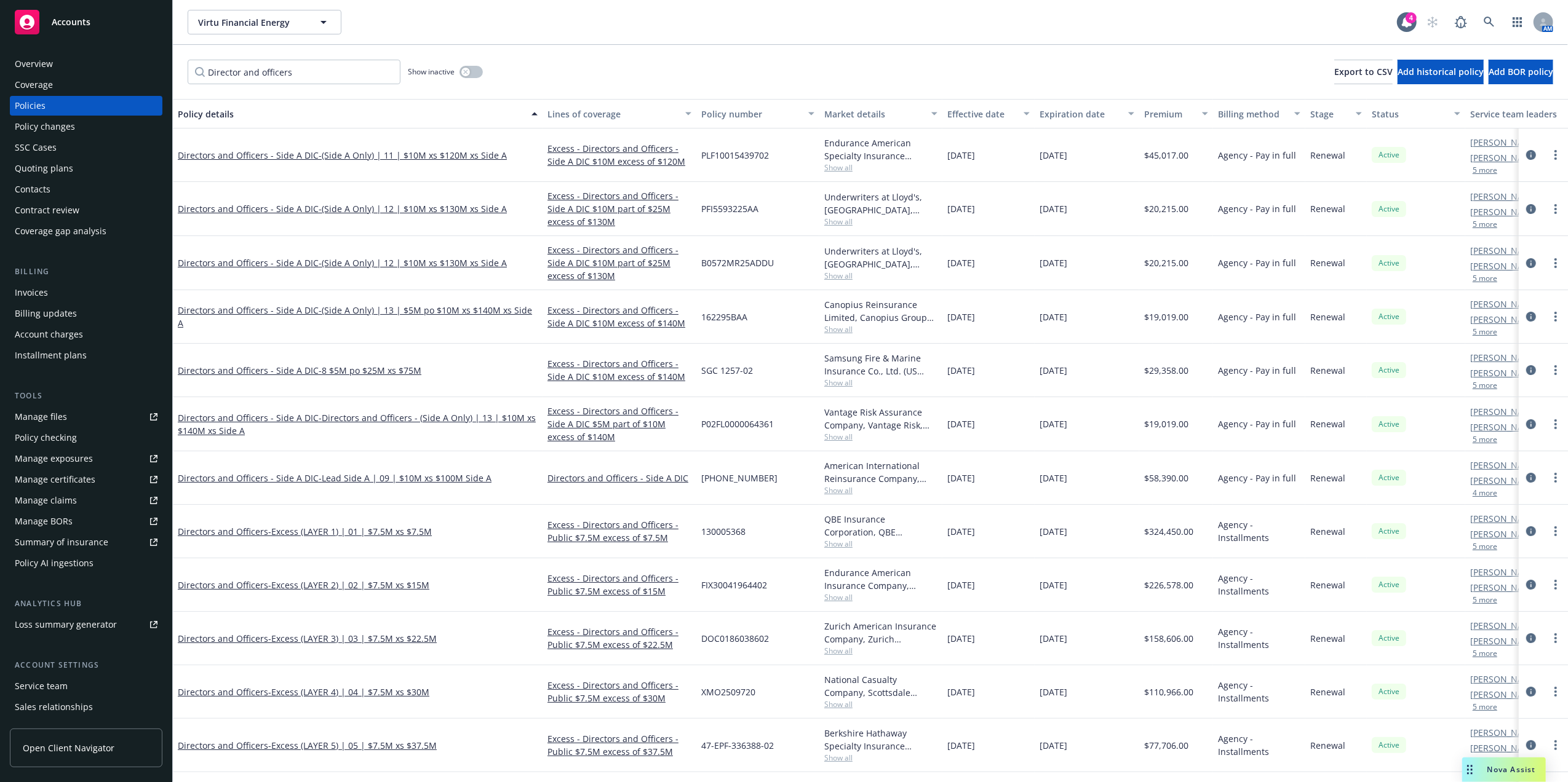
click at [527, 476] on div "Directors and Officers - Side A DIC - Lead Side A | 09 | $10M xs $100M Side A" at bounding box center [357, 478] width 360 height 13
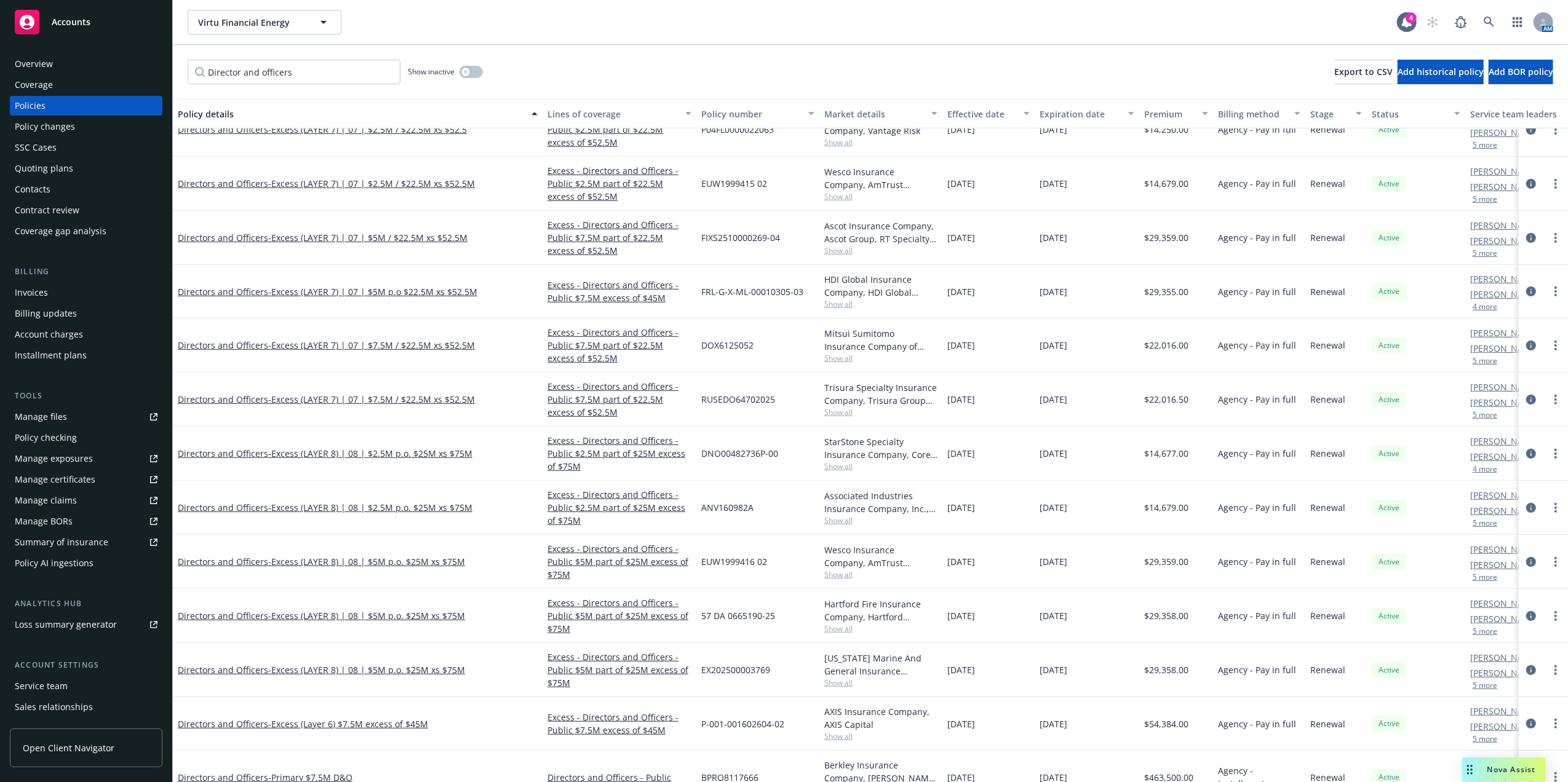
scroll to position [702, 0]
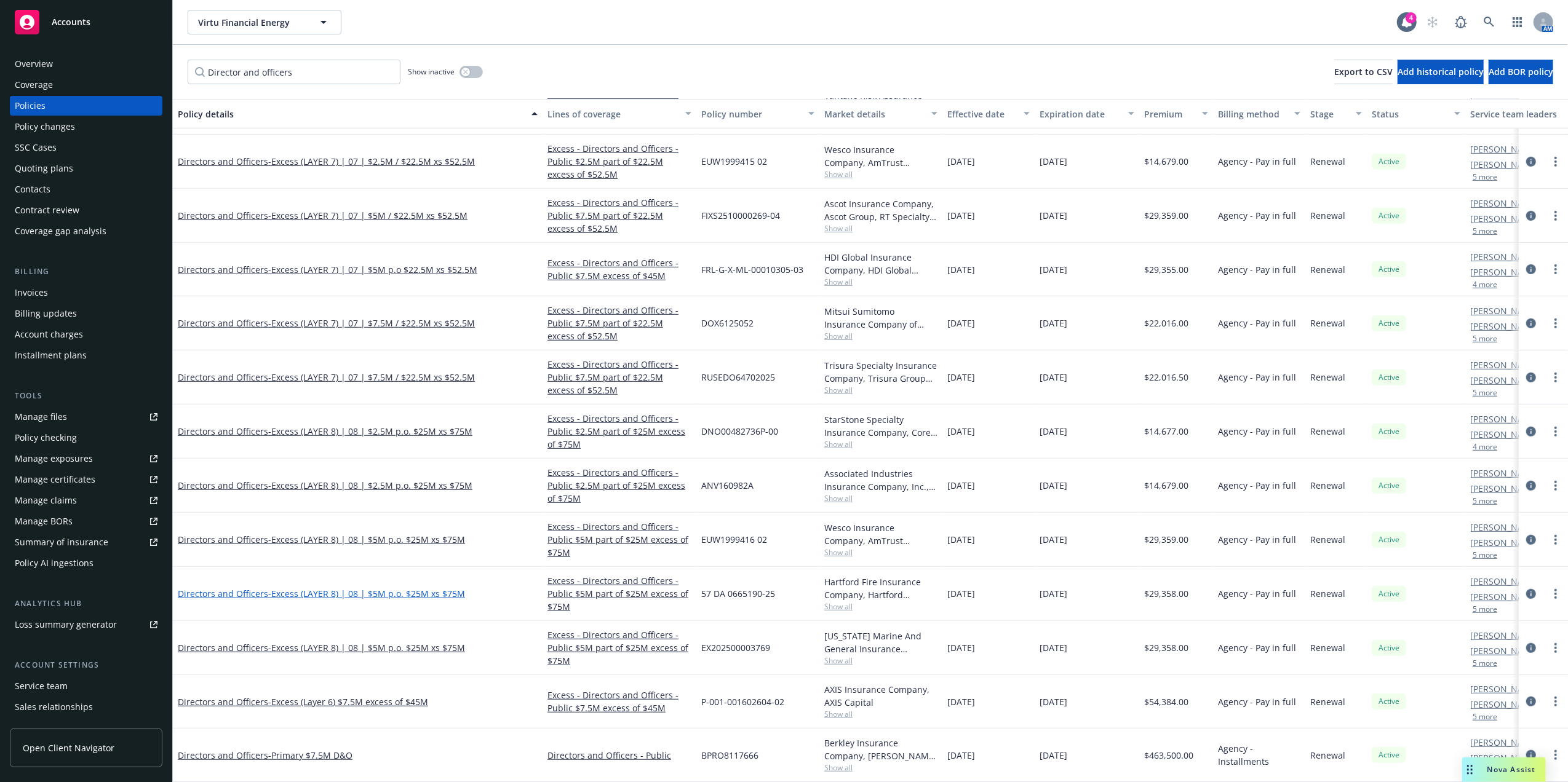
click at [421, 588] on span "- Excess (LAYER 8) | 08 | $5M p.o. $25M xs $75M" at bounding box center [366, 593] width 197 height 12
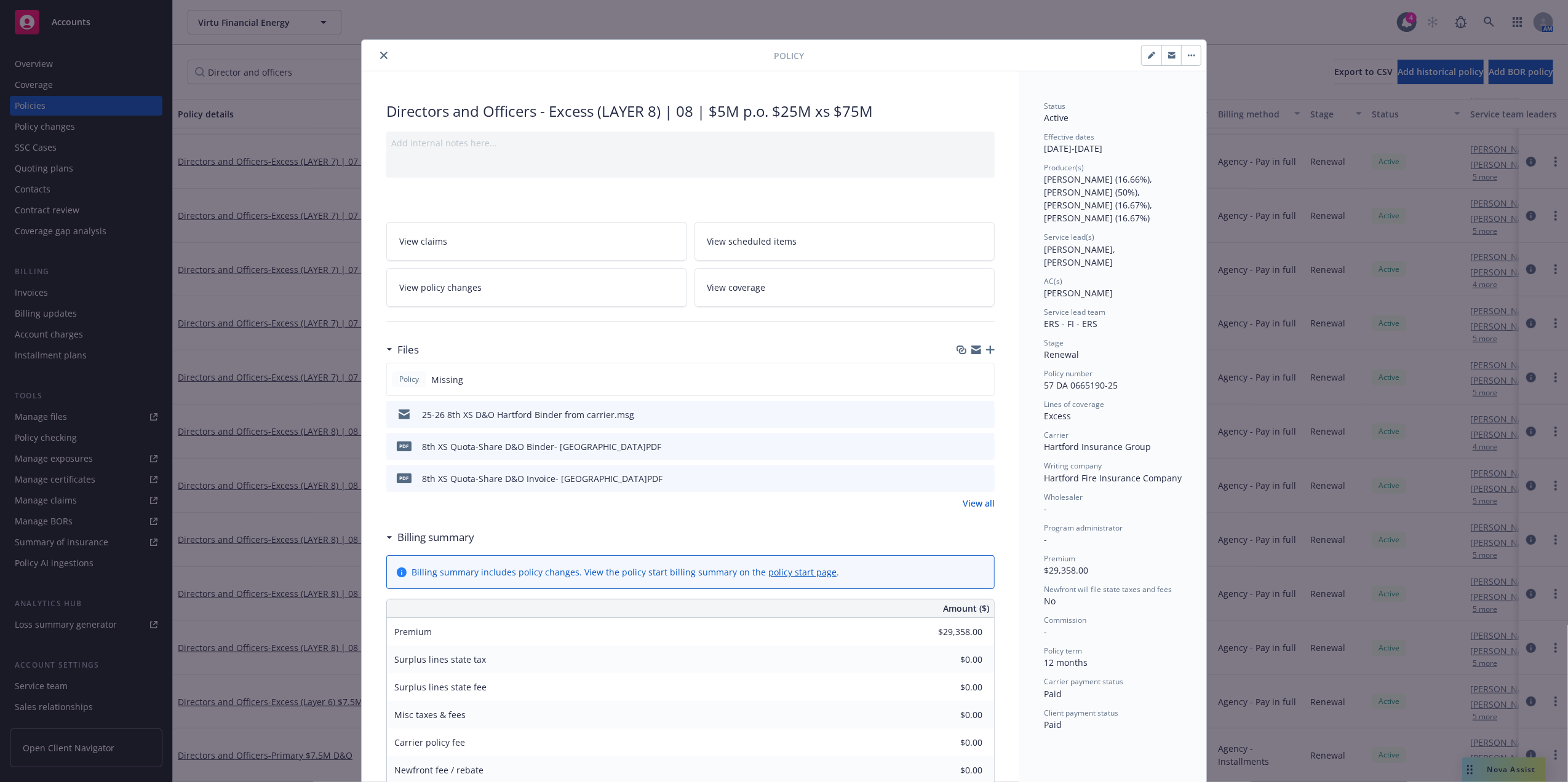
scroll to position [37, 0]
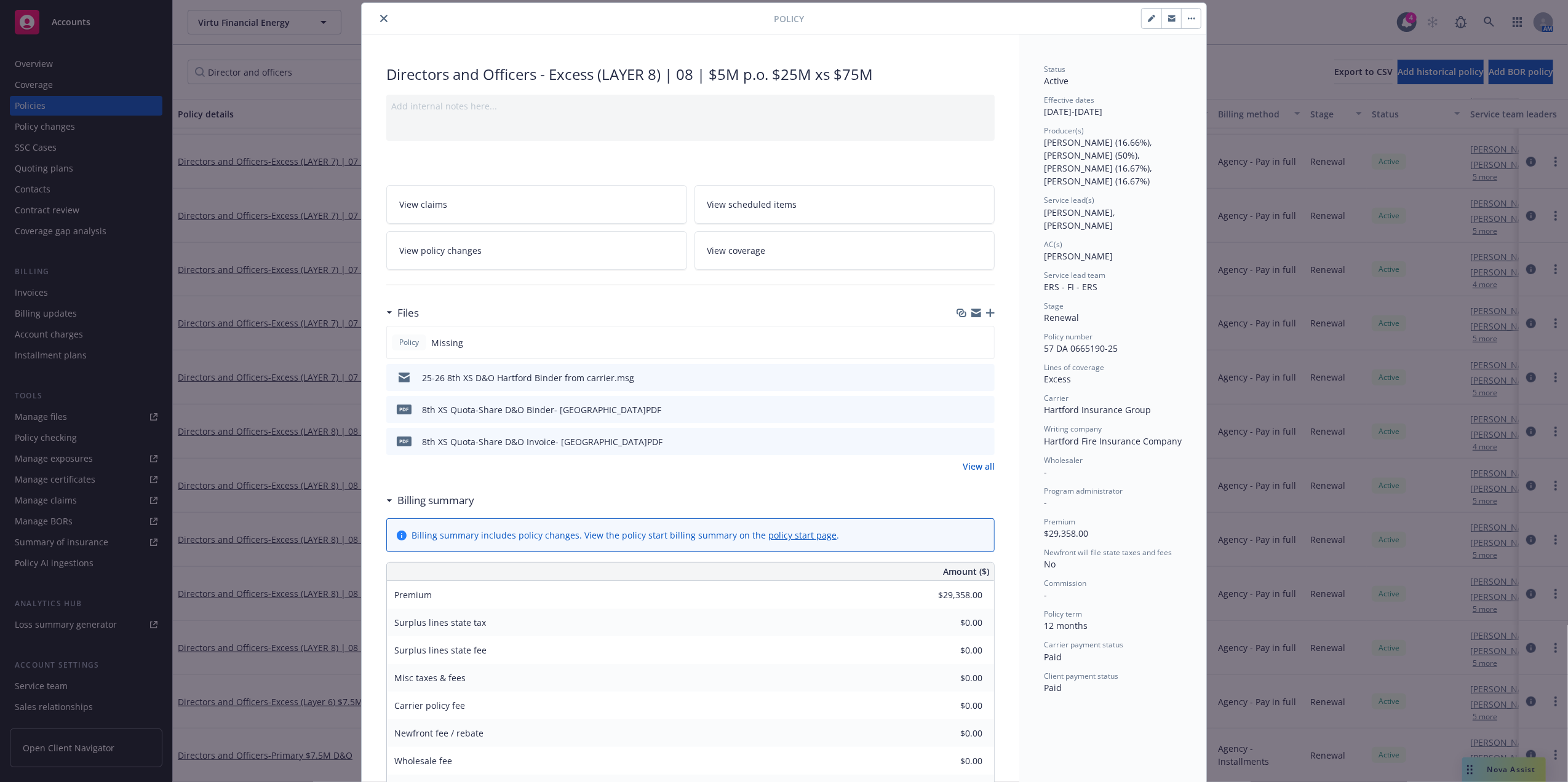
click at [977, 374] on icon "preview file" at bounding box center [982, 377] width 11 height 8
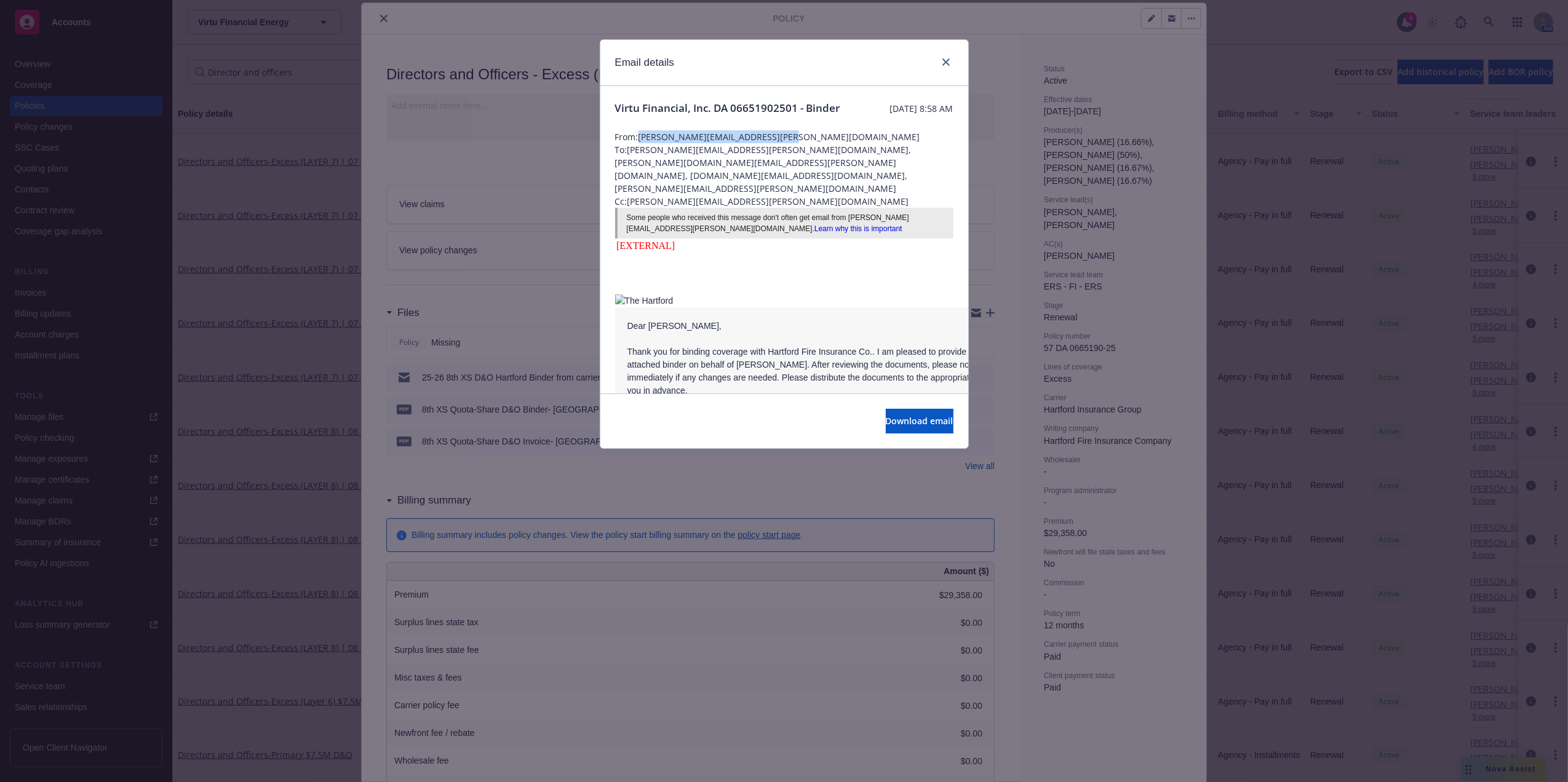
drag, startPoint x: 787, startPoint y: 149, endPoint x: 642, endPoint y: 149, distance: 145.0
click at [642, 143] on span "From: Angelica.Dicarlo@thehartford.com" at bounding box center [784, 137] width 338 height 13
copy span "Angelica.Dicarlo@thehartford.com"
click at [945, 62] on icon "close" at bounding box center [946, 62] width 7 height 7
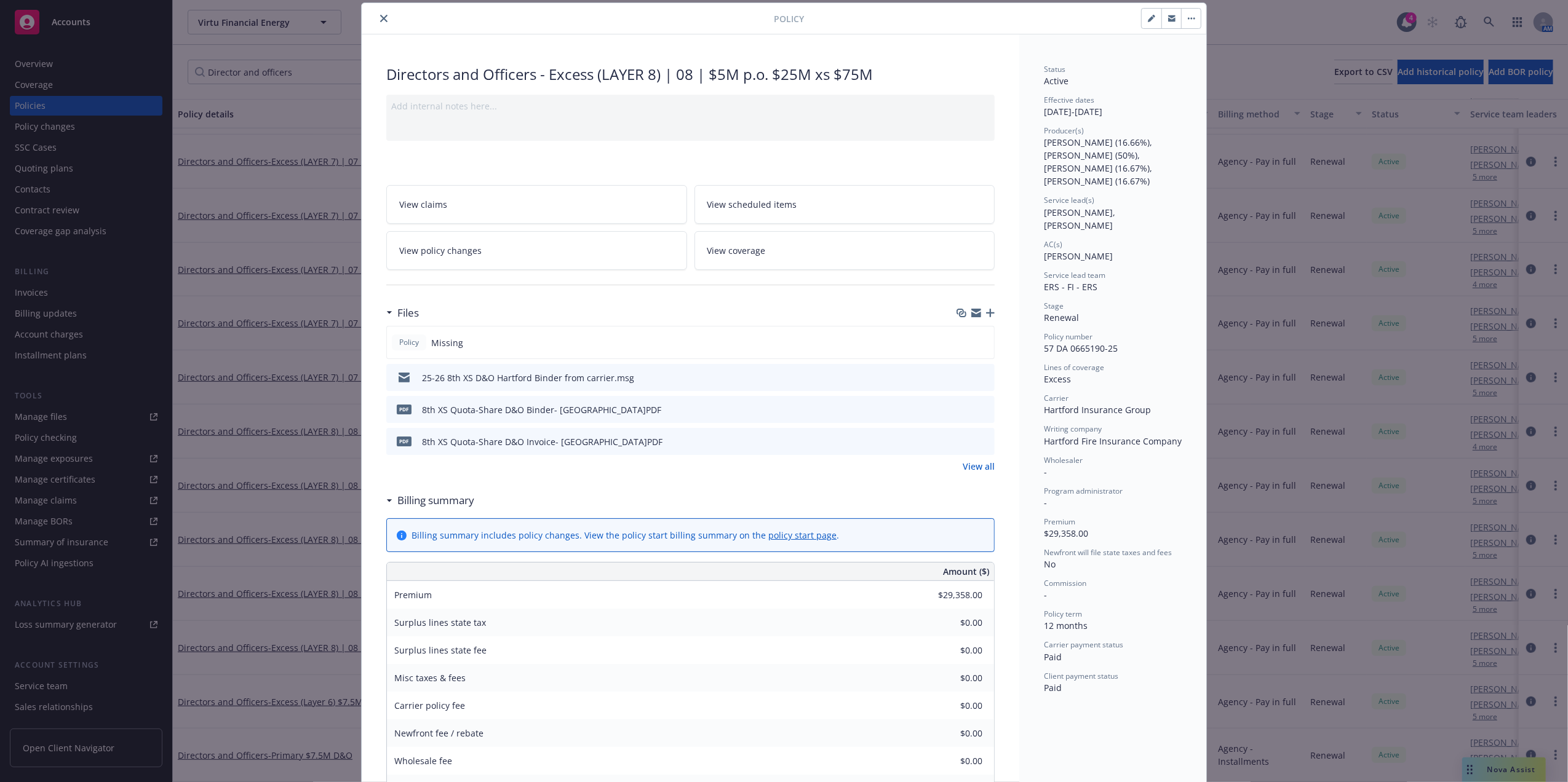
click at [380, 21] on icon "close" at bounding box center [384, 18] width 7 height 7
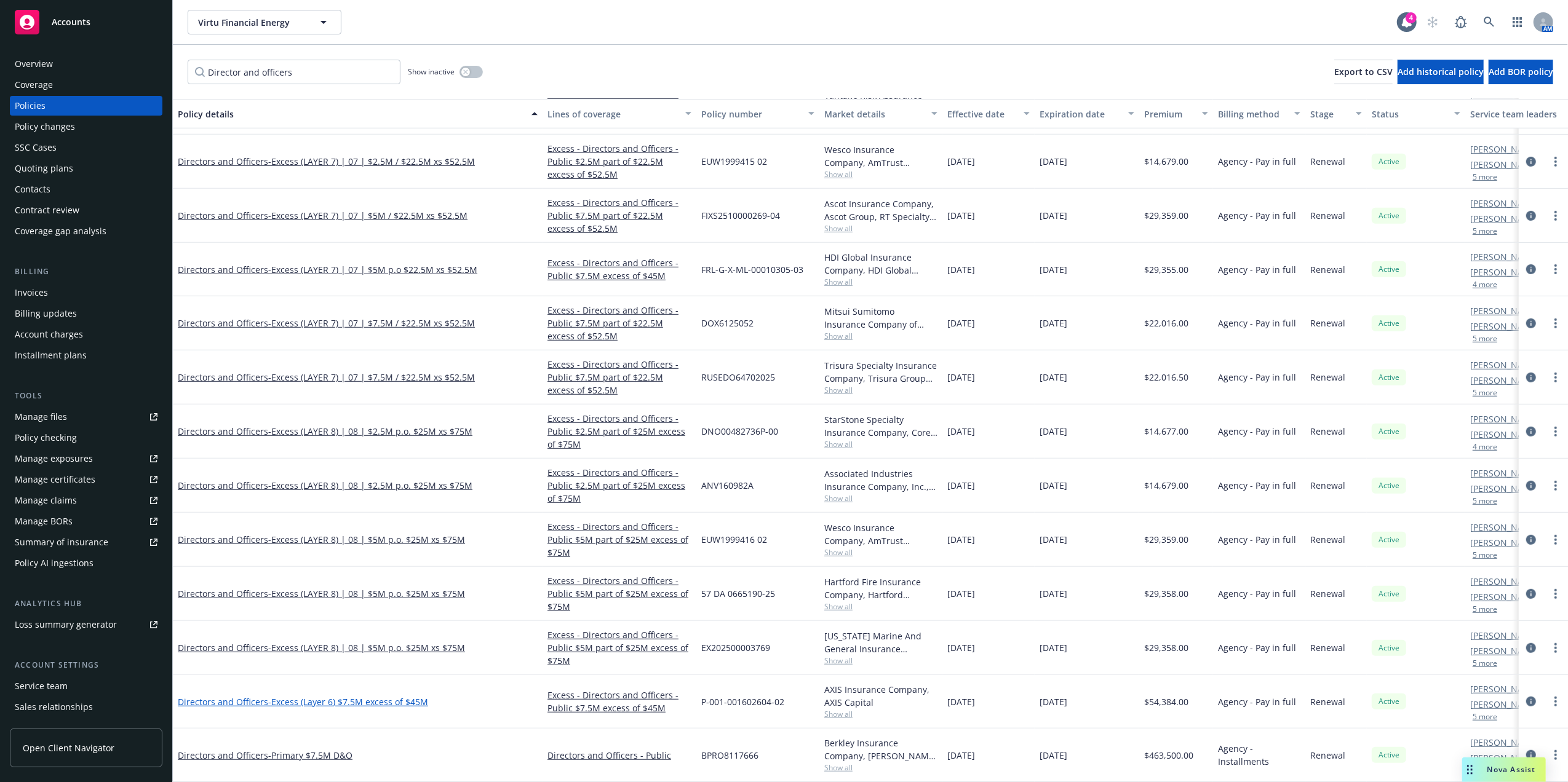
click at [345, 696] on span "- Excess (Layer 6) $7.5M excess of $45M" at bounding box center [348, 702] width 160 height 12
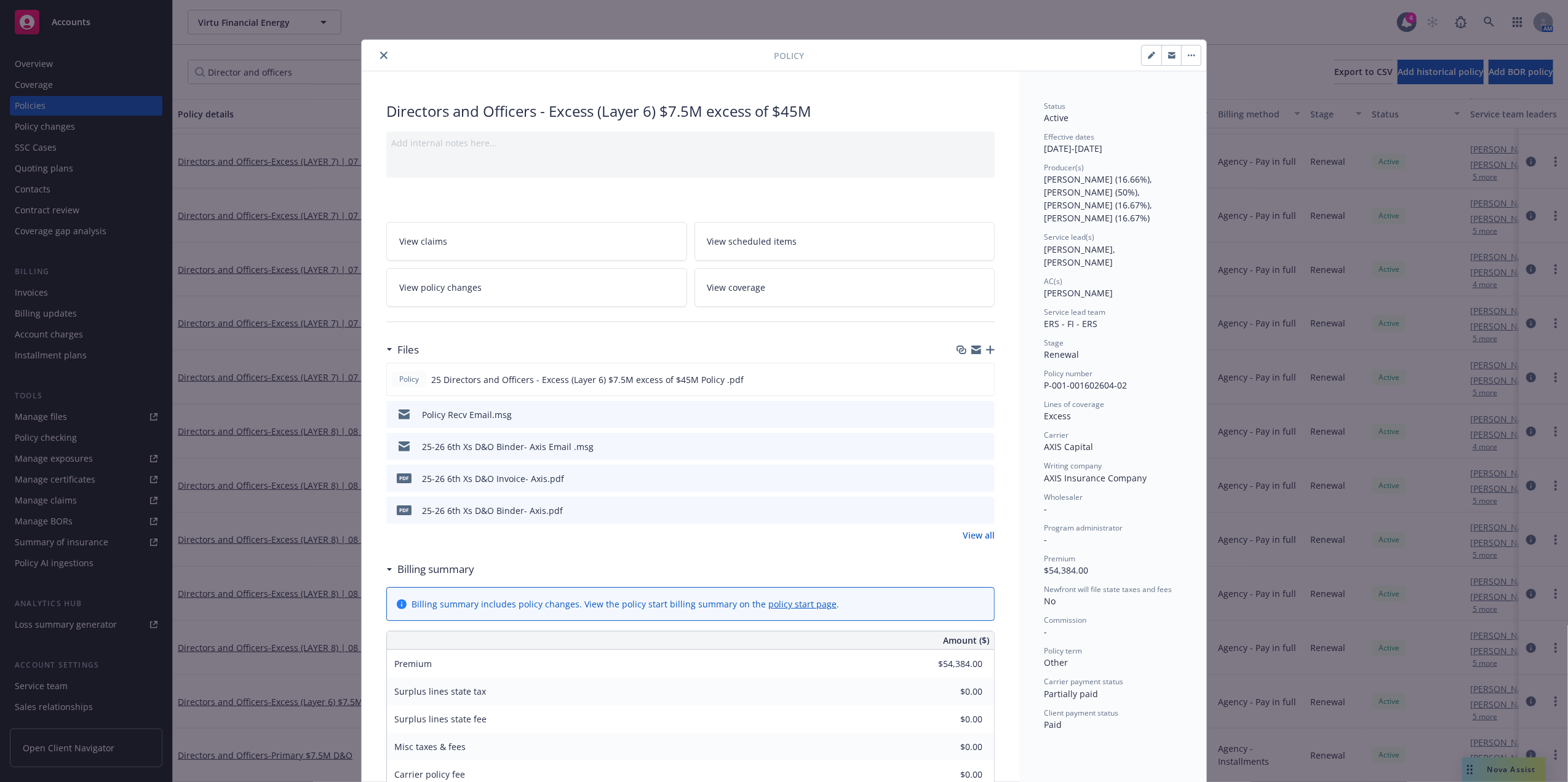
click at [380, 58] on icon "close" at bounding box center [384, 55] width 7 height 7
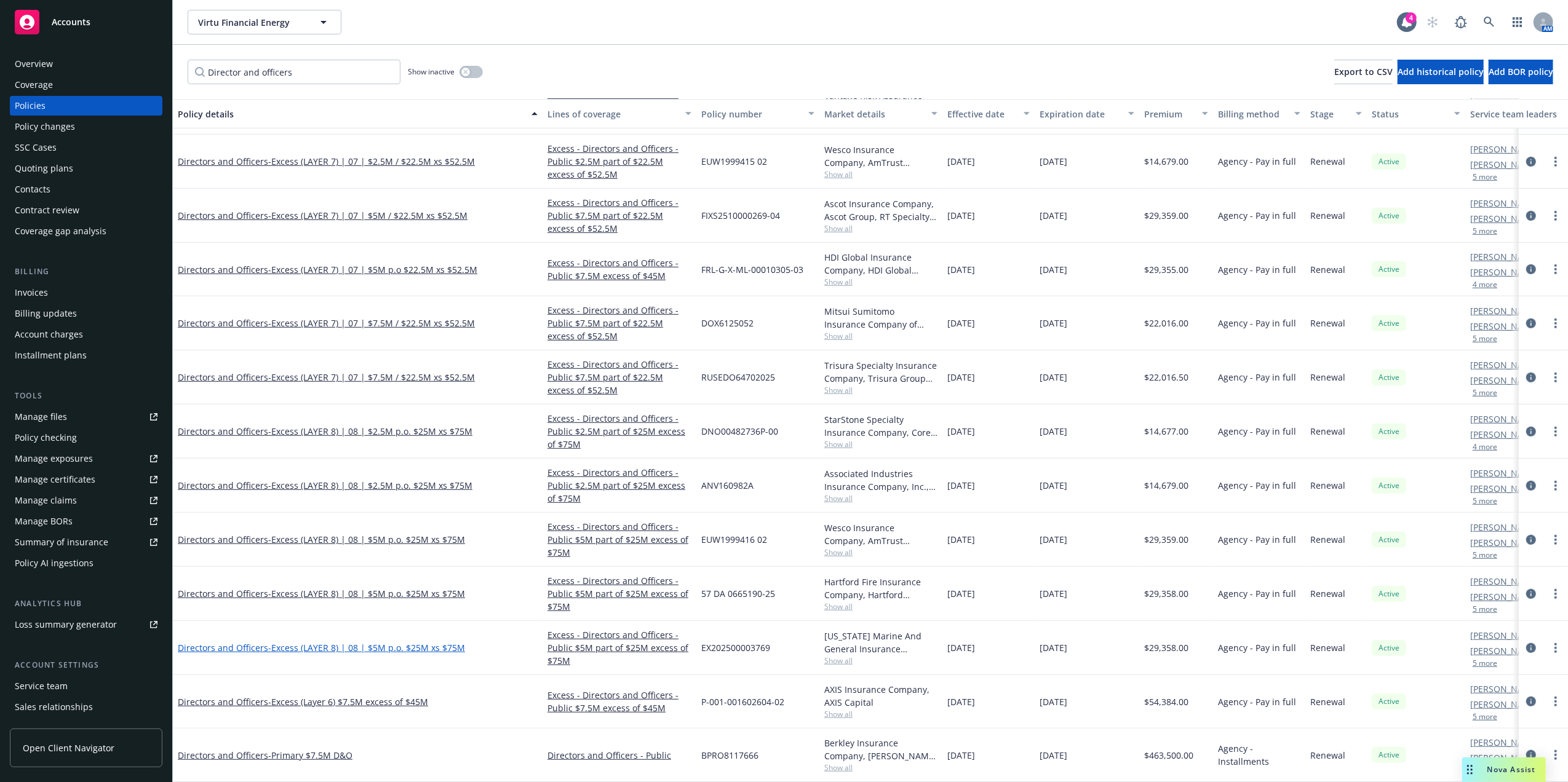
click at [407, 642] on span "- Excess (LAYER 8) | 08 | $5M p.o. $25M xs $75M" at bounding box center [366, 648] width 197 height 12
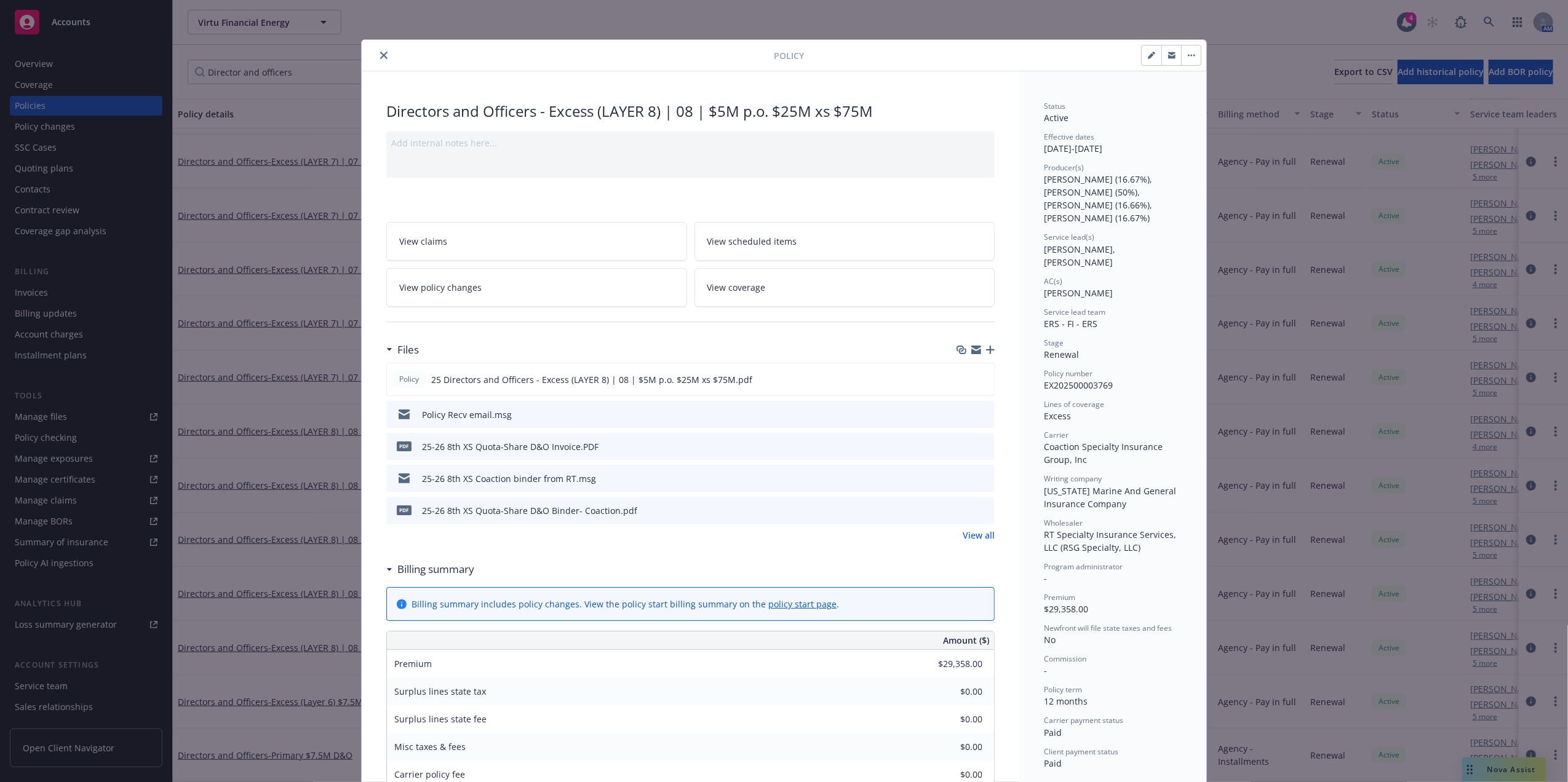
scroll to position [37, 0]
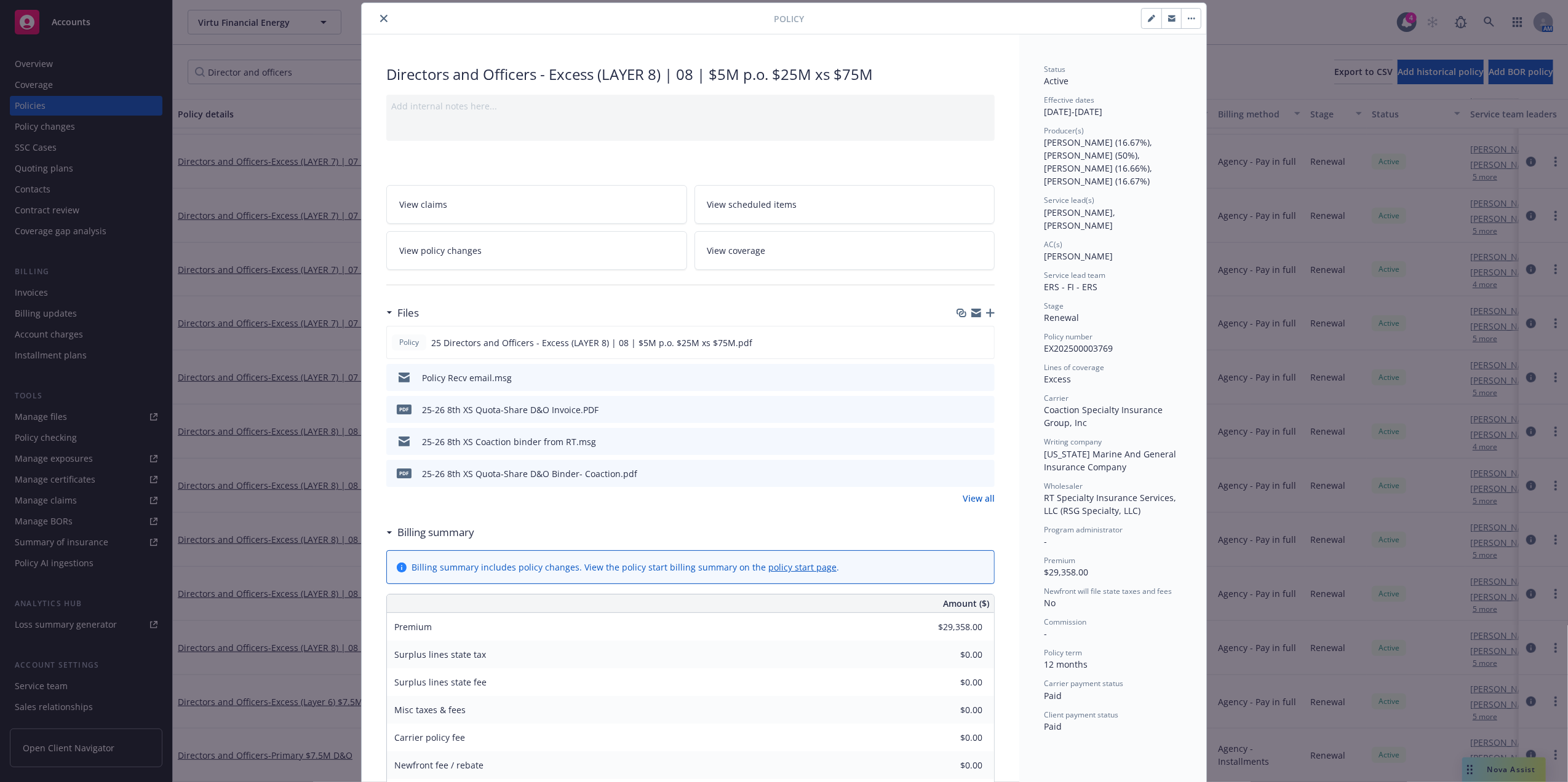
click at [380, 18] on icon "close" at bounding box center [384, 18] width 7 height 7
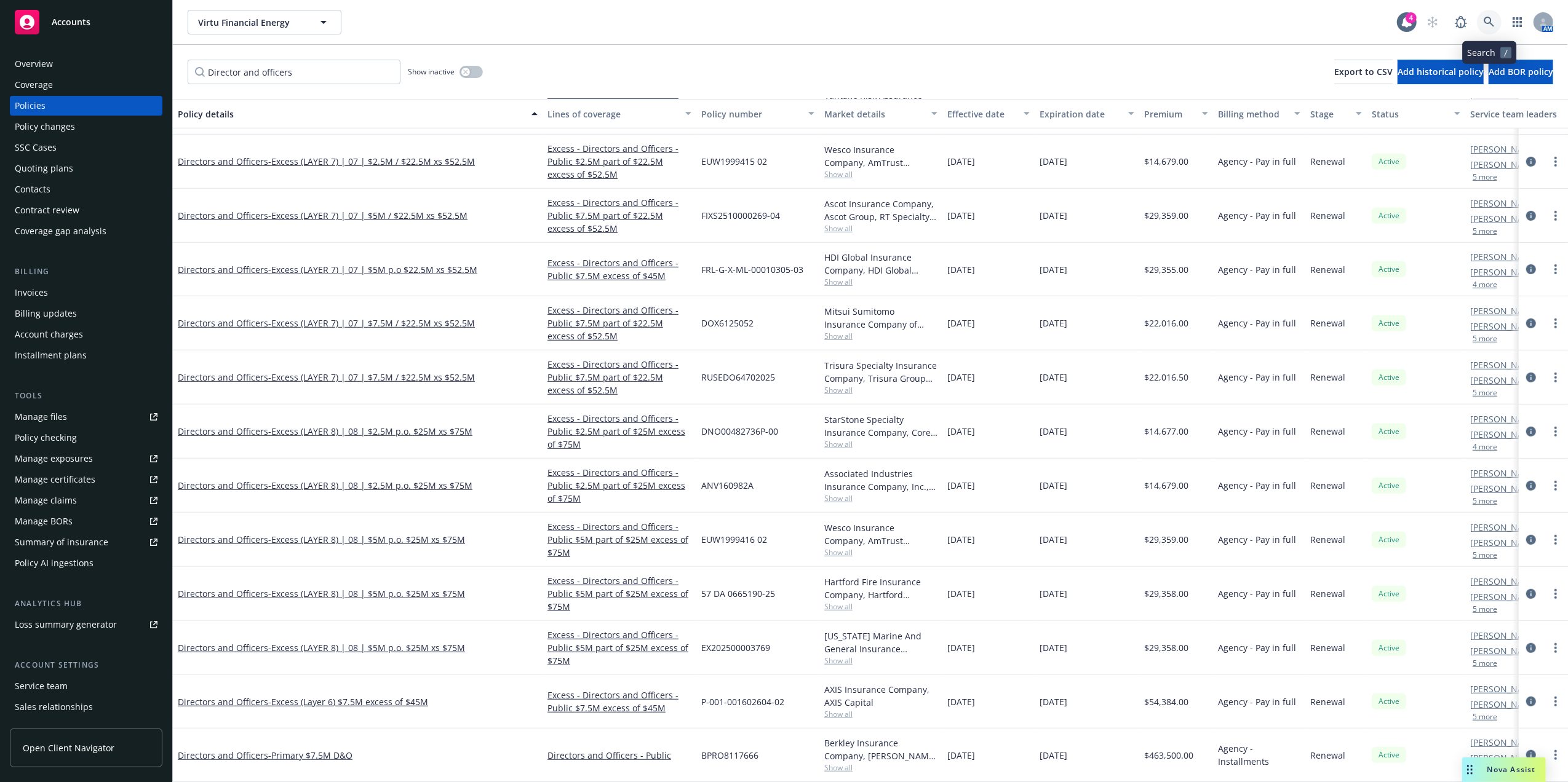
click at [1490, 16] on icon at bounding box center [1488, 21] width 11 height 11
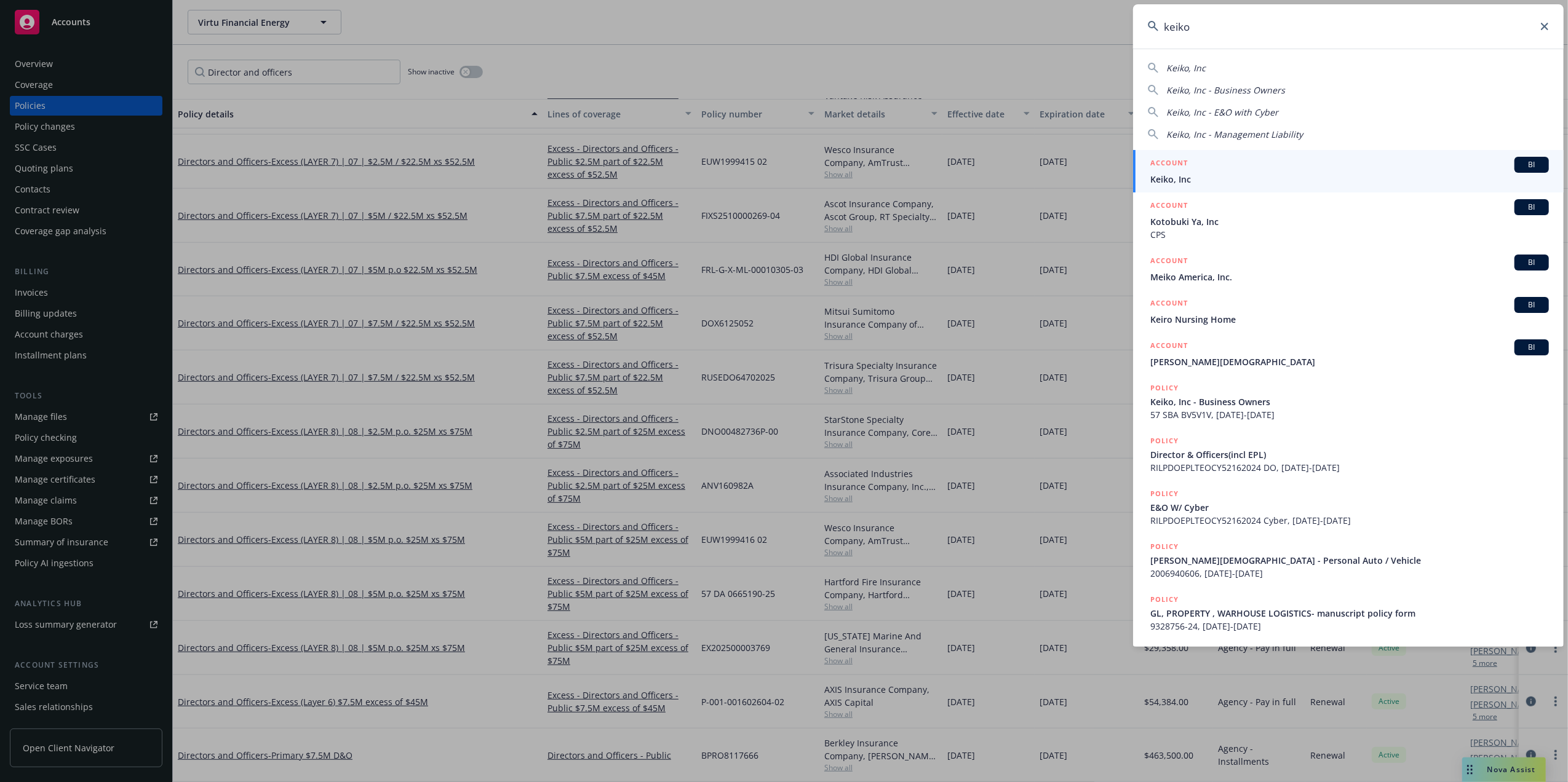
type input "keiko"
click at [1205, 155] on link "ACCOUNT BI Keiko, Inc" at bounding box center [1347, 171] width 430 height 43
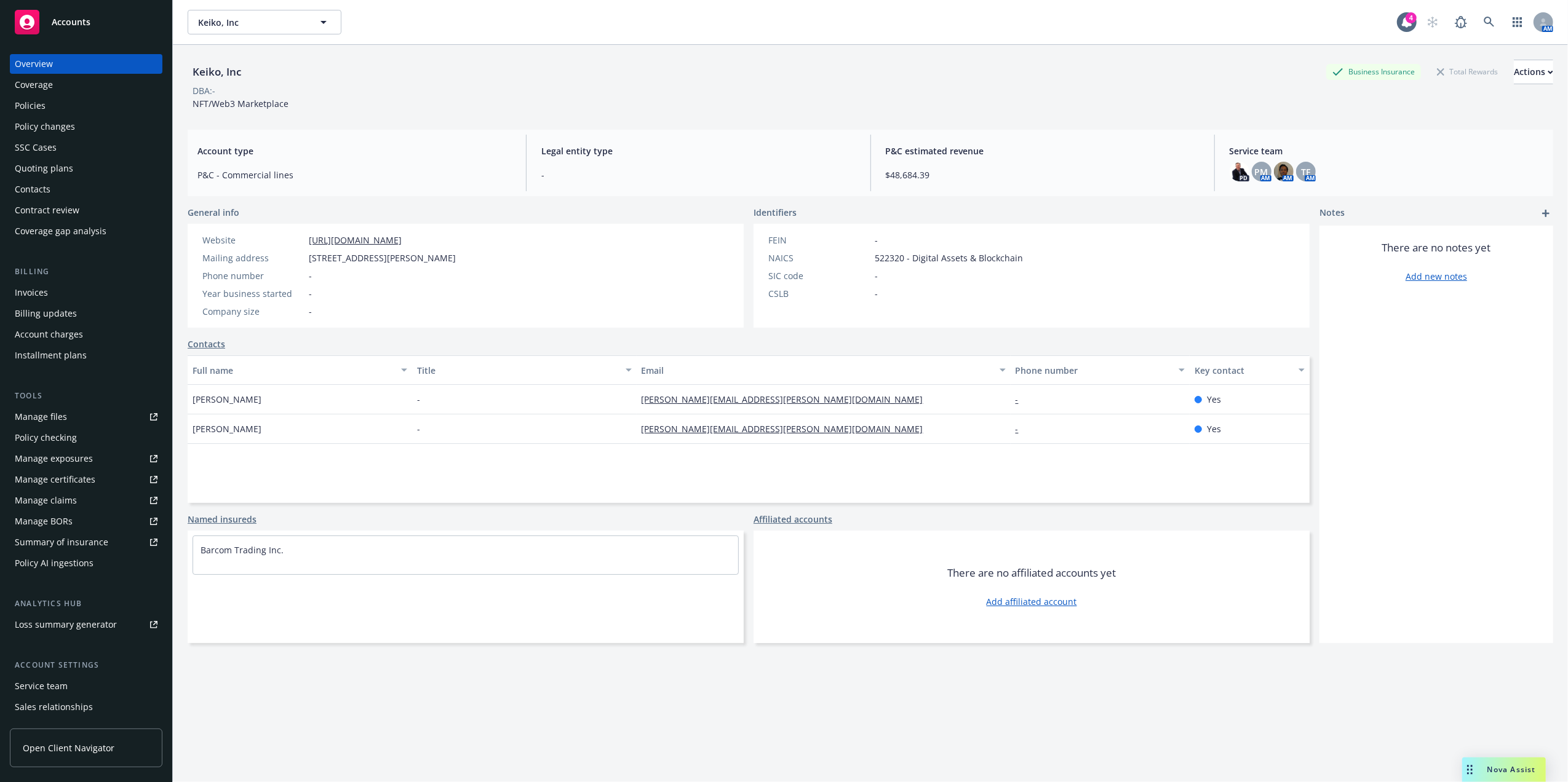
click at [84, 481] on div "Manage certificates" at bounding box center [55, 480] width 81 height 20
click at [54, 104] on div "Policies" at bounding box center [86, 106] width 142 height 20
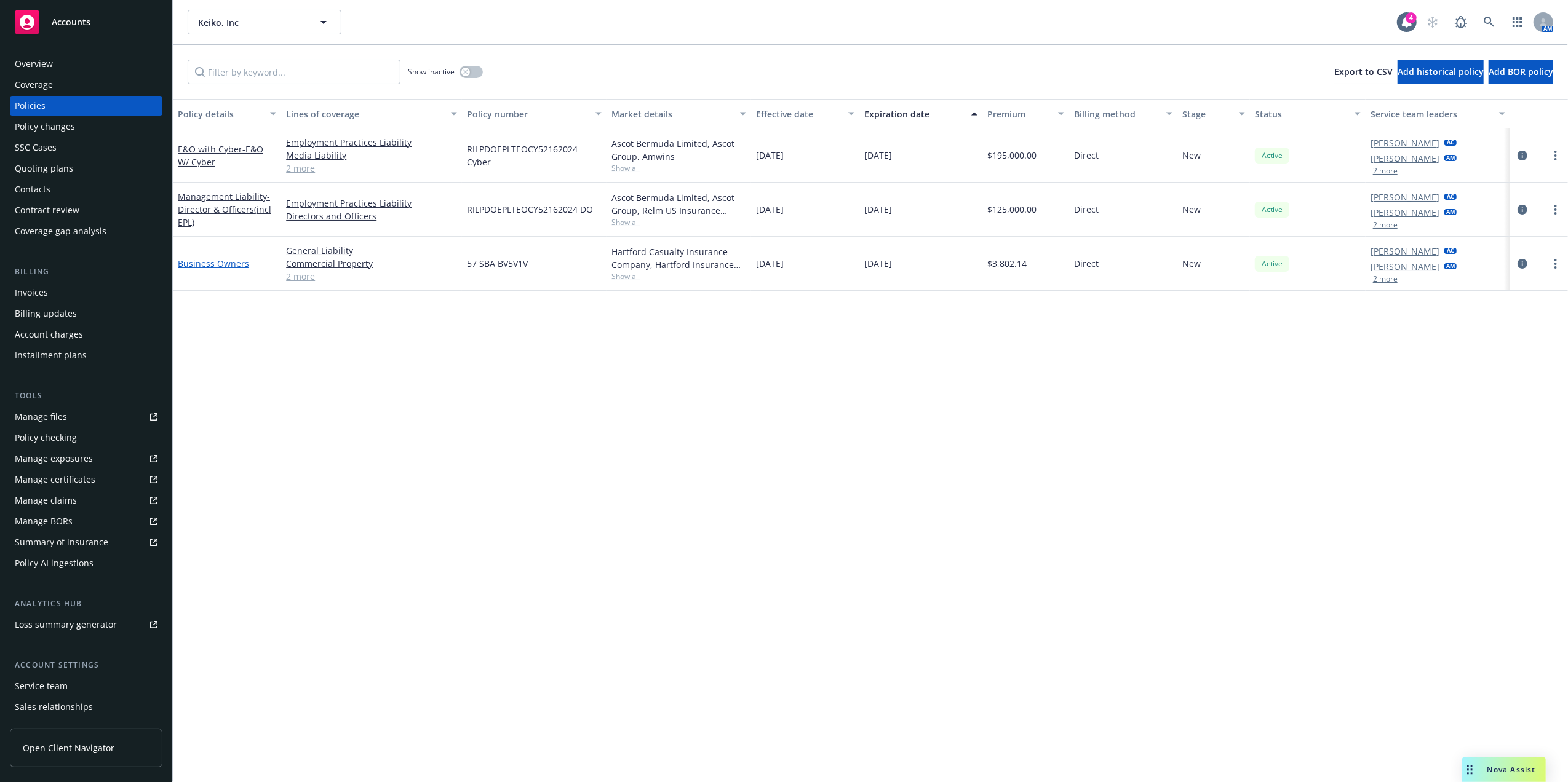
click at [215, 262] on link "Business Owners" at bounding box center [213, 263] width 72 height 12
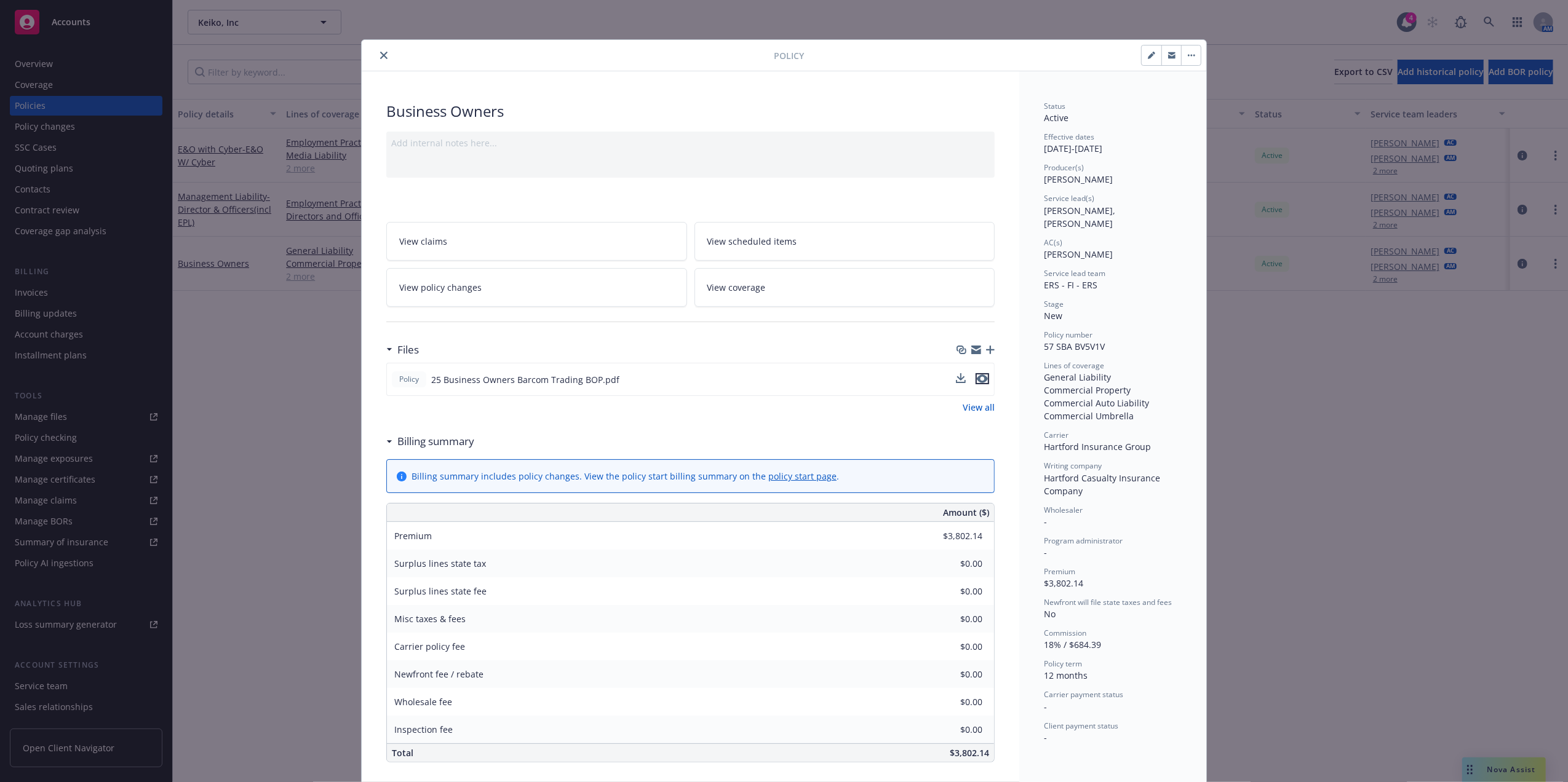
click at [977, 377] on icon "preview file" at bounding box center [982, 379] width 11 height 8
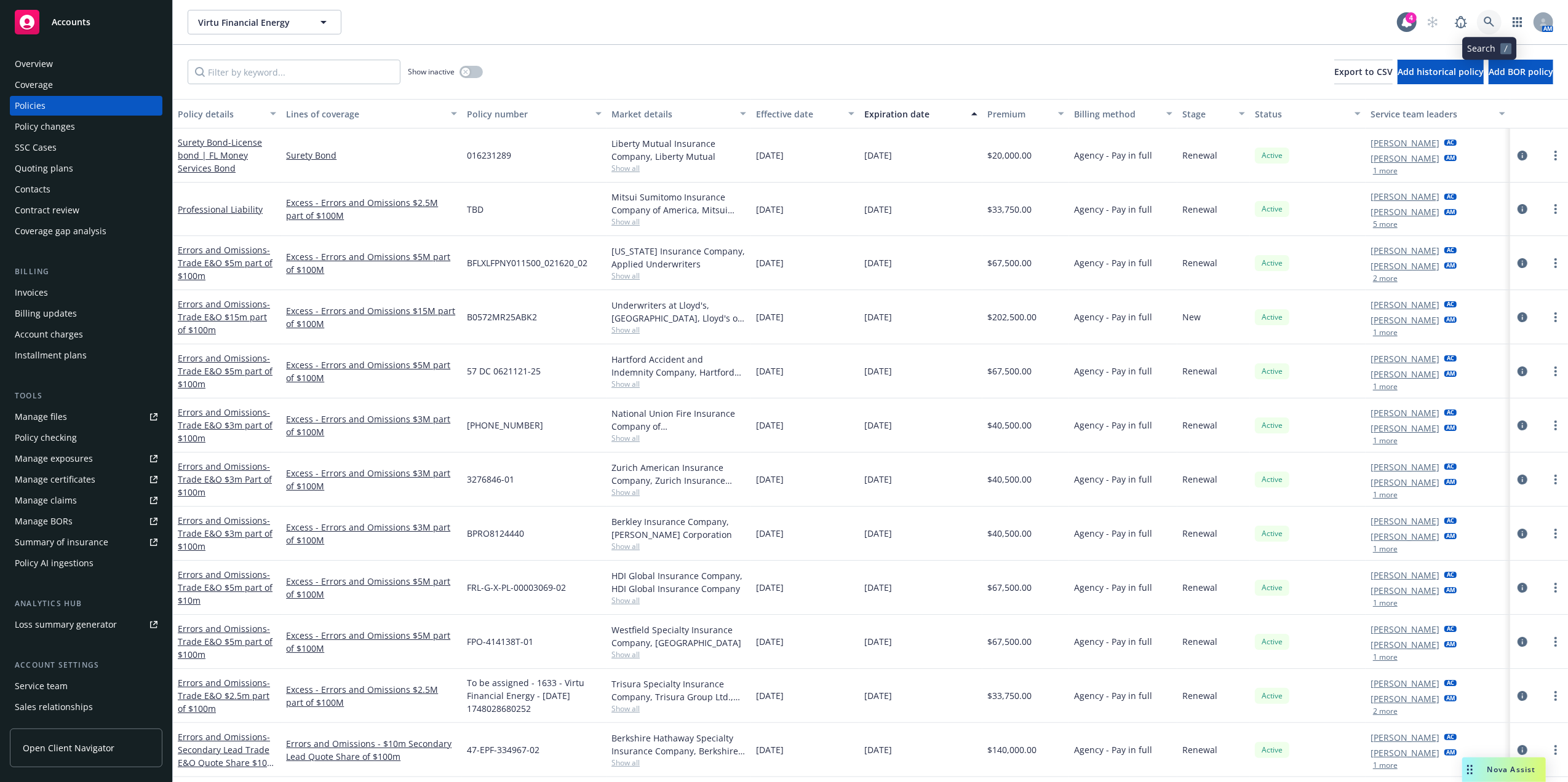
click at [1484, 20] on icon at bounding box center [1488, 21] width 11 height 11
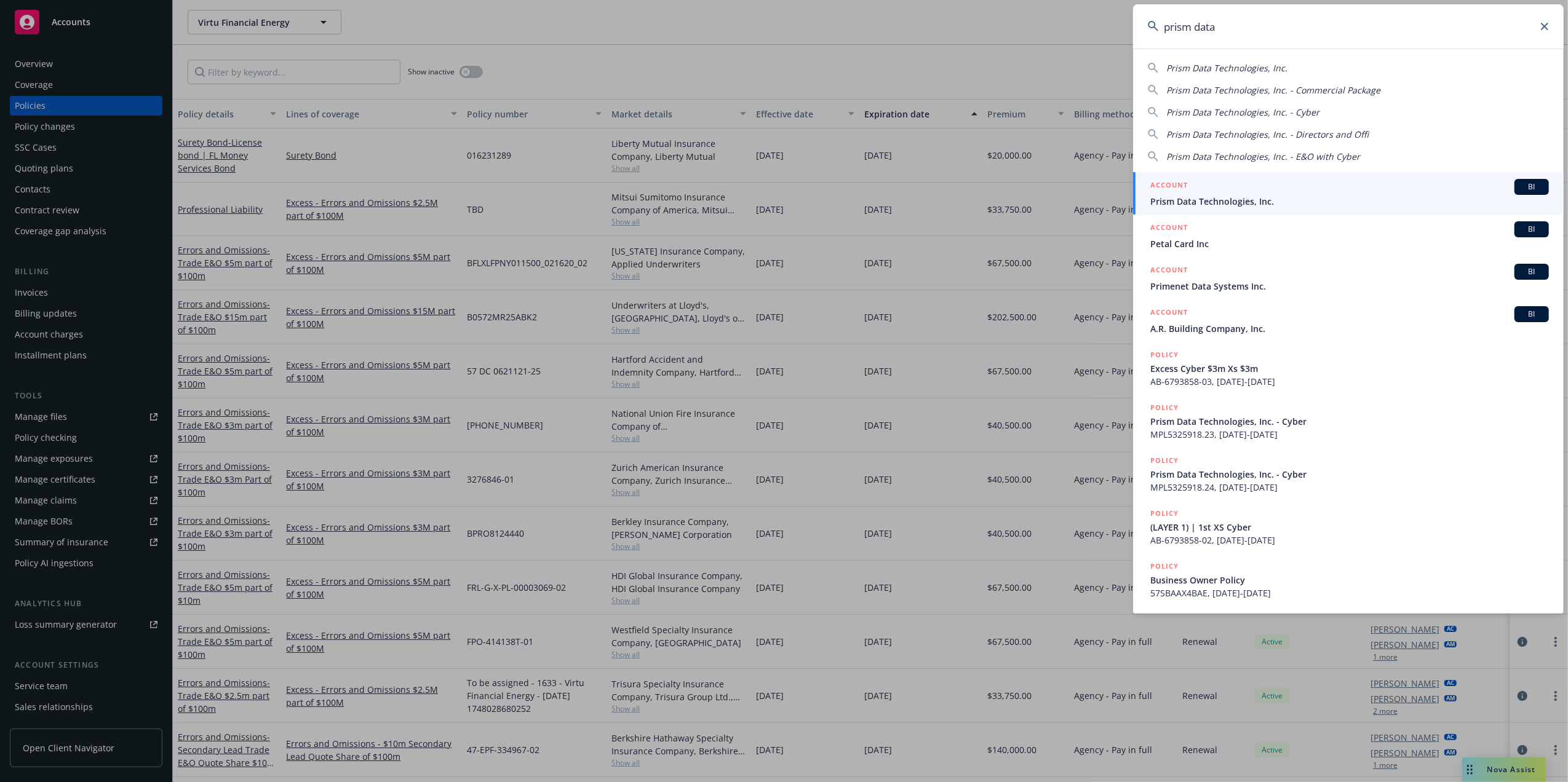
type input "prism data"
click at [1232, 193] on div "ACCOUNT BI" at bounding box center [1349, 186] width 398 height 16
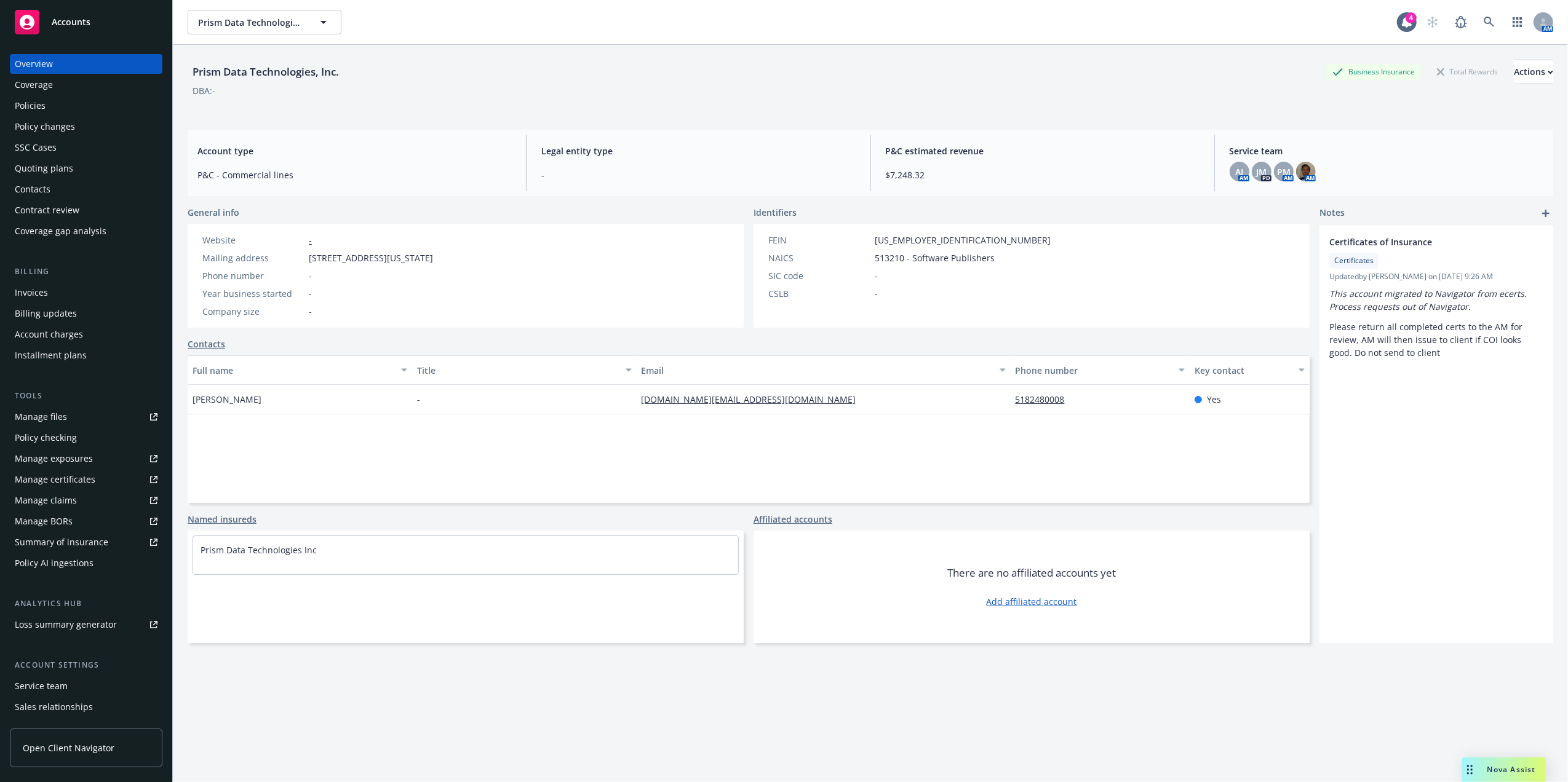
click at [74, 471] on div "Manage certificates" at bounding box center [55, 480] width 81 height 20
click at [1483, 23] on icon at bounding box center [1488, 21] width 11 height 11
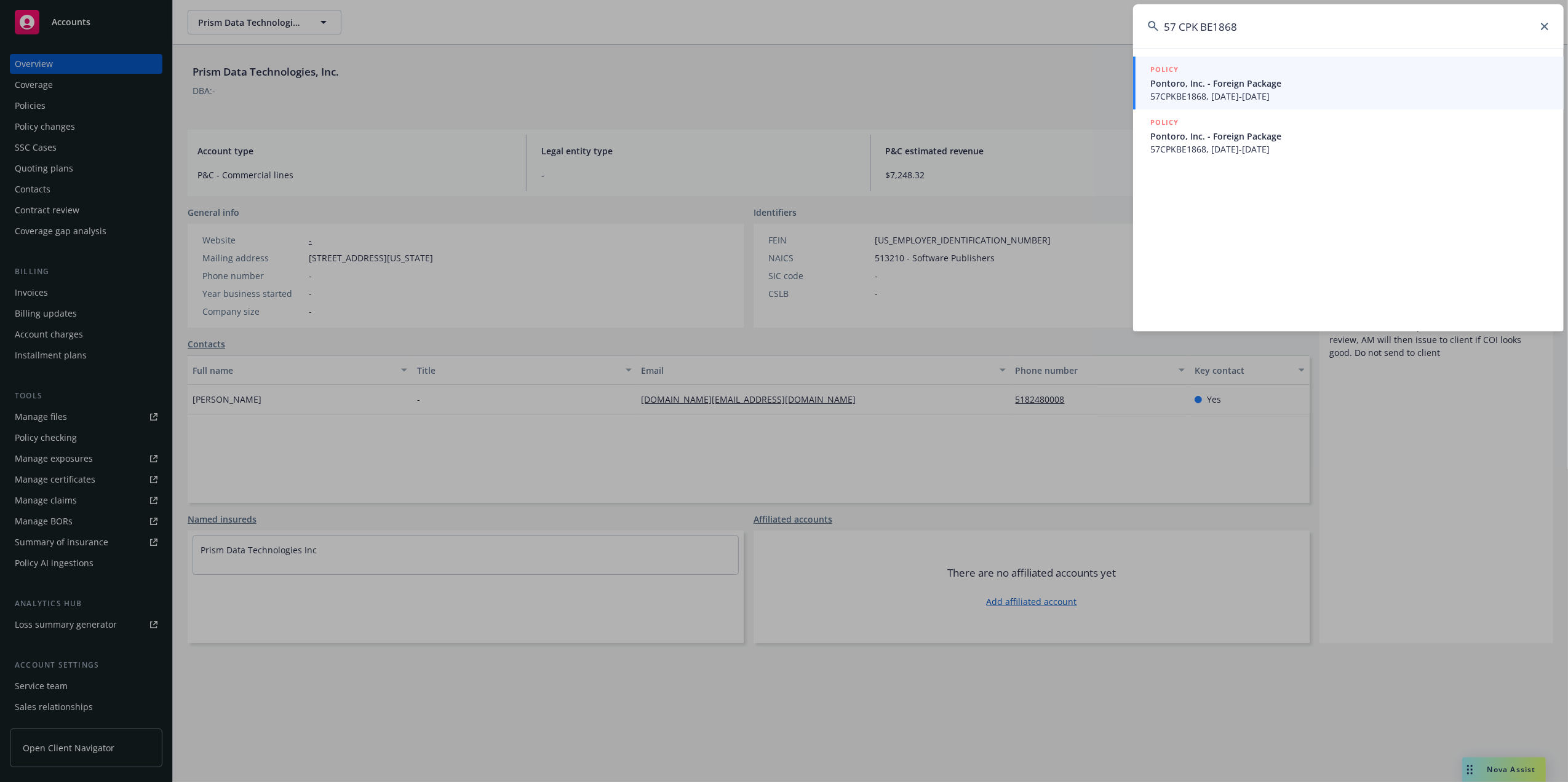
type input "57 CPK BE1868"
click at [1238, 82] on span "Pontoro, Inc. - Foreign Package" at bounding box center [1349, 83] width 398 height 13
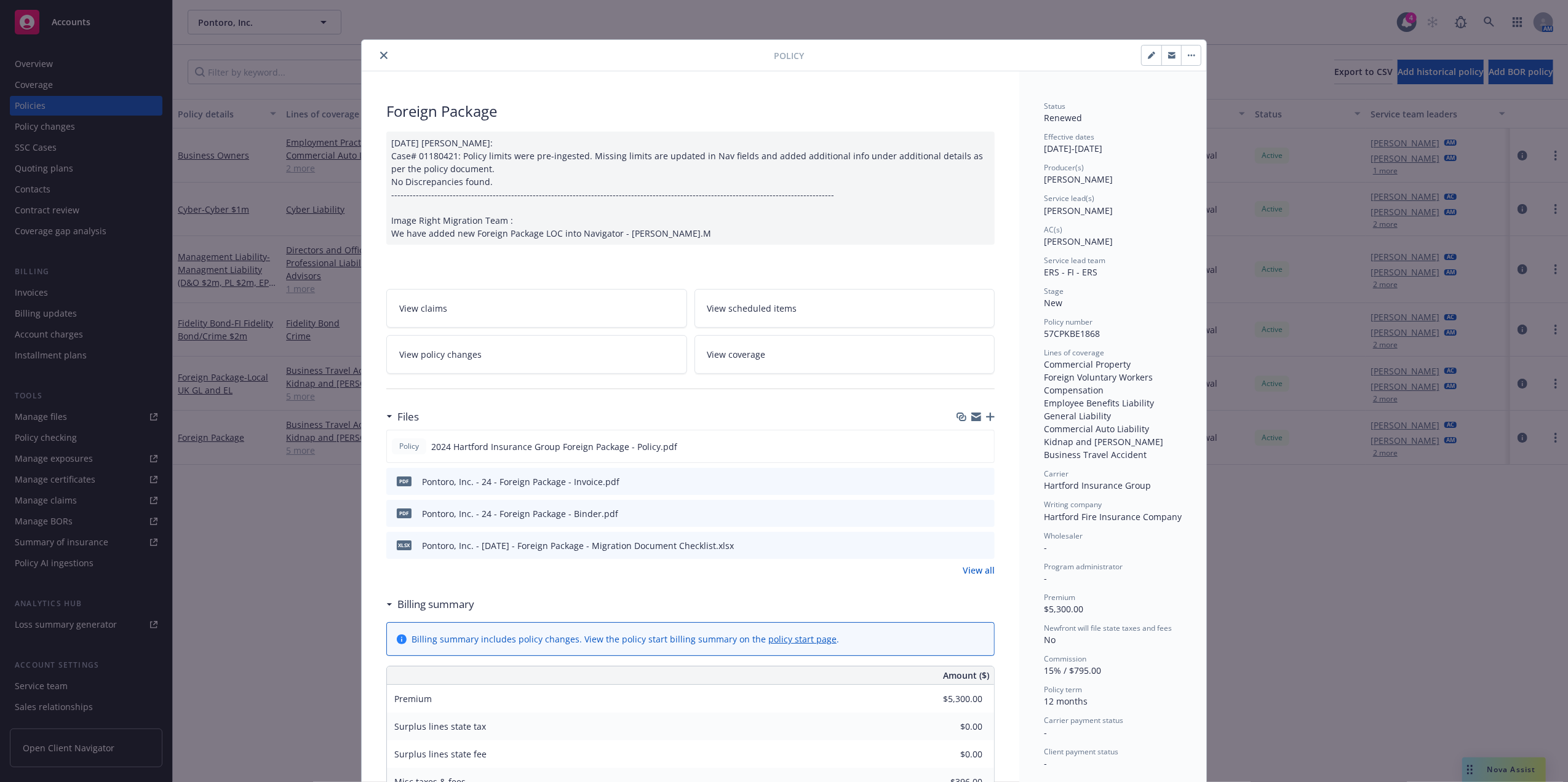
click at [380, 57] on icon "close" at bounding box center [384, 55] width 7 height 7
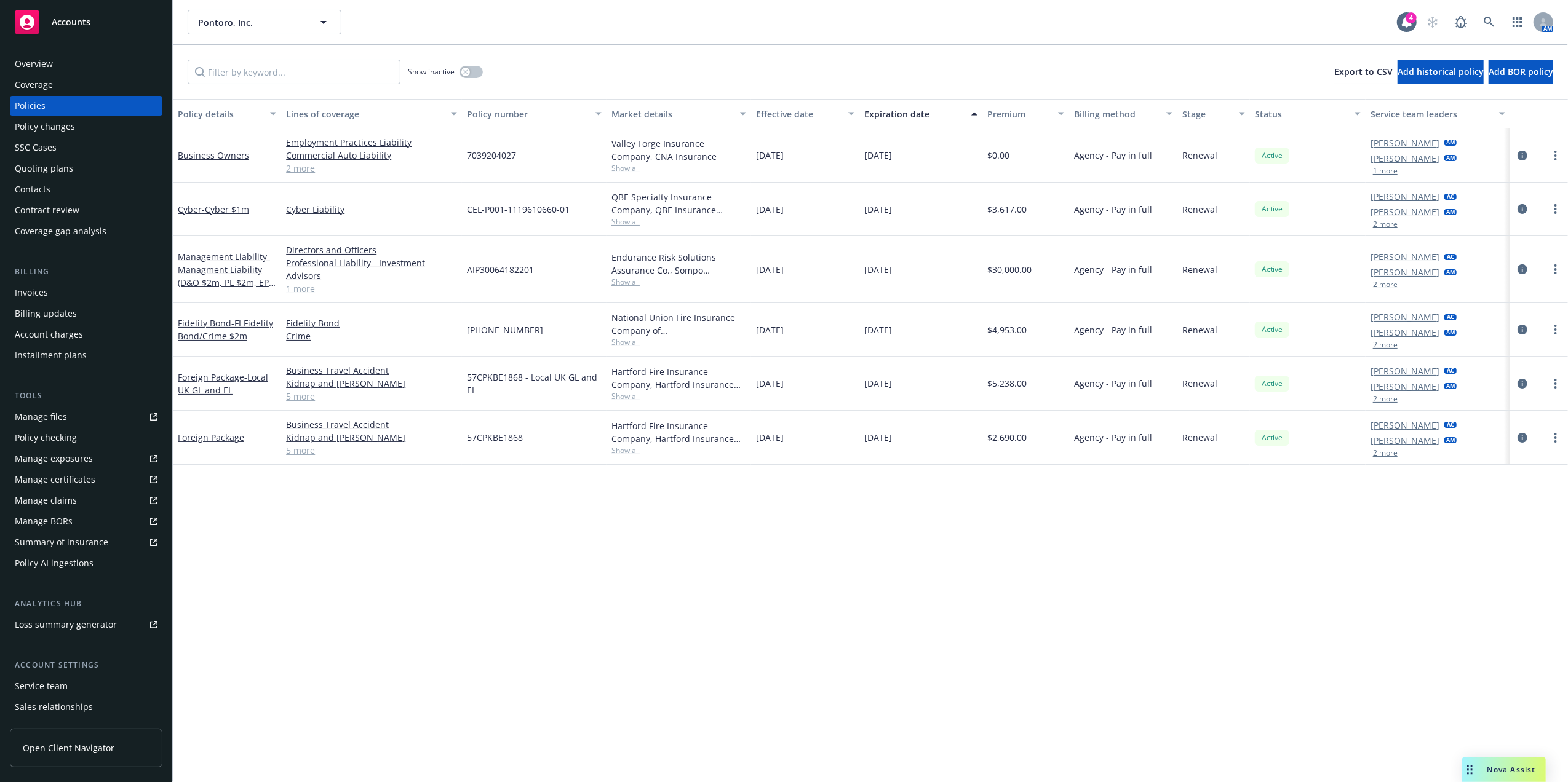
click at [63, 293] on div "Invoices" at bounding box center [86, 293] width 142 height 20
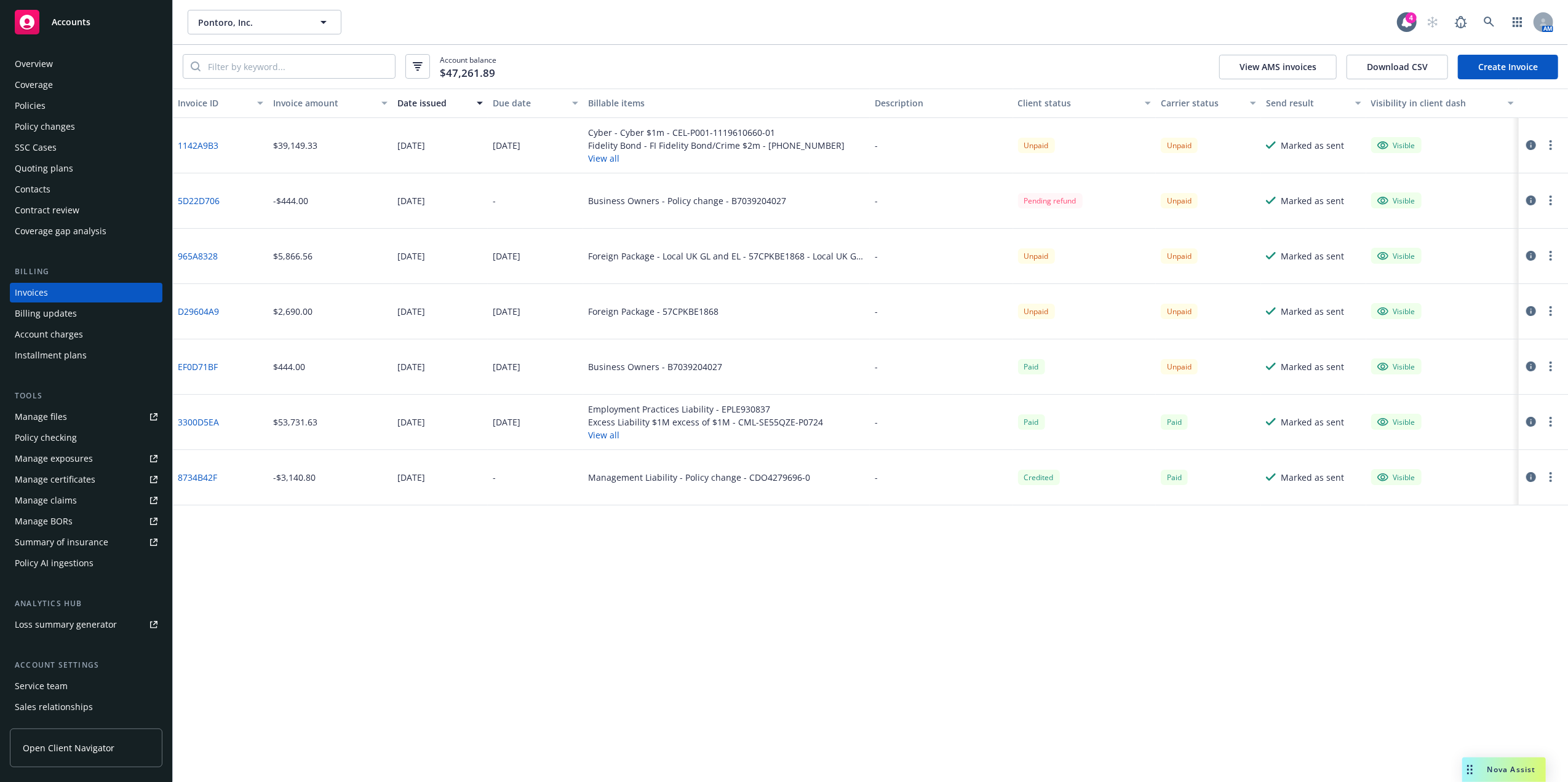
click at [47, 189] on div "Contacts" at bounding box center [32, 189] width 35 height 20
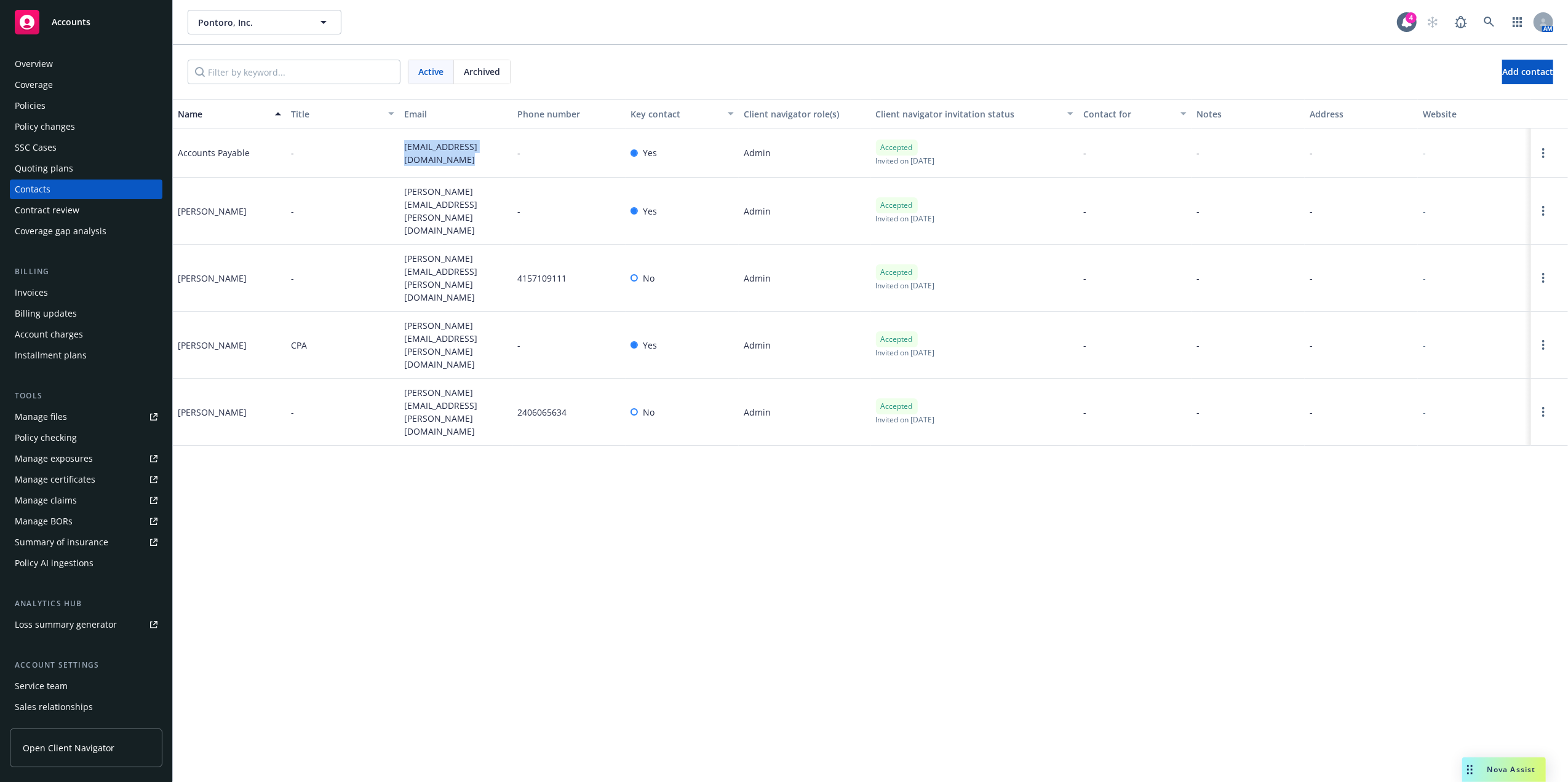
drag, startPoint x: 438, startPoint y: 167, endPoint x: 398, endPoint y: 148, distance: 44.3
click at [398, 148] on div "Accounts Payable - accounts_payable@pontoro.com - Yes Admin Accepted Invited on…" at bounding box center [870, 153] width 1395 height 49
copy div "accounts_payable@pontoro.com"
click at [48, 304] on div "Billing updates" at bounding box center [45, 314] width 62 height 20
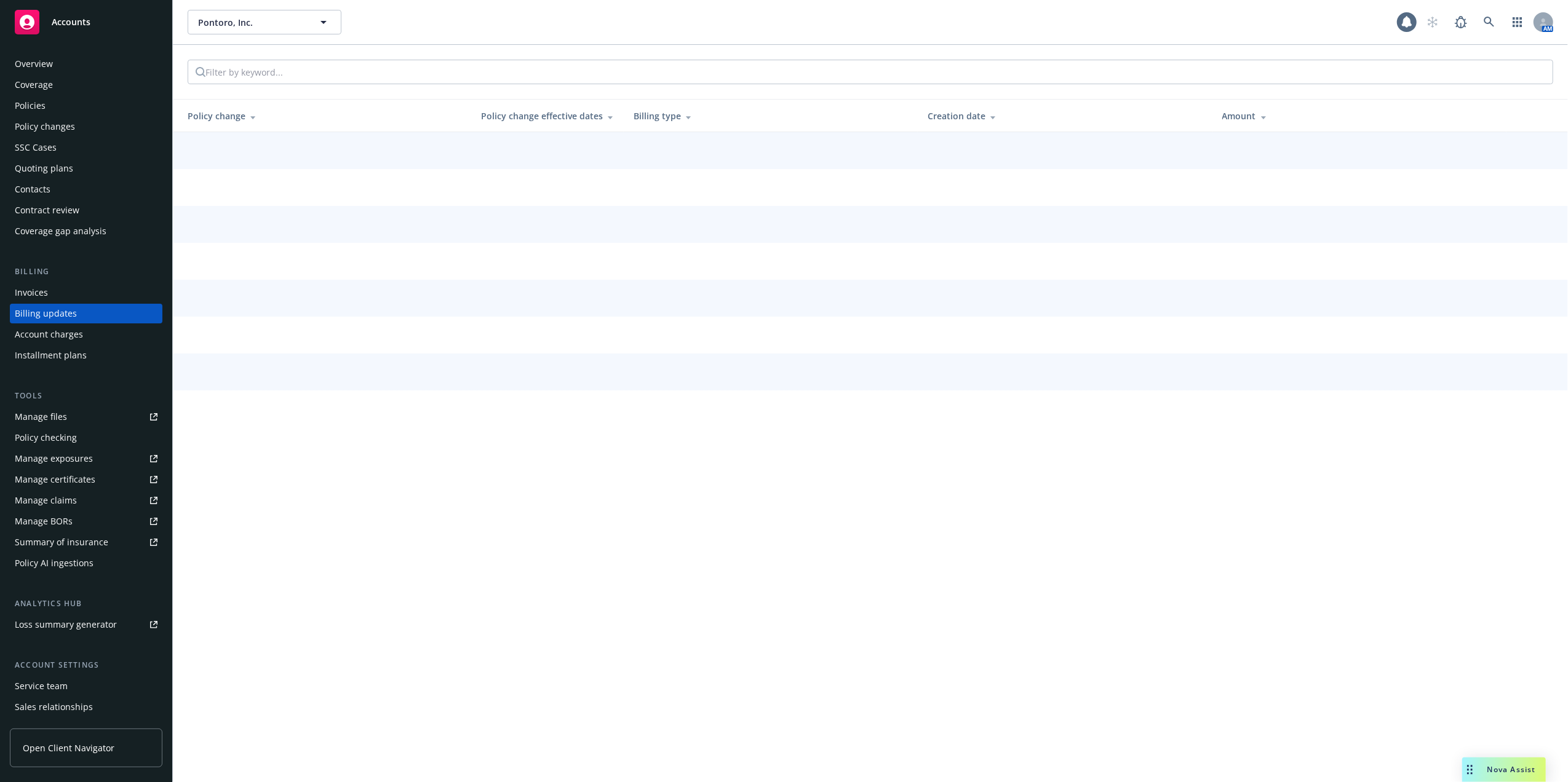
click at [48, 291] on div "Invoices" at bounding box center [86, 293] width 142 height 20
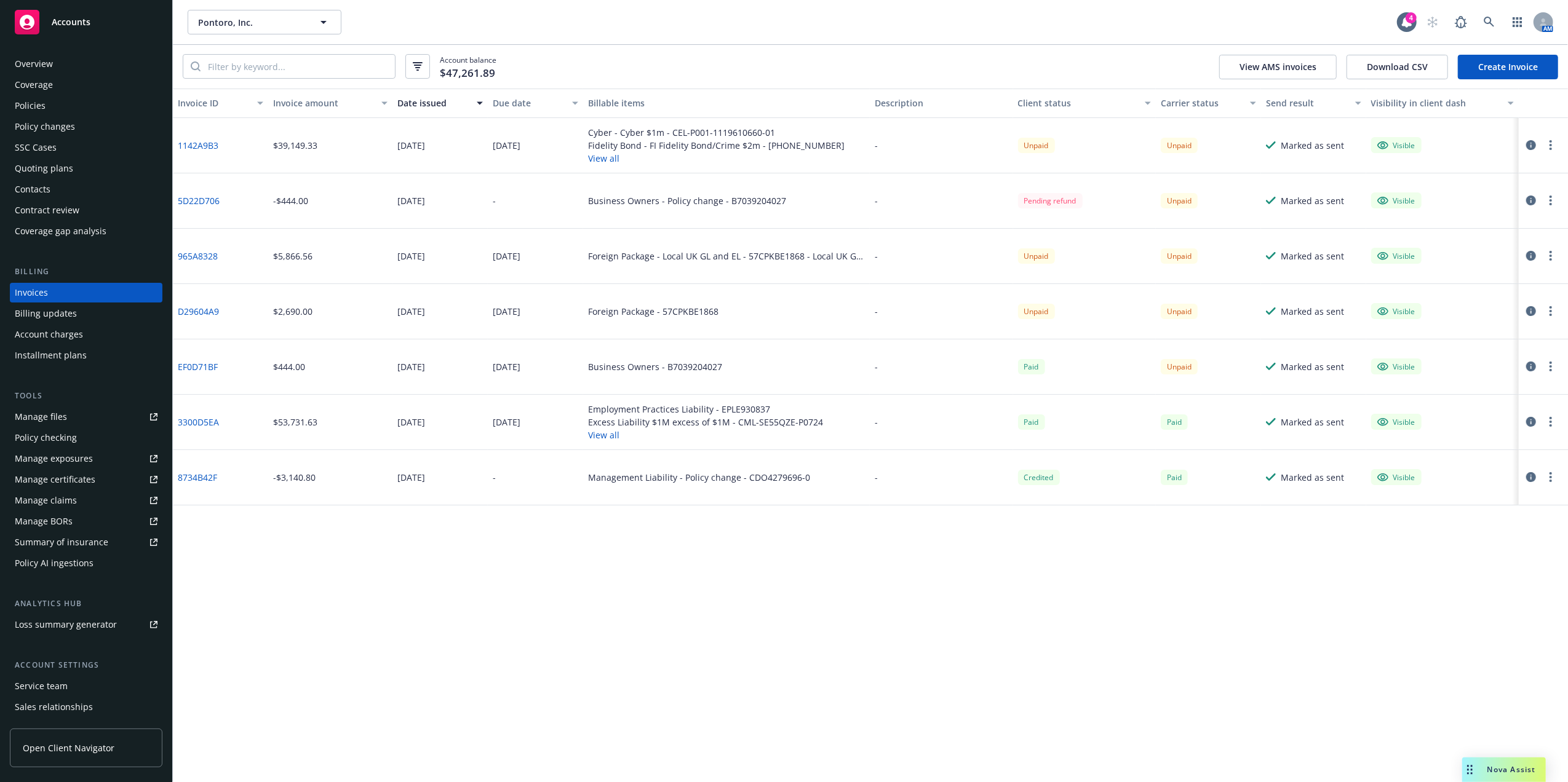
click at [607, 154] on button "View all" at bounding box center [716, 159] width 257 height 13
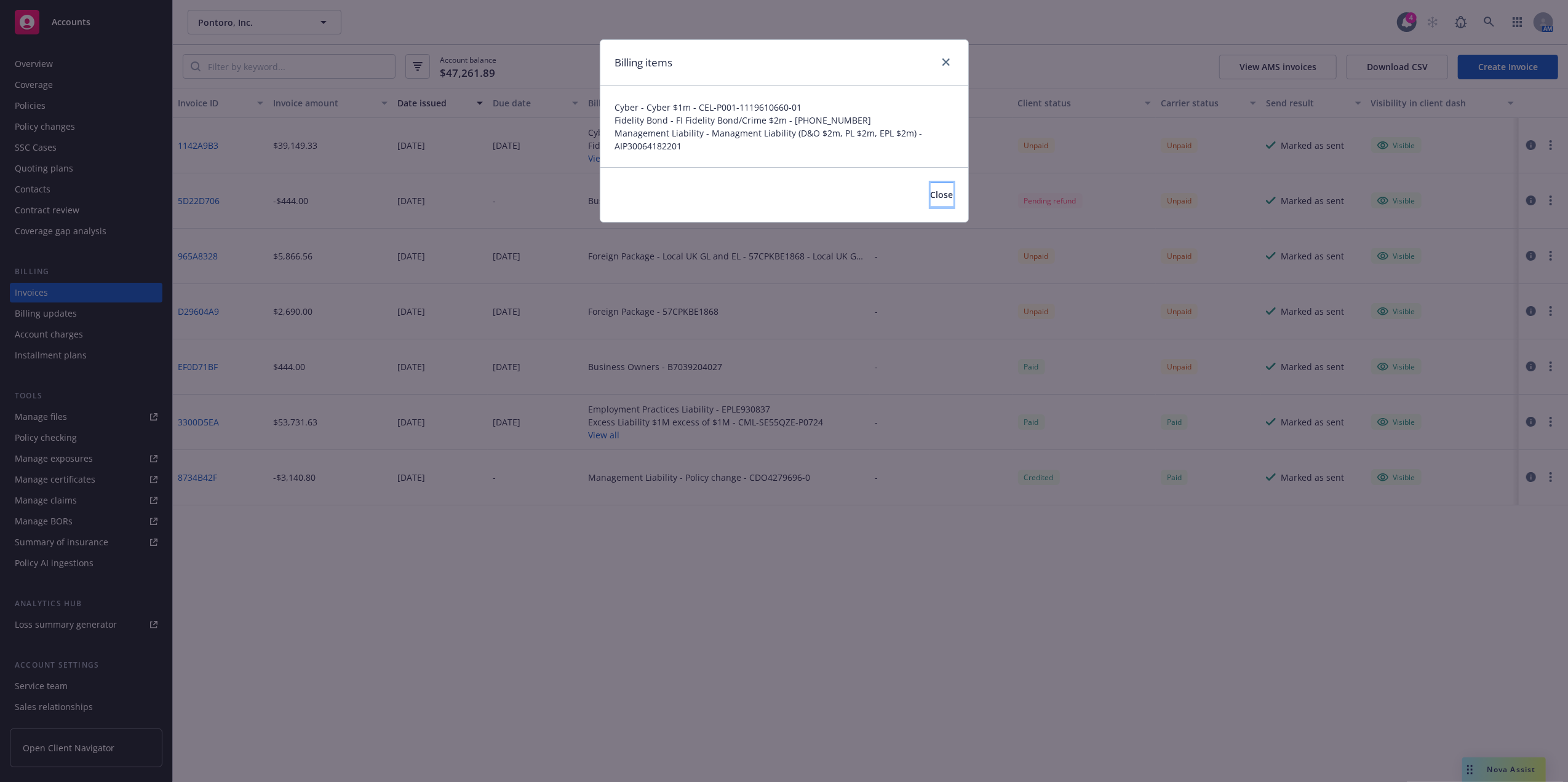
click at [930, 193] on span "Close" at bounding box center [942, 194] width 23 height 12
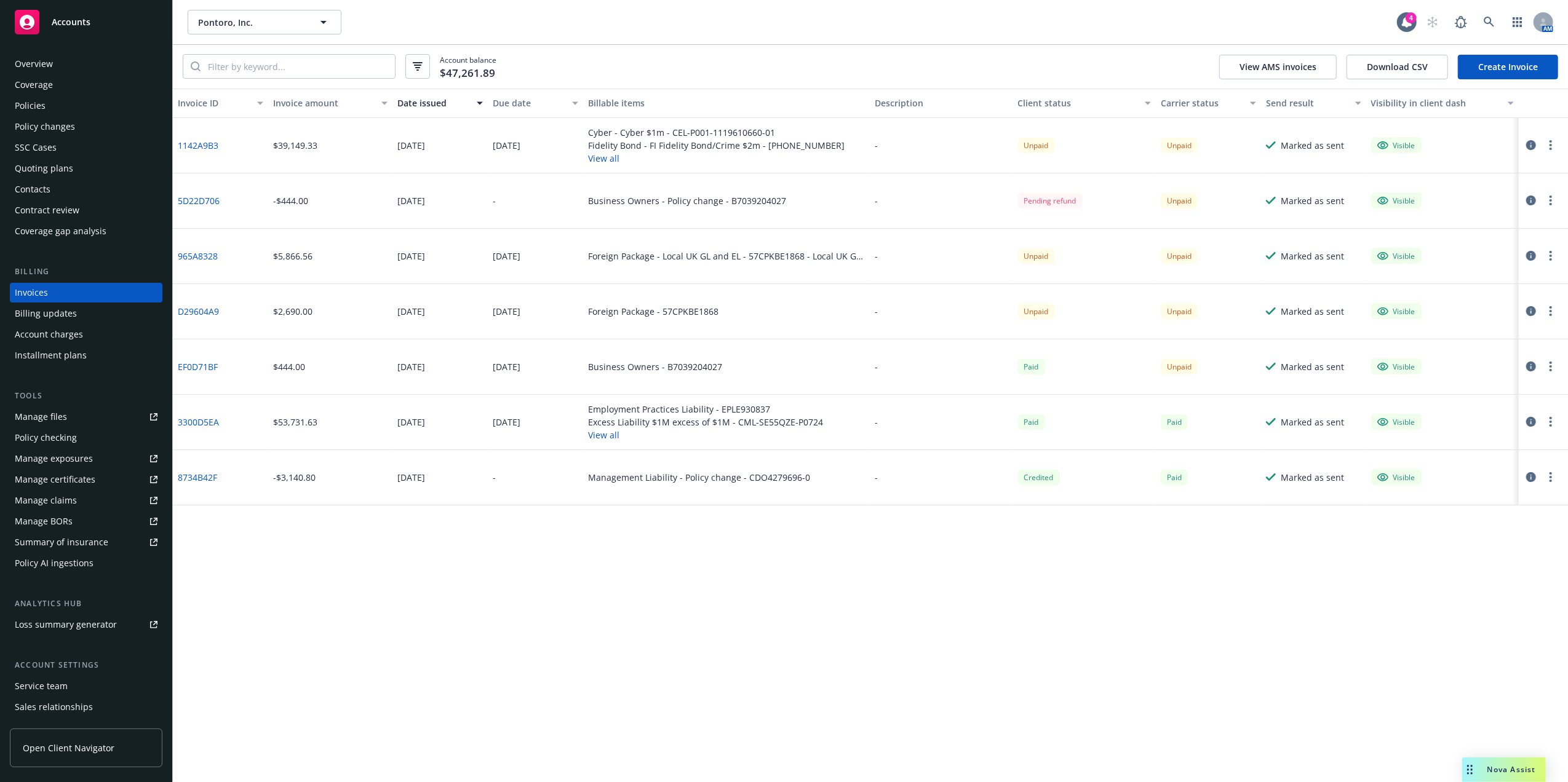
click at [695, 261] on div "Foreign Package - Local UK GL and EL - 57CPKBE1868 - Local UK GL and EL" at bounding box center [726, 256] width 277 height 13
click at [201, 254] on link "965A8328" at bounding box center [198, 256] width 40 height 13
click at [193, 141] on link "1142A9B3" at bounding box center [198, 146] width 40 height 13
click at [776, 257] on div "Foreign Package - Local UK GL and EL - 57CPKBE1868 - Local UK GL and EL" at bounding box center [726, 256] width 277 height 13
click at [621, 315] on div "Foreign Package - 57CPKBE1868" at bounding box center [653, 312] width 130 height 13
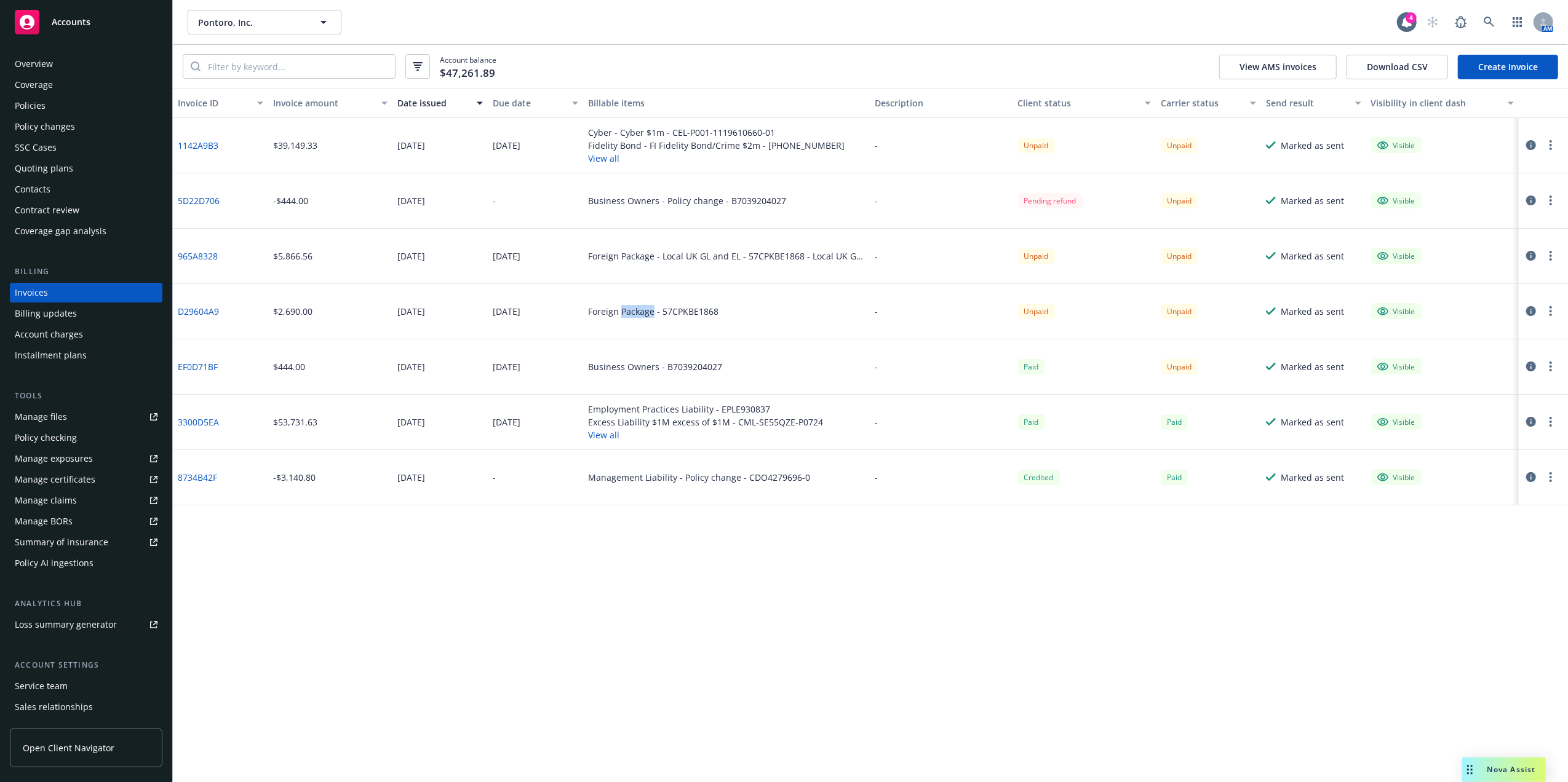
click at [616, 315] on div "Foreign Package - 57CPKBE1868" at bounding box center [653, 312] width 130 height 13
click at [193, 309] on link "D29604A9" at bounding box center [198, 312] width 41 height 13
click at [67, 687] on div "Service team" at bounding box center [86, 687] width 142 height 20
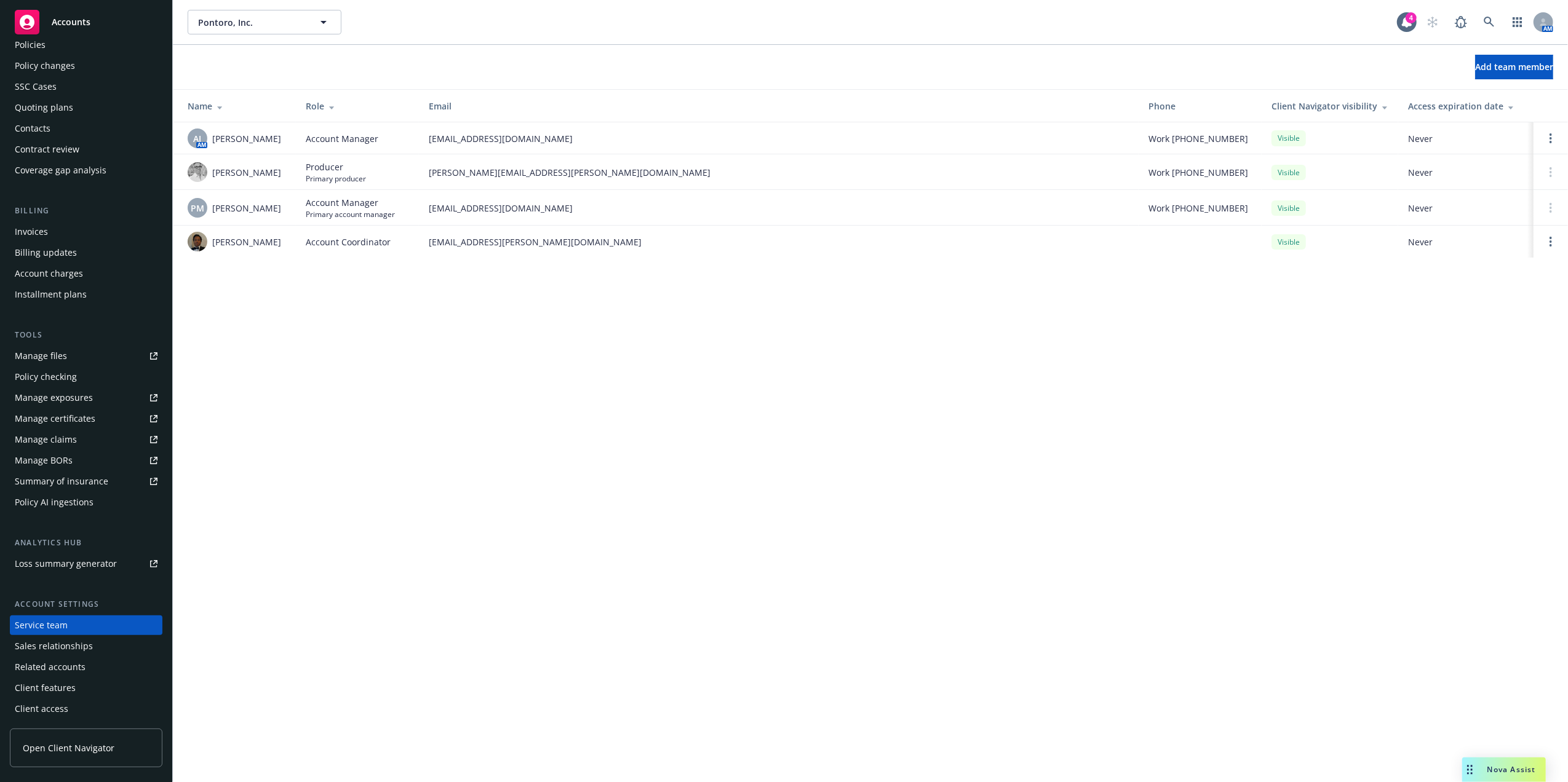
scroll to position [32, 0]
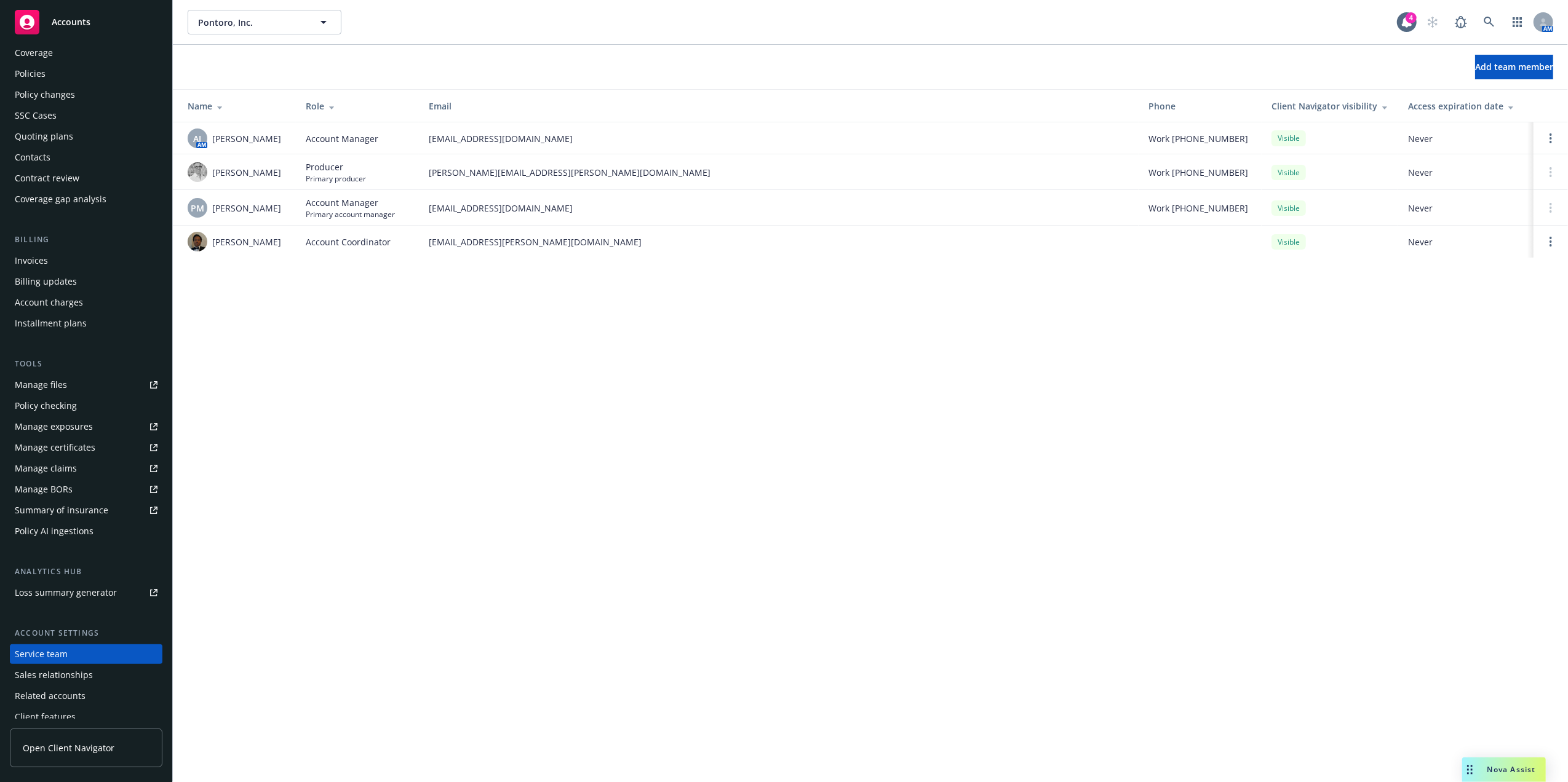
click at [77, 160] on div "Contacts" at bounding box center [86, 157] width 142 height 20
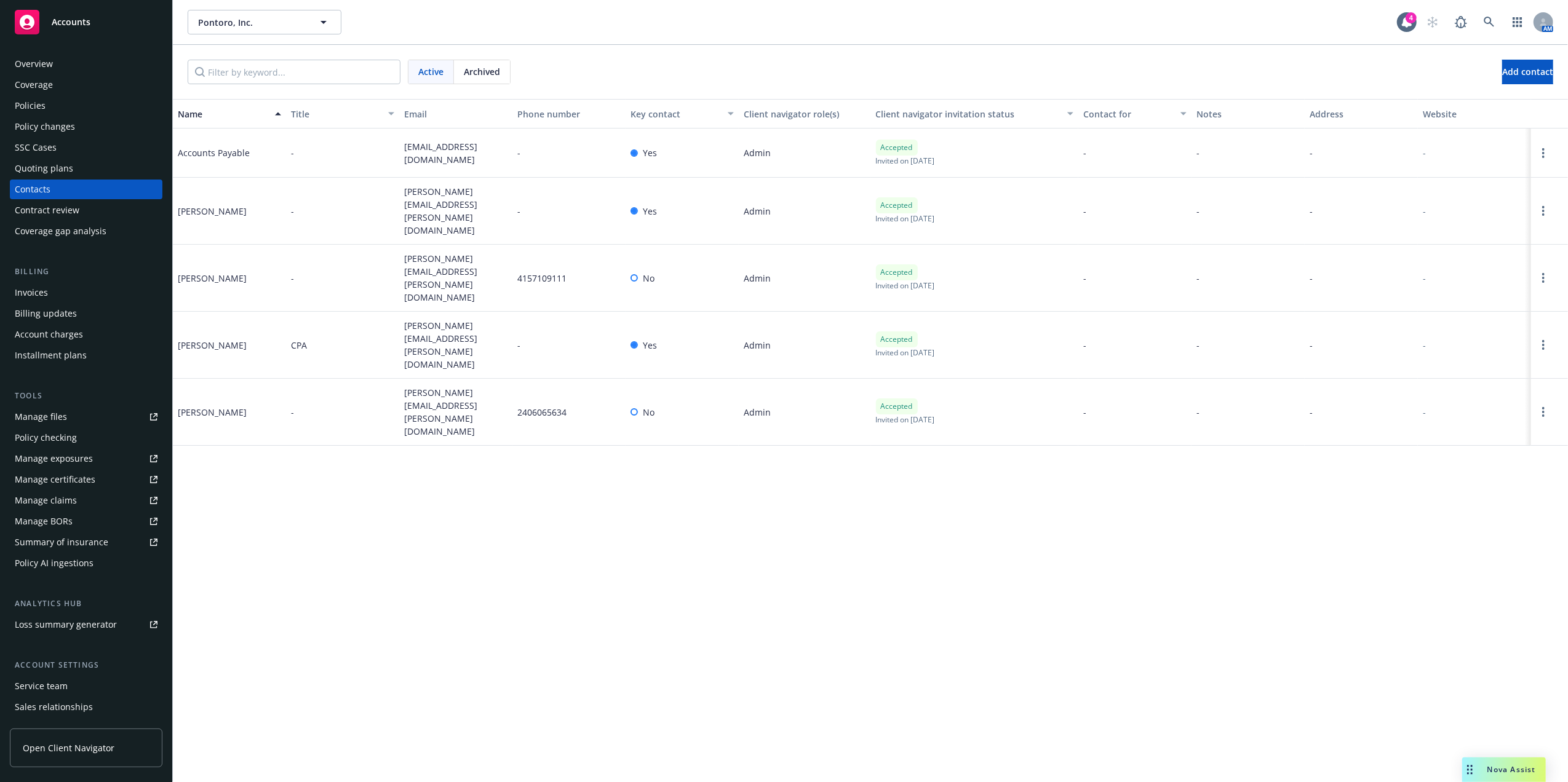
click at [69, 60] on div "Overview" at bounding box center [86, 64] width 142 height 20
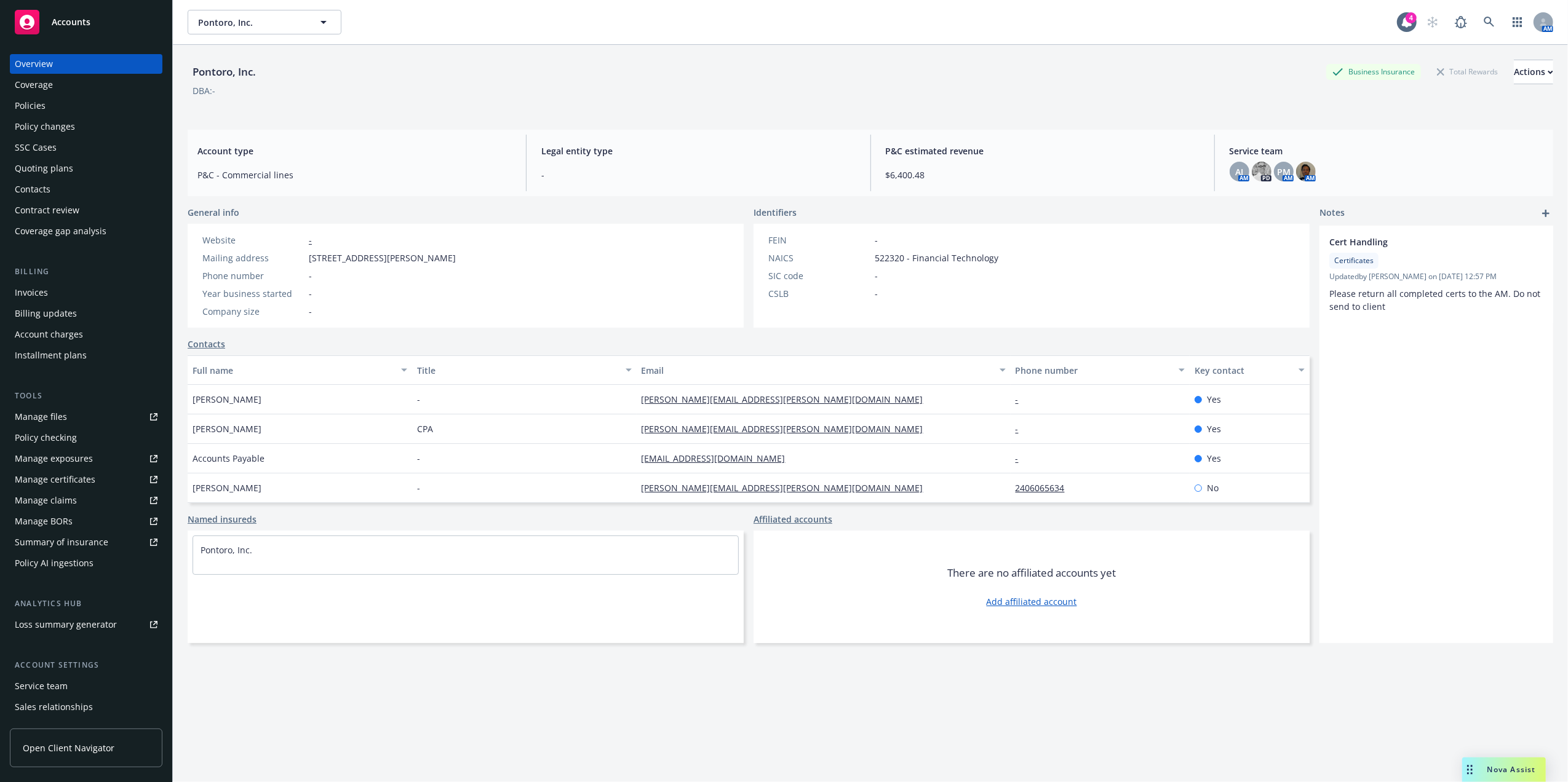
click at [49, 110] on div "Policies" at bounding box center [86, 106] width 142 height 20
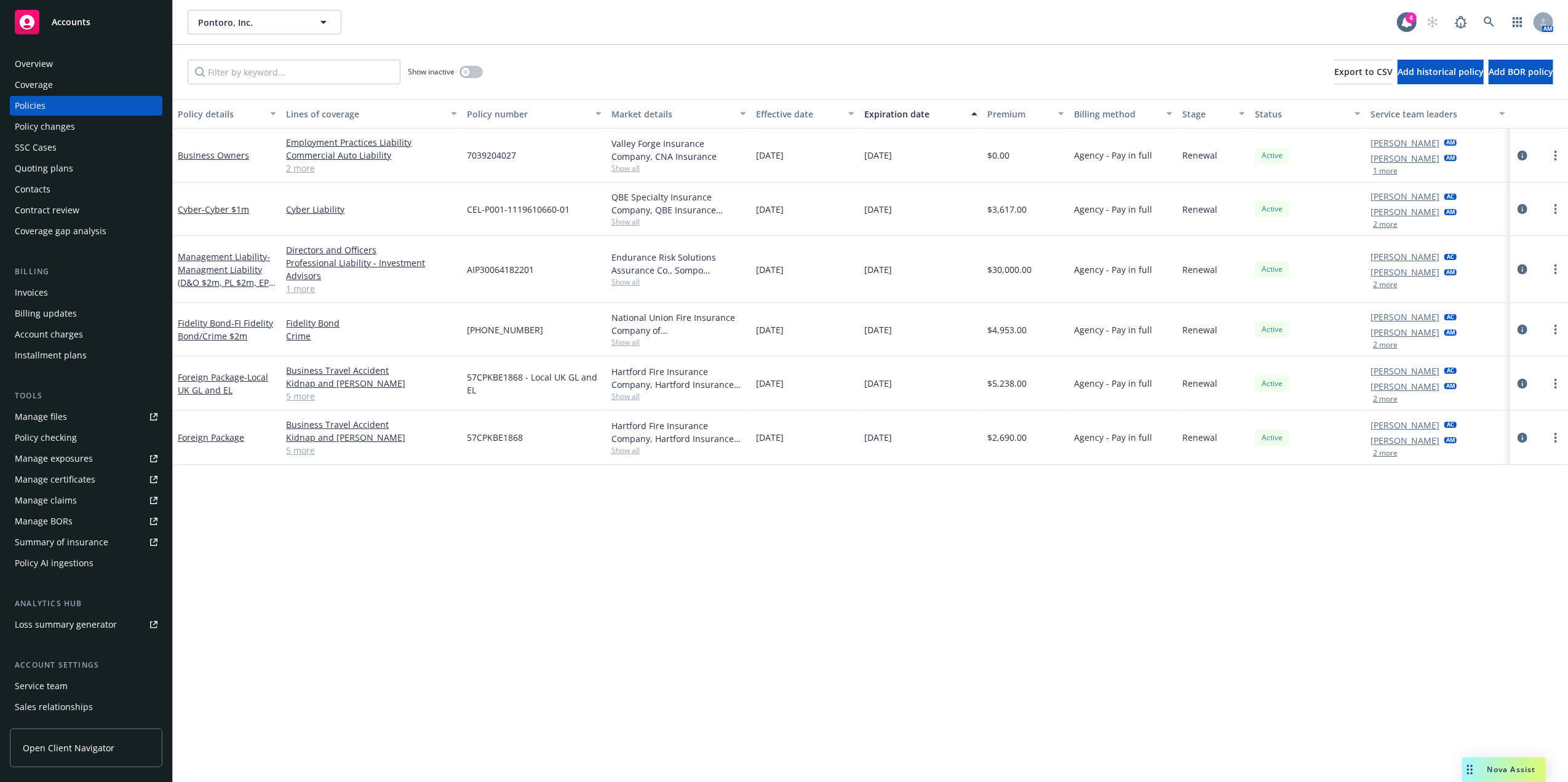
click at [30, 296] on div "Invoices" at bounding box center [31, 293] width 33 height 20
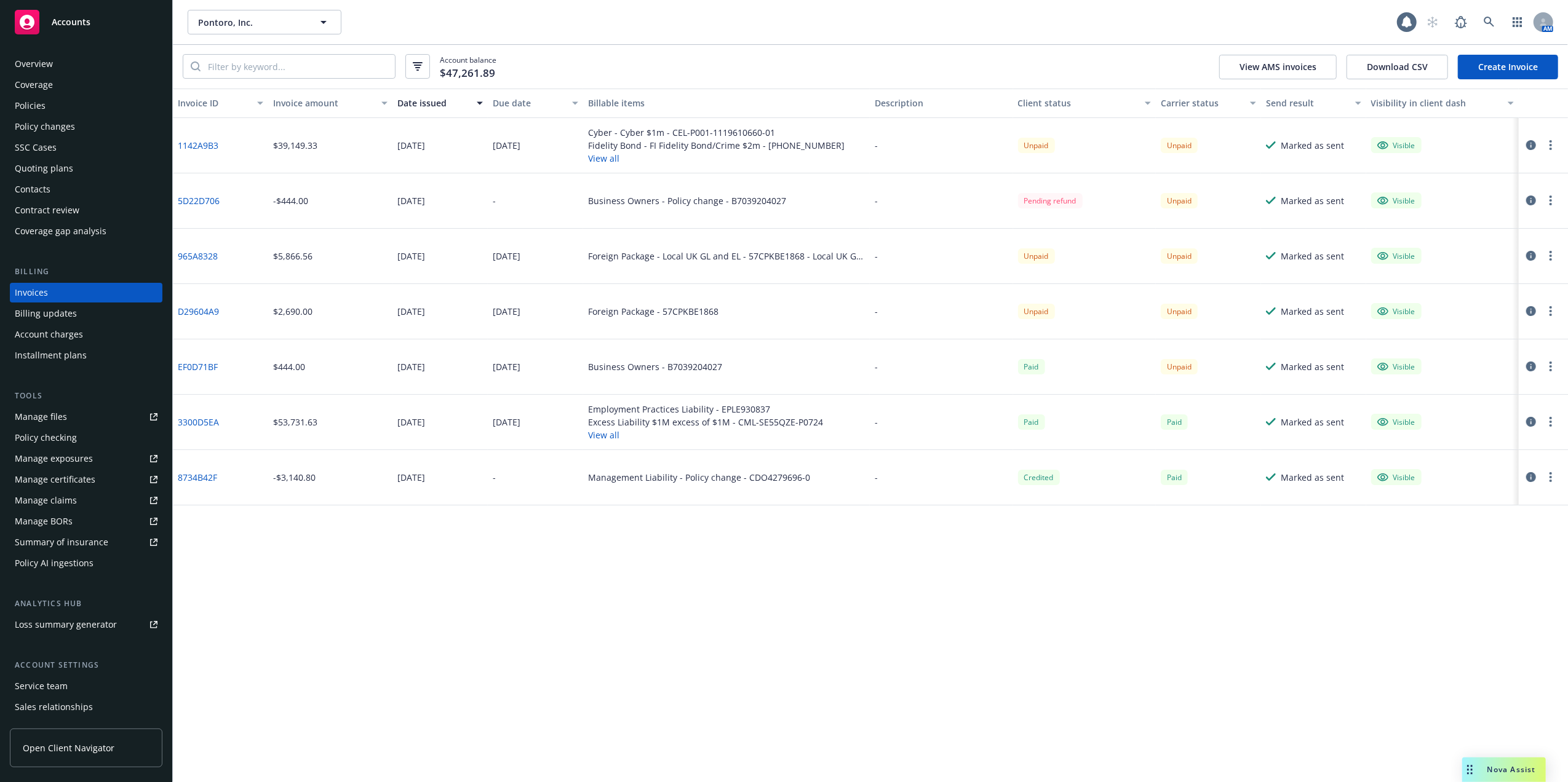
click at [589, 152] on button "View all" at bounding box center [716, 159] width 257 height 13
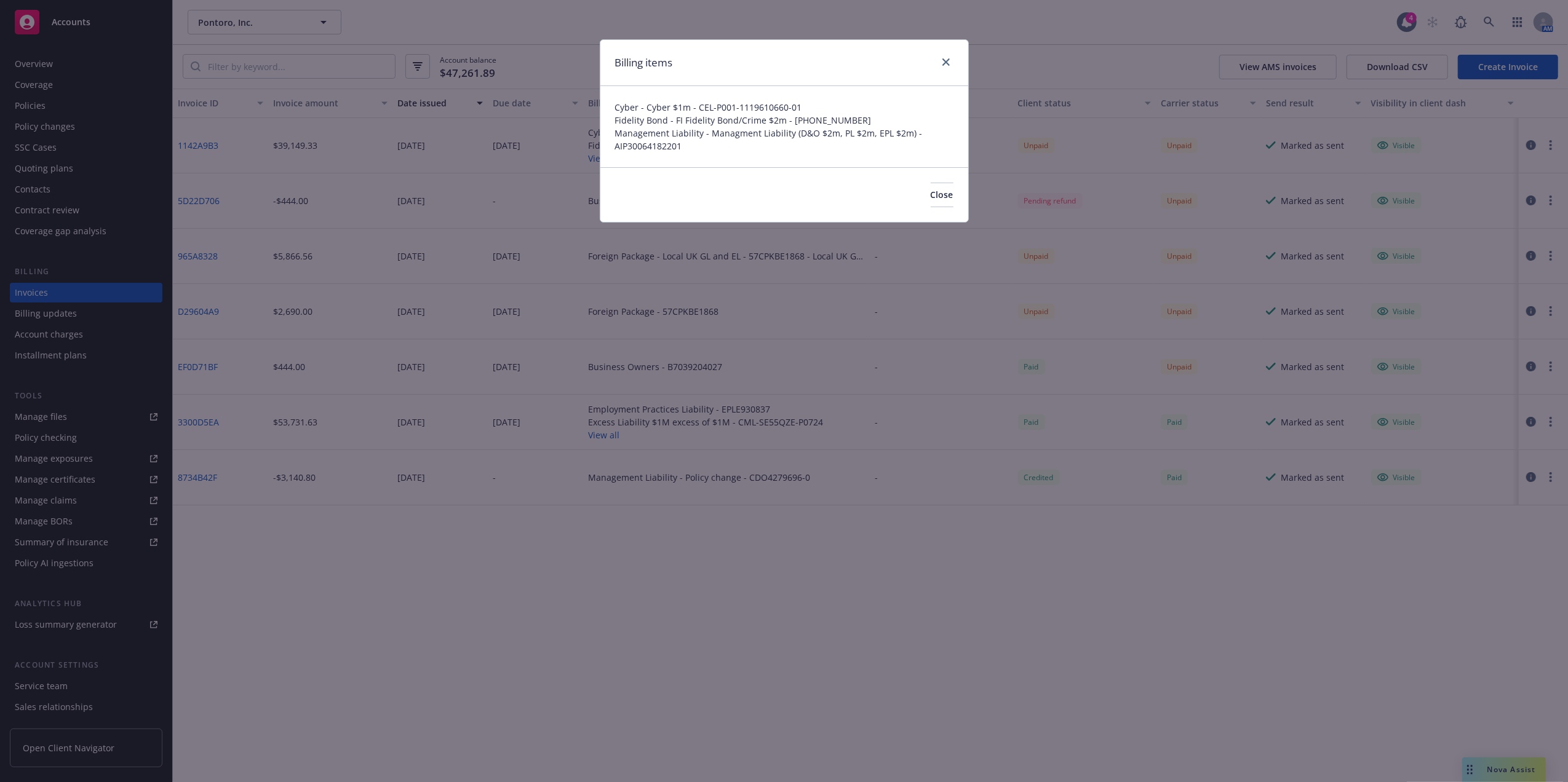
click at [488, 159] on div "Billing items Cyber - Cyber $1m - CEL-P001-1119610660-01 Fidelity Bond - FI Fid…" at bounding box center [784, 391] width 1568 height 782
click at [943, 63] on icon "close" at bounding box center [946, 62] width 7 height 7
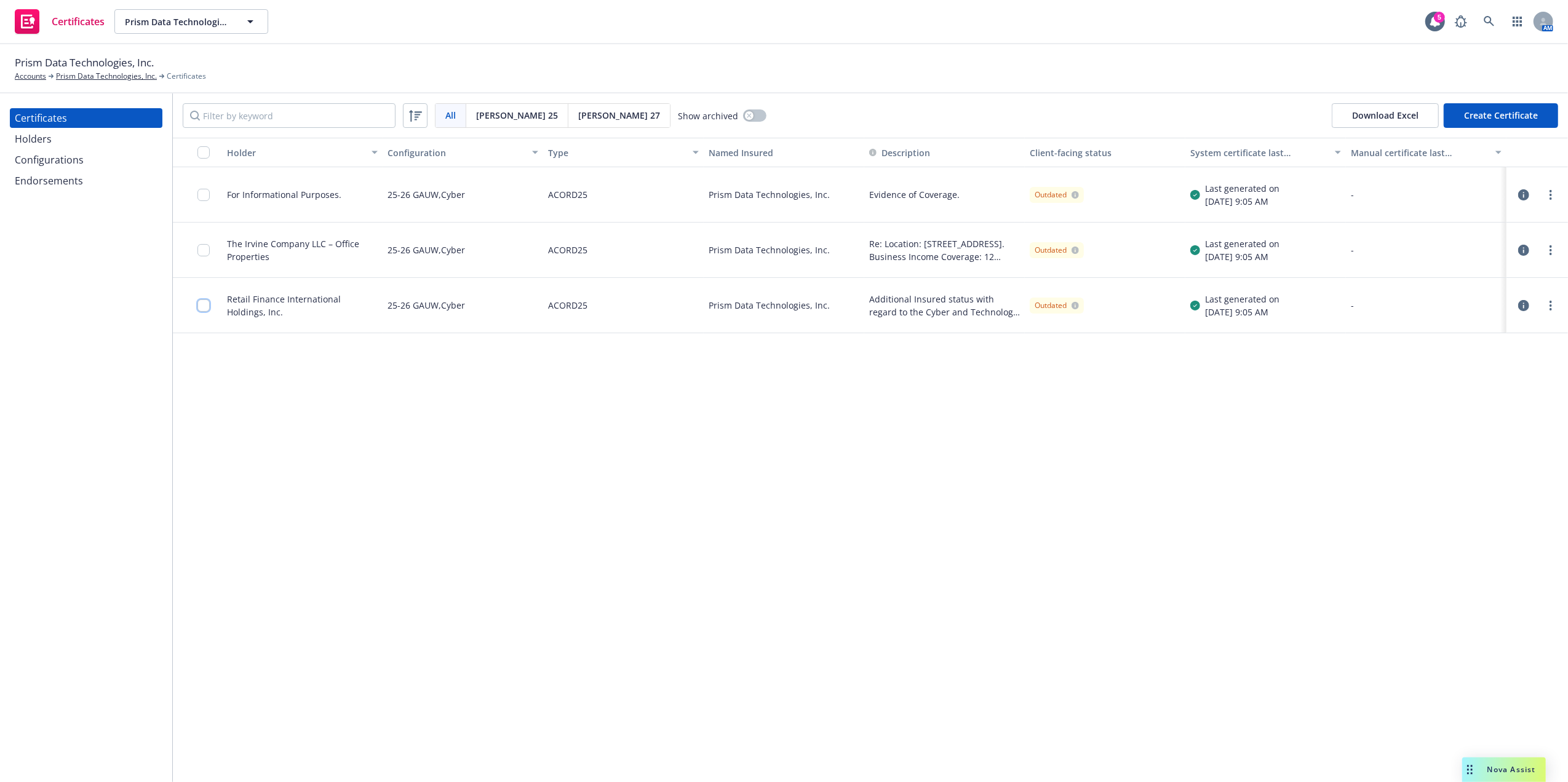
click at [206, 304] on input "checkbox" at bounding box center [203, 305] width 12 height 12
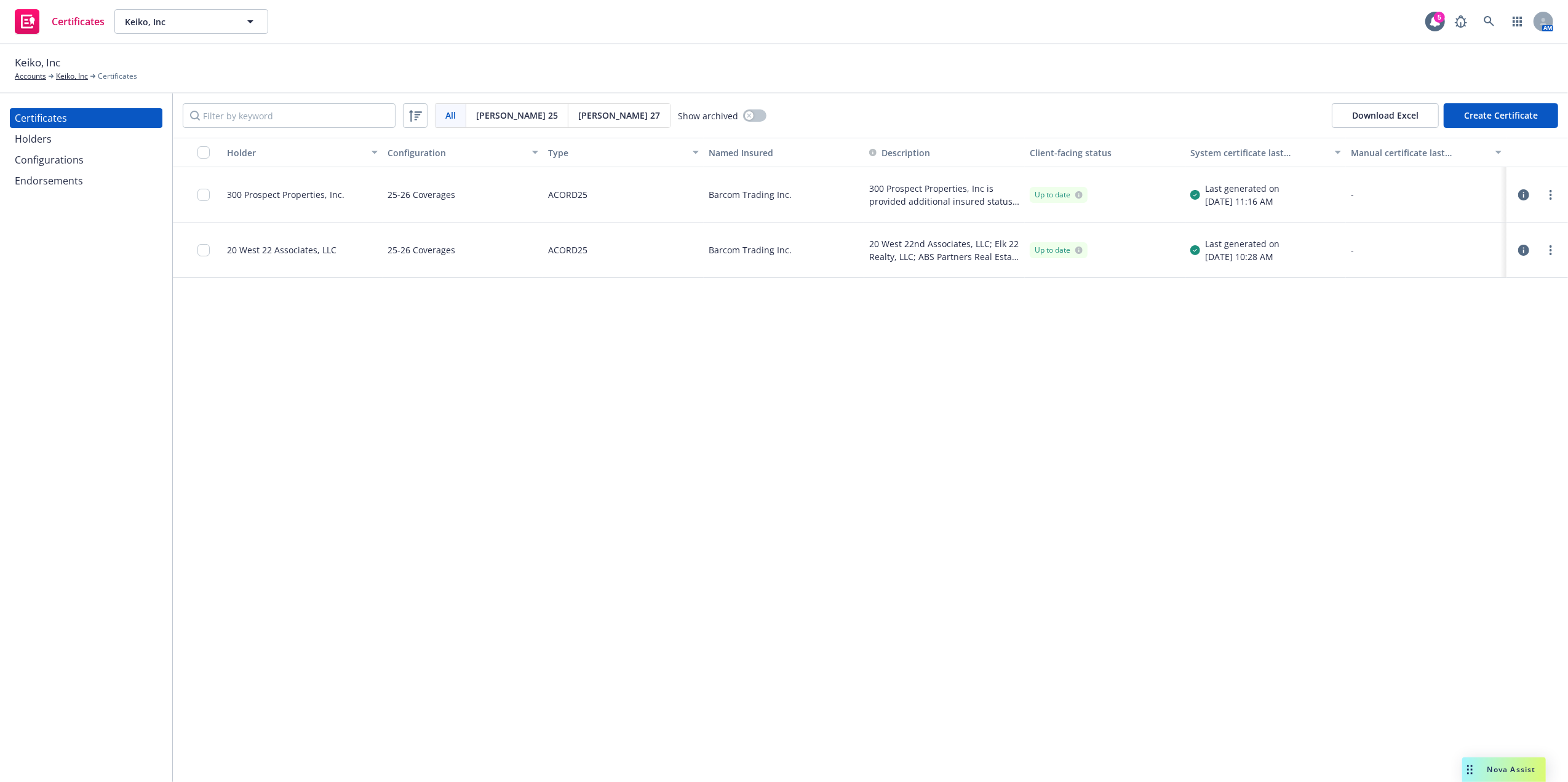
drag, startPoint x: 272, startPoint y: 192, endPoint x: 258, endPoint y: 193, distance: 14.0
click at [272, 192] on div "300 Prospect Properties, Inc." at bounding box center [286, 195] width 118 height 13
click at [204, 195] on input "checkbox" at bounding box center [203, 194] width 12 height 12
click at [1553, 197] on link "more" at bounding box center [1551, 195] width 15 height 15
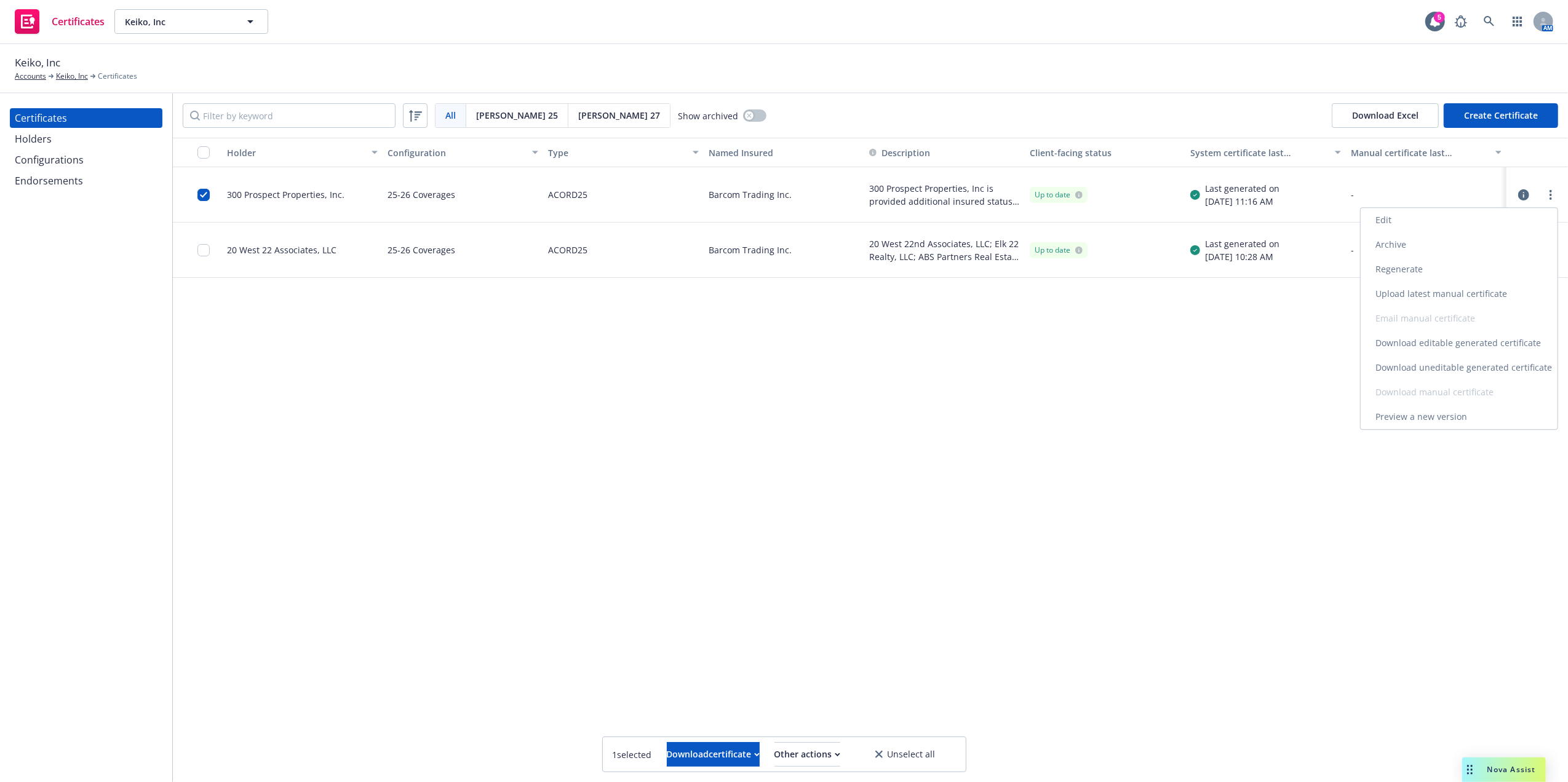
click at [1450, 220] on link "Edit" at bounding box center [1459, 221] width 197 height 25
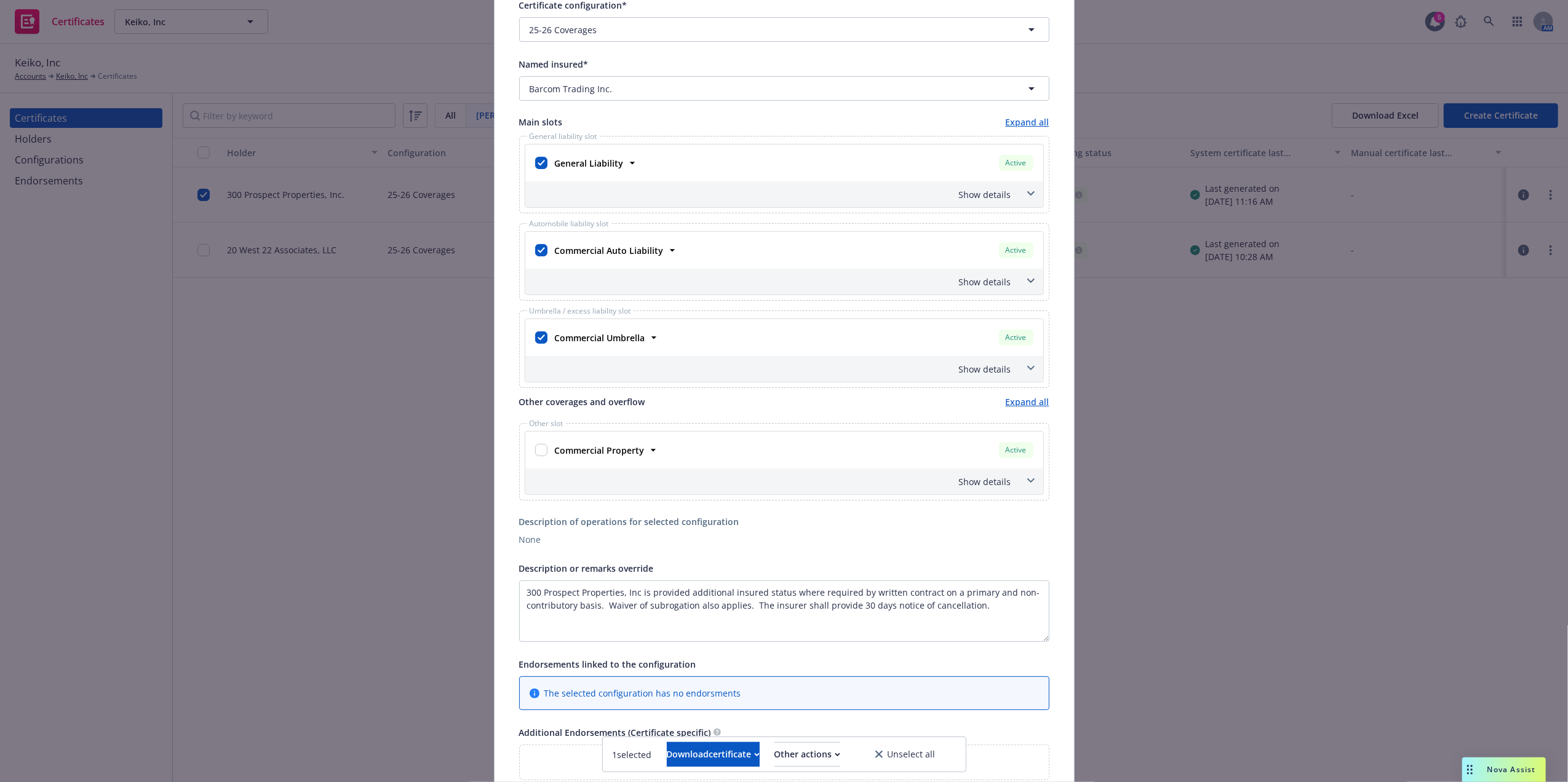
scroll to position [109, 0]
click at [975, 487] on div "Show details" at bounding box center [769, 481] width 483 height 13
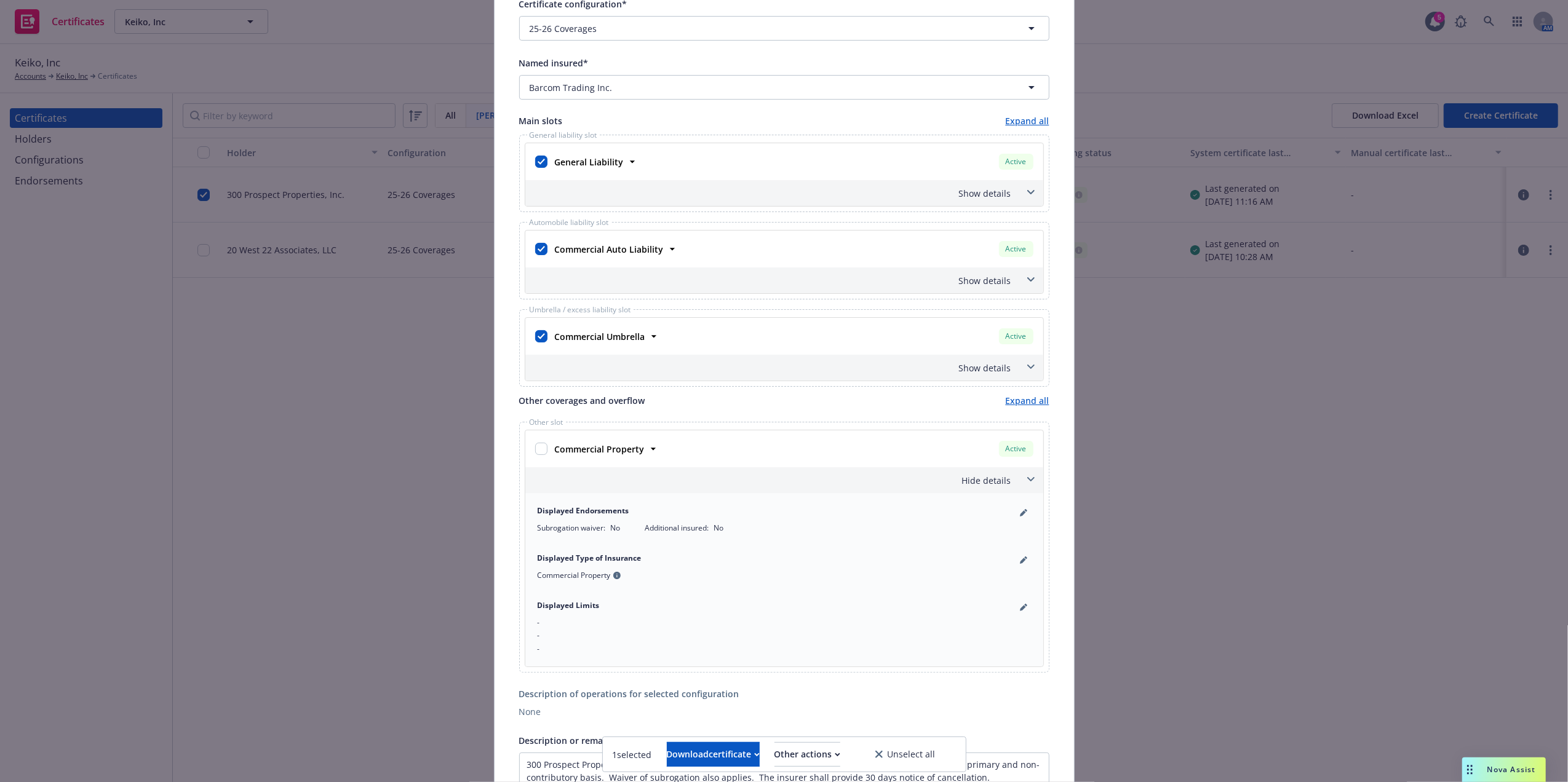
click at [977, 487] on div "Hide details" at bounding box center [769, 481] width 483 height 13
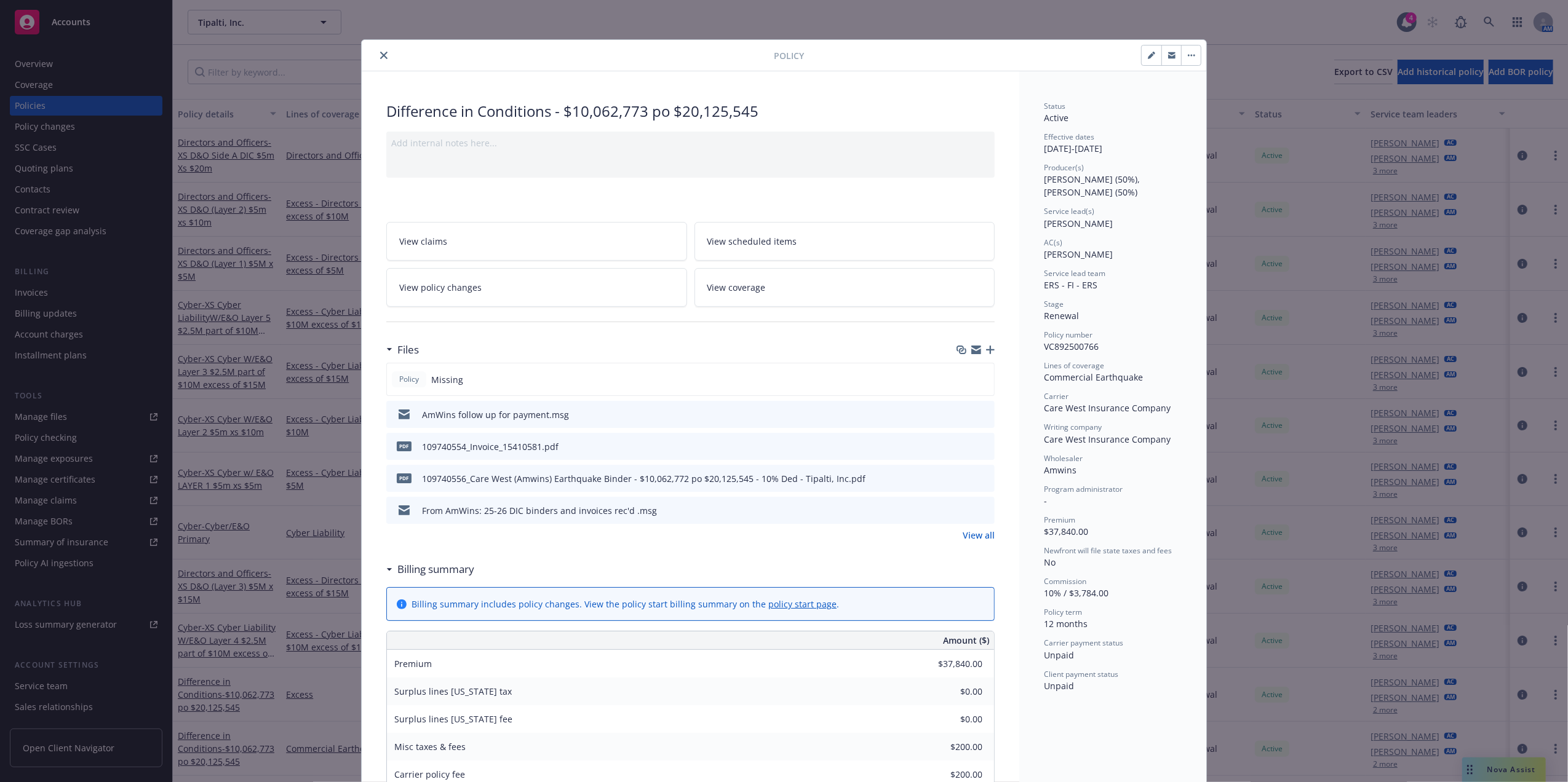
scroll to position [37, 0]
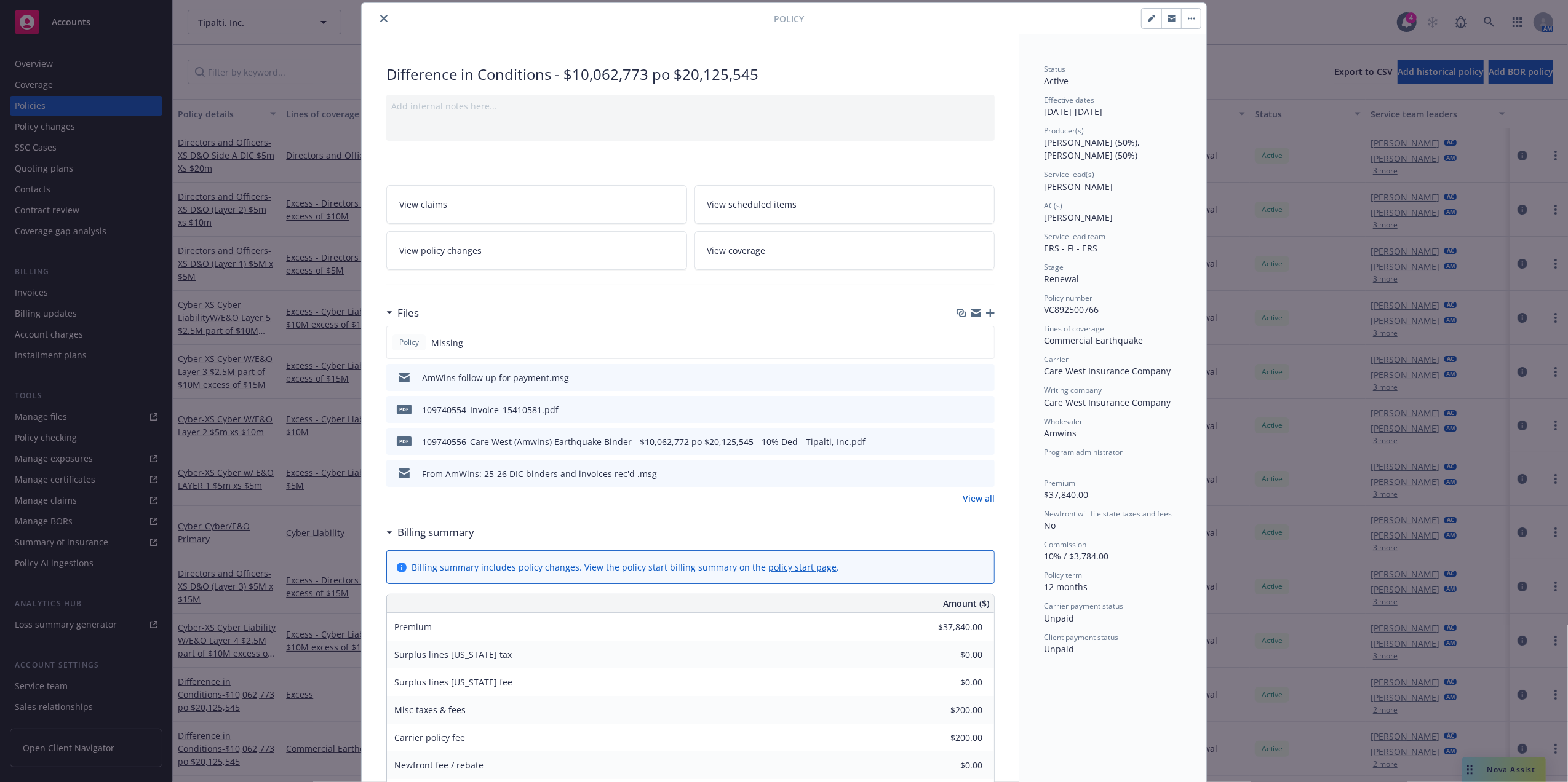
click at [380, 20] on icon "close" at bounding box center [384, 18] width 7 height 7
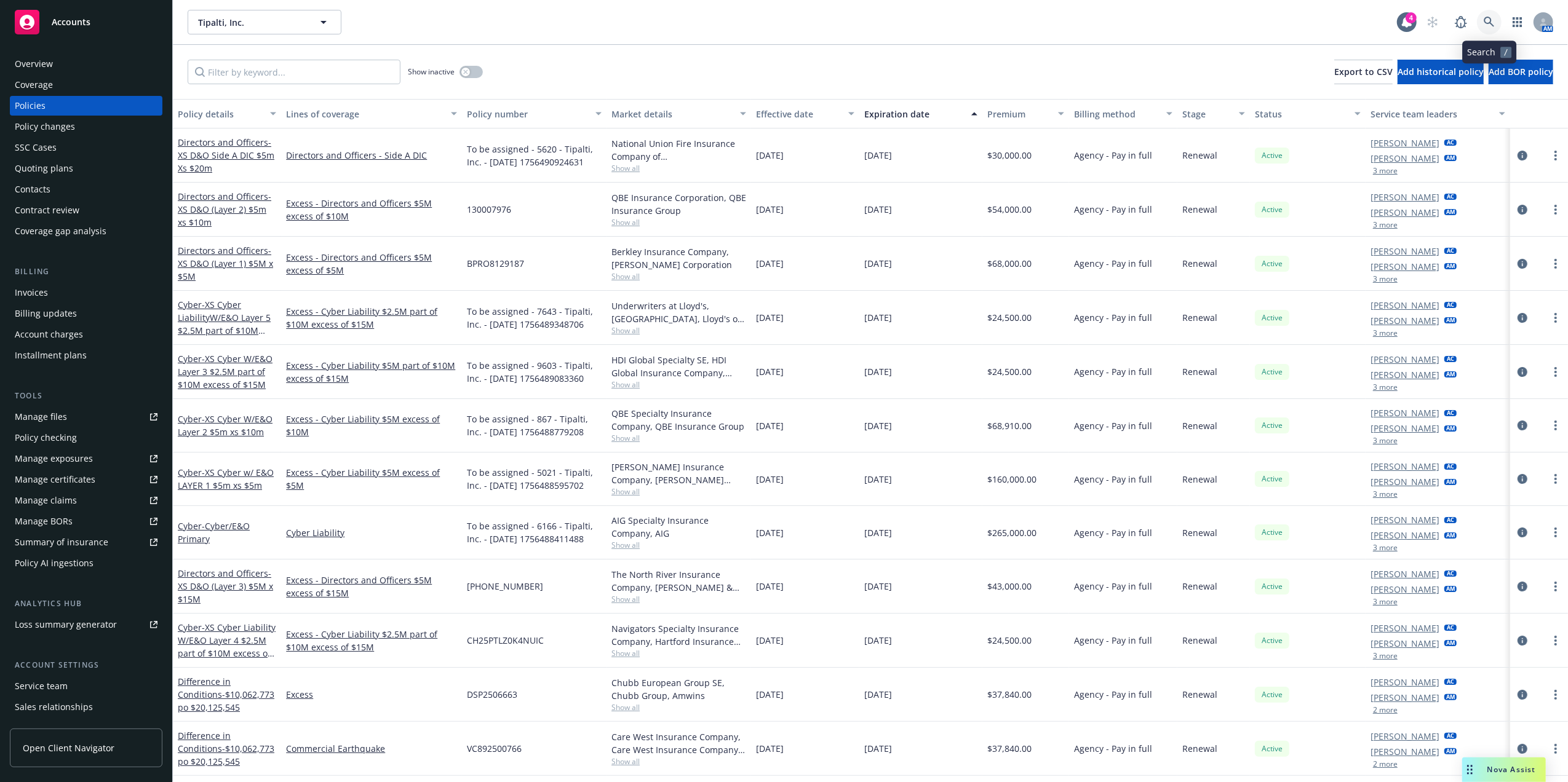
click at [1487, 22] on icon at bounding box center [1488, 21] width 11 height 11
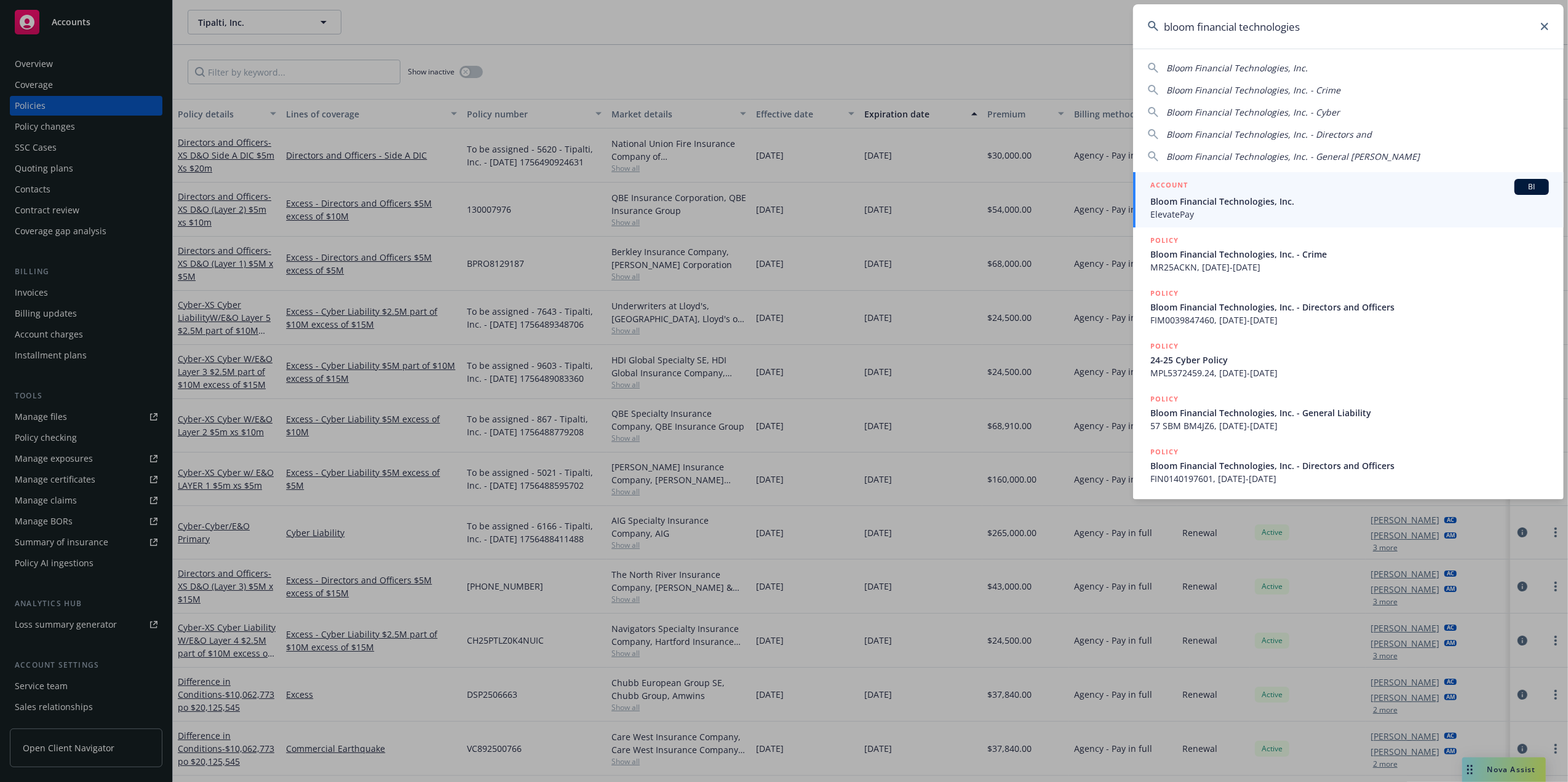
type input "bloom financial technologies"
drag, startPoint x: 1211, startPoint y: 208, endPoint x: 1261, endPoint y: 198, distance: 51.0
click at [1211, 208] on span "ElevatePay" at bounding box center [1349, 215] width 398 height 13
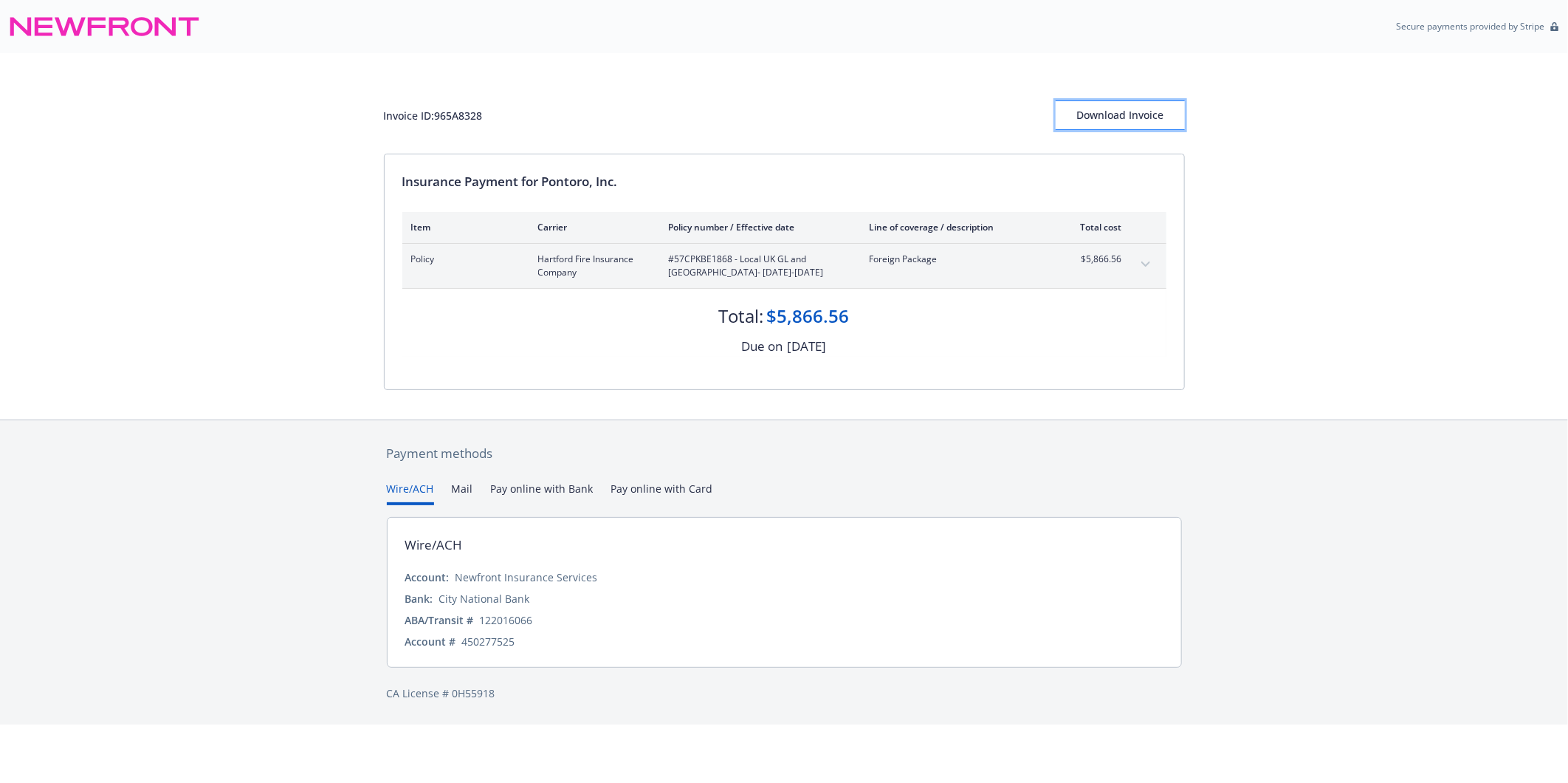
click at [1131, 116] on div "Download Invoice" at bounding box center [1119, 115] width 129 height 28
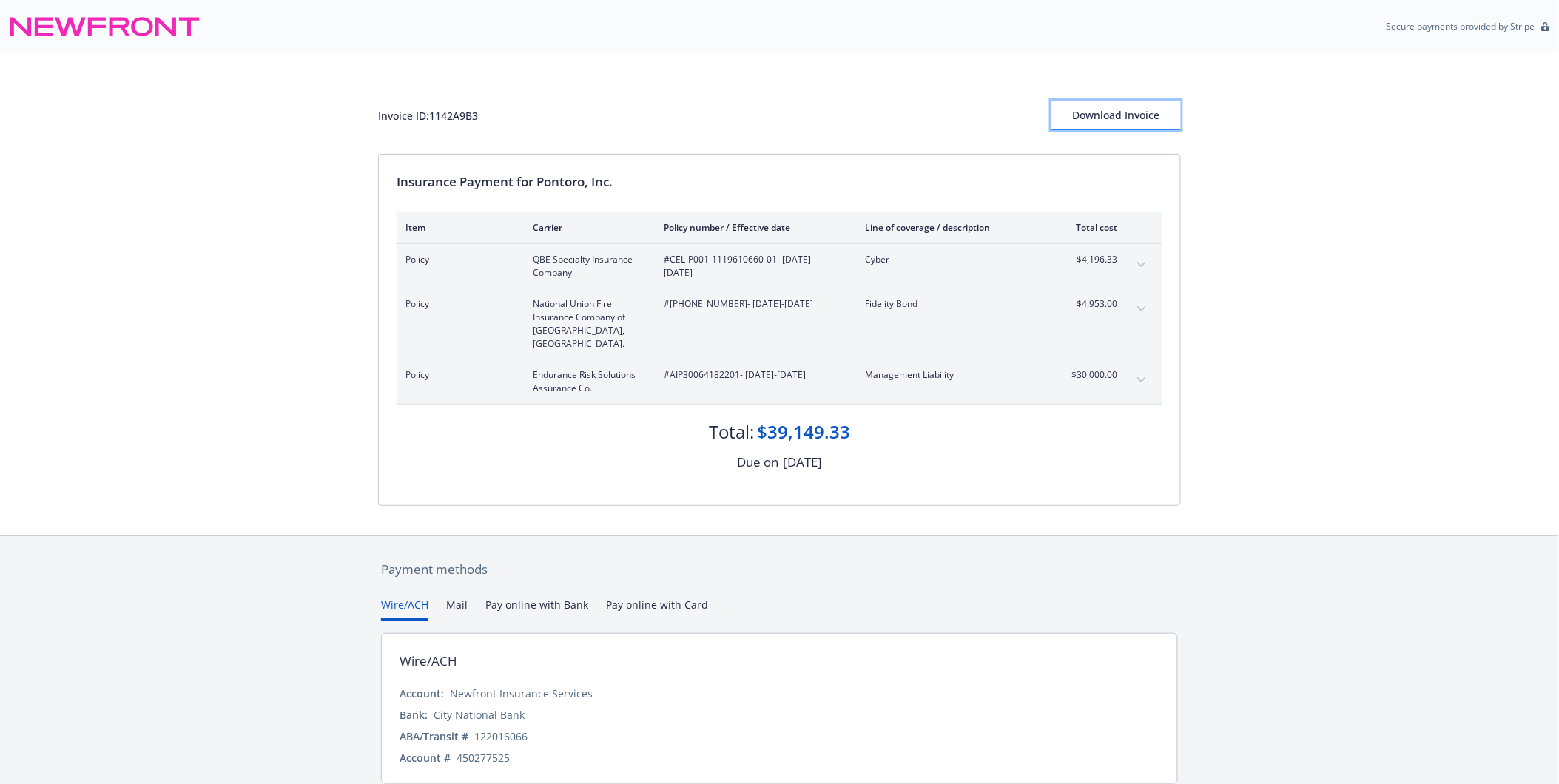
click at [1075, 114] on button "Download Invoice" at bounding box center [1116, 116] width 130 height 30
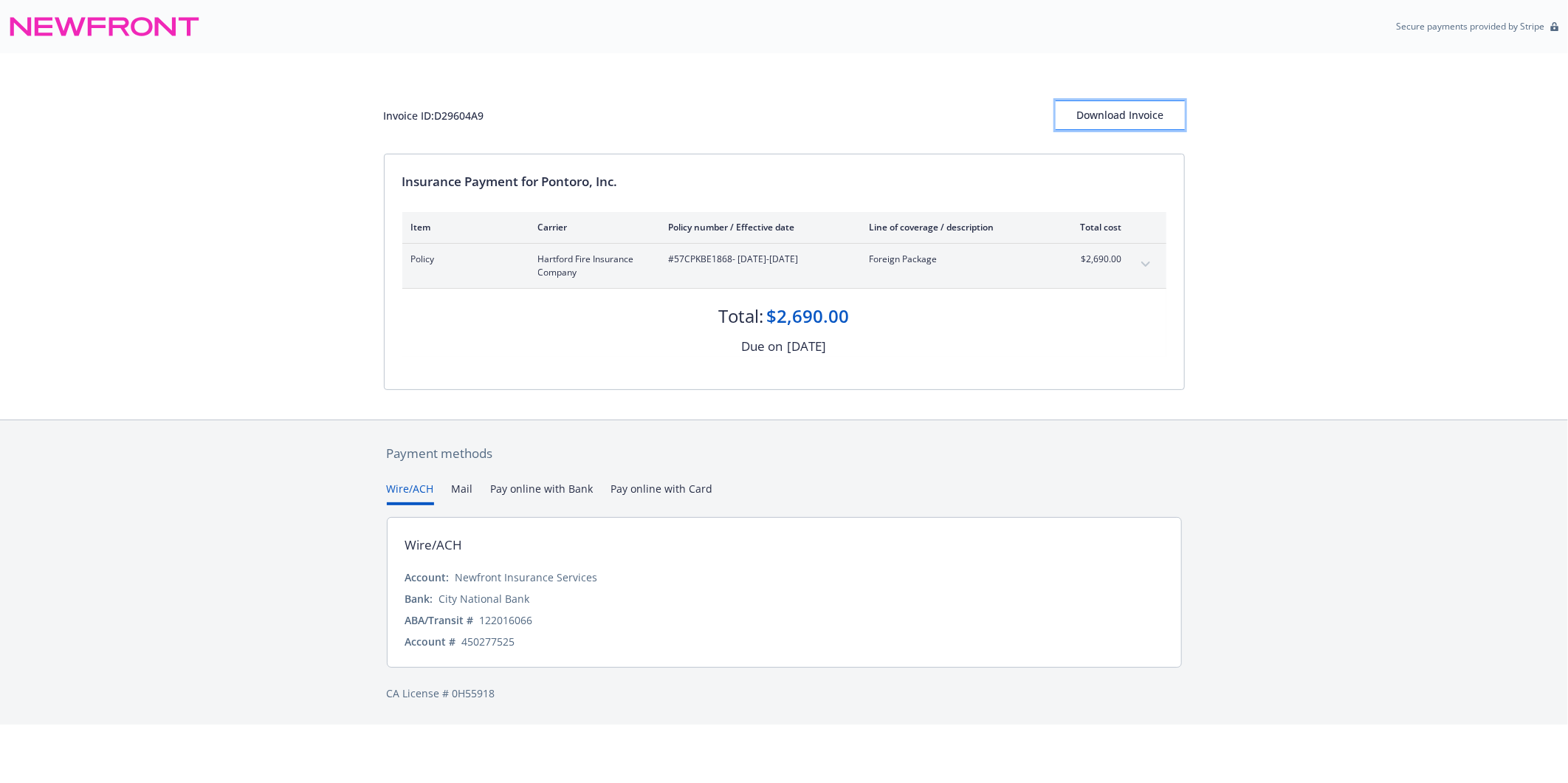
click at [1148, 121] on div "Download Invoice" at bounding box center [1119, 115] width 129 height 28
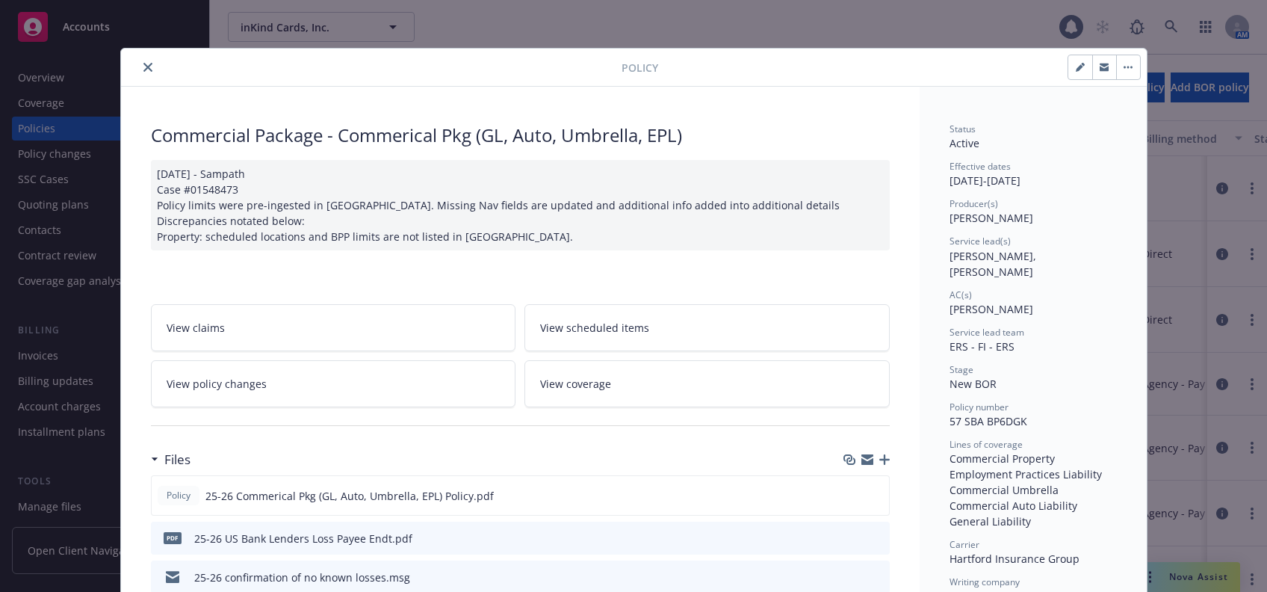
scroll to position [44, 0]
